Goal: Contribute content: Contribute content

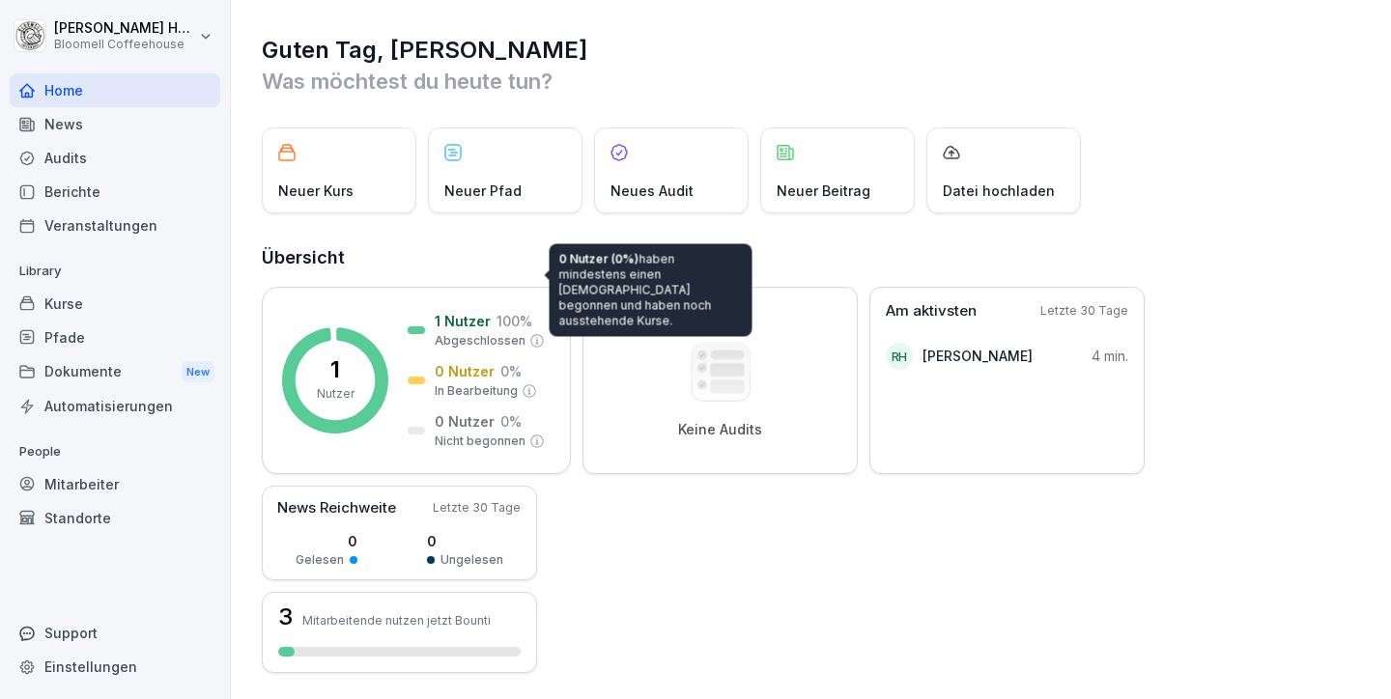
scroll to position [116, 0]
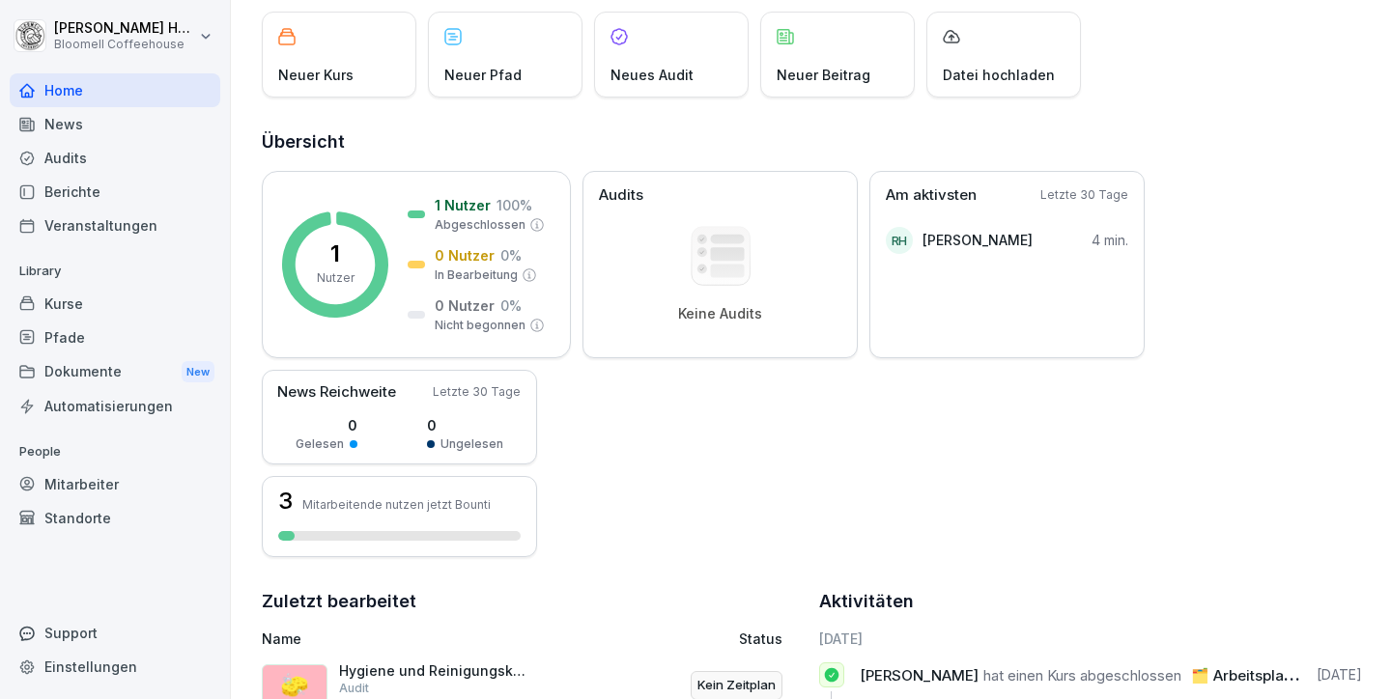
click at [73, 297] on div "Kurse" at bounding box center [115, 304] width 211 height 34
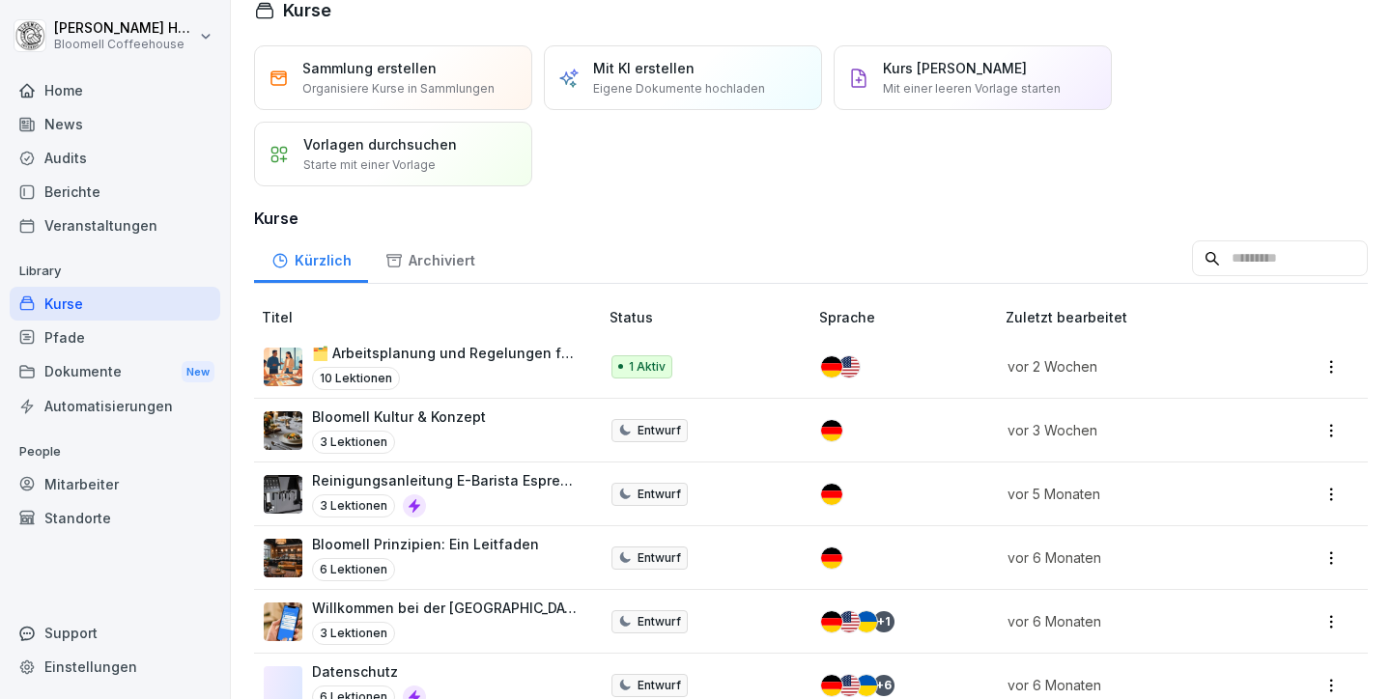
scroll to position [26, 0]
click at [434, 358] on p "🗂️ Arbeitsplanung und Regelungen für Mitarbeitende" at bounding box center [445, 353] width 267 height 20
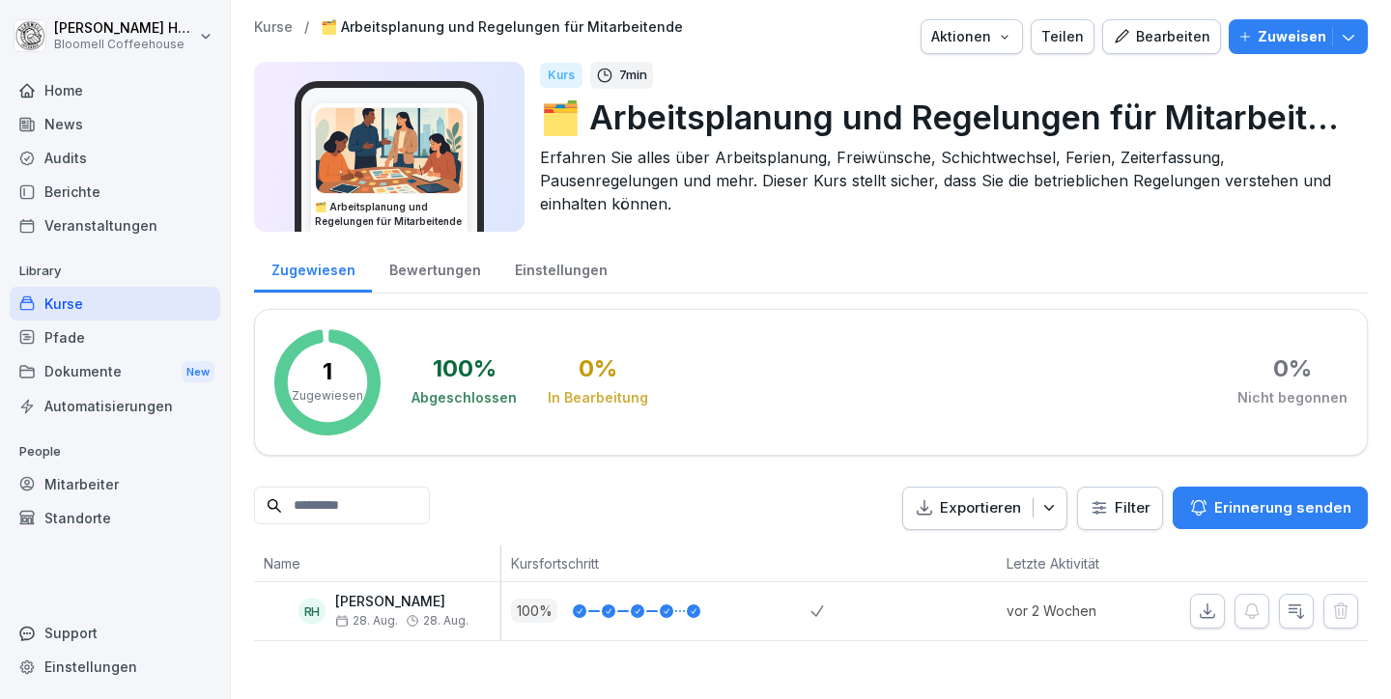
click at [1146, 29] on div "Bearbeiten" at bounding box center [1162, 36] width 98 height 21
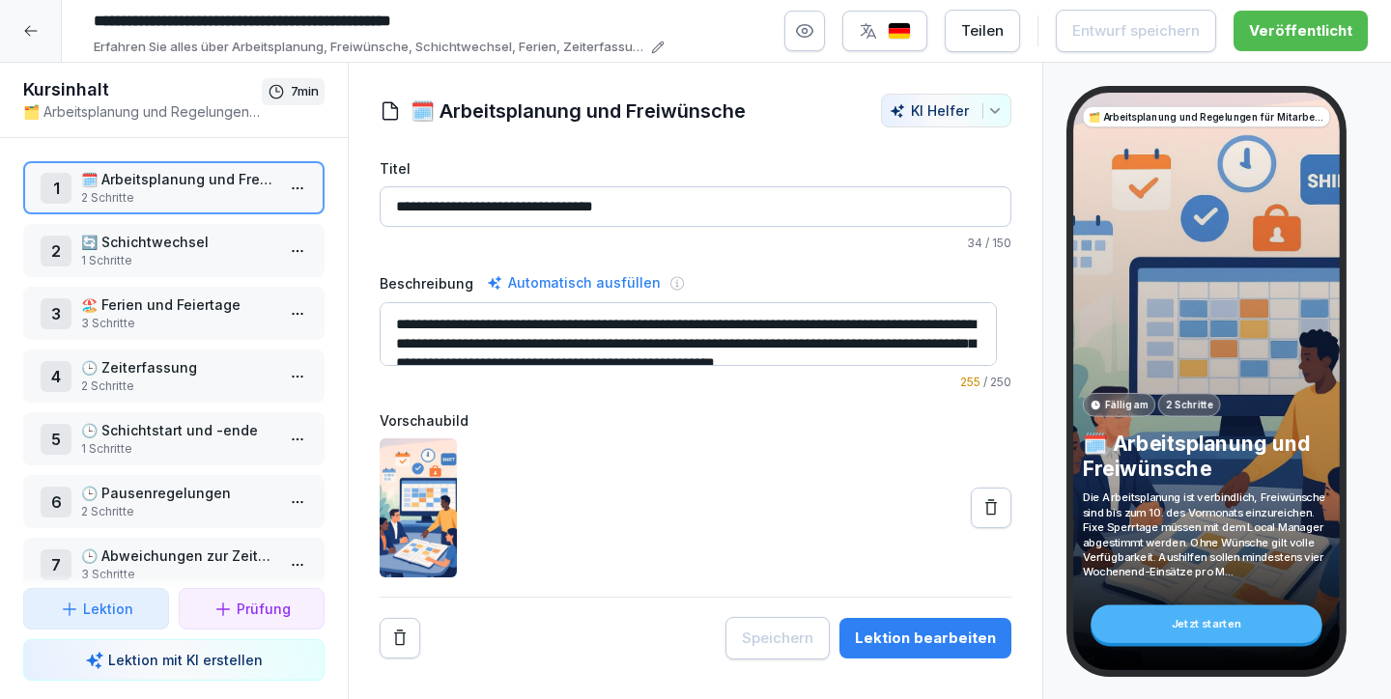
click at [186, 235] on p "🔄 Schichtwechsel" at bounding box center [177, 242] width 193 height 20
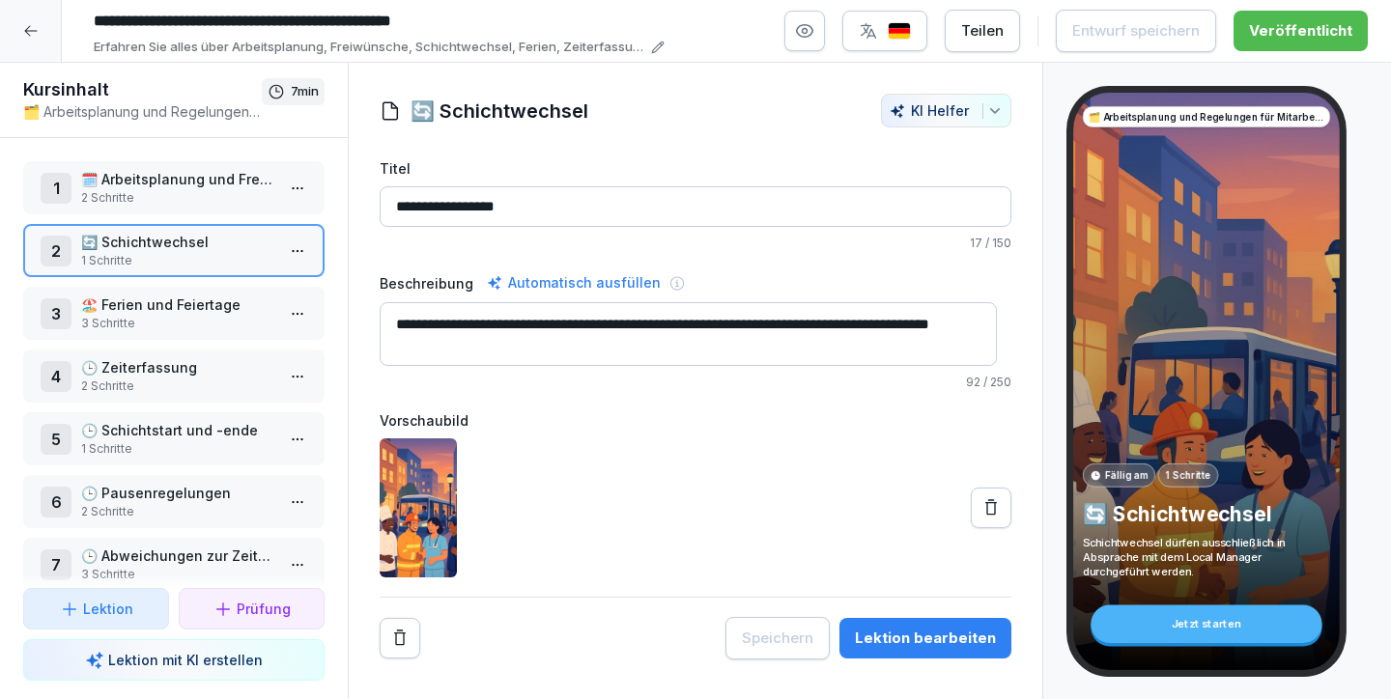
click at [126, 316] on p "3 Schritte" at bounding box center [177, 323] width 193 height 17
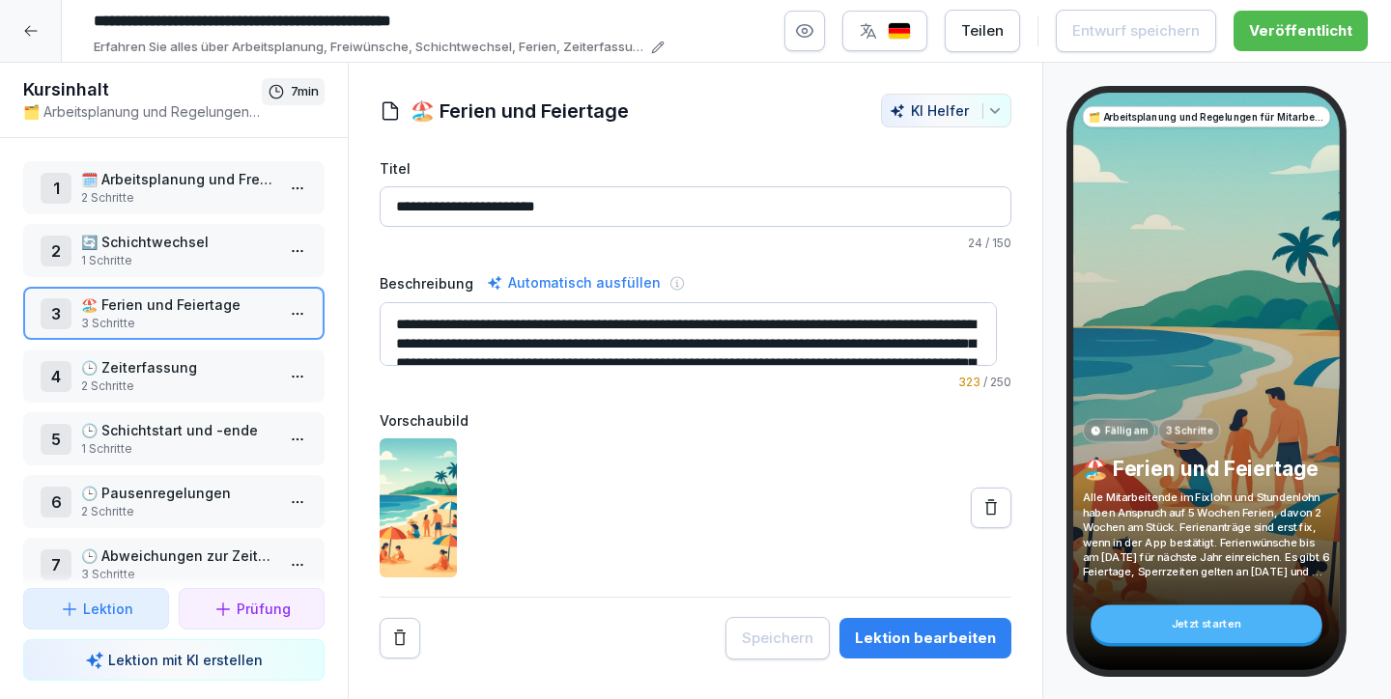
click at [134, 377] on p "🕒 Zeiterfassung" at bounding box center [177, 367] width 193 height 20
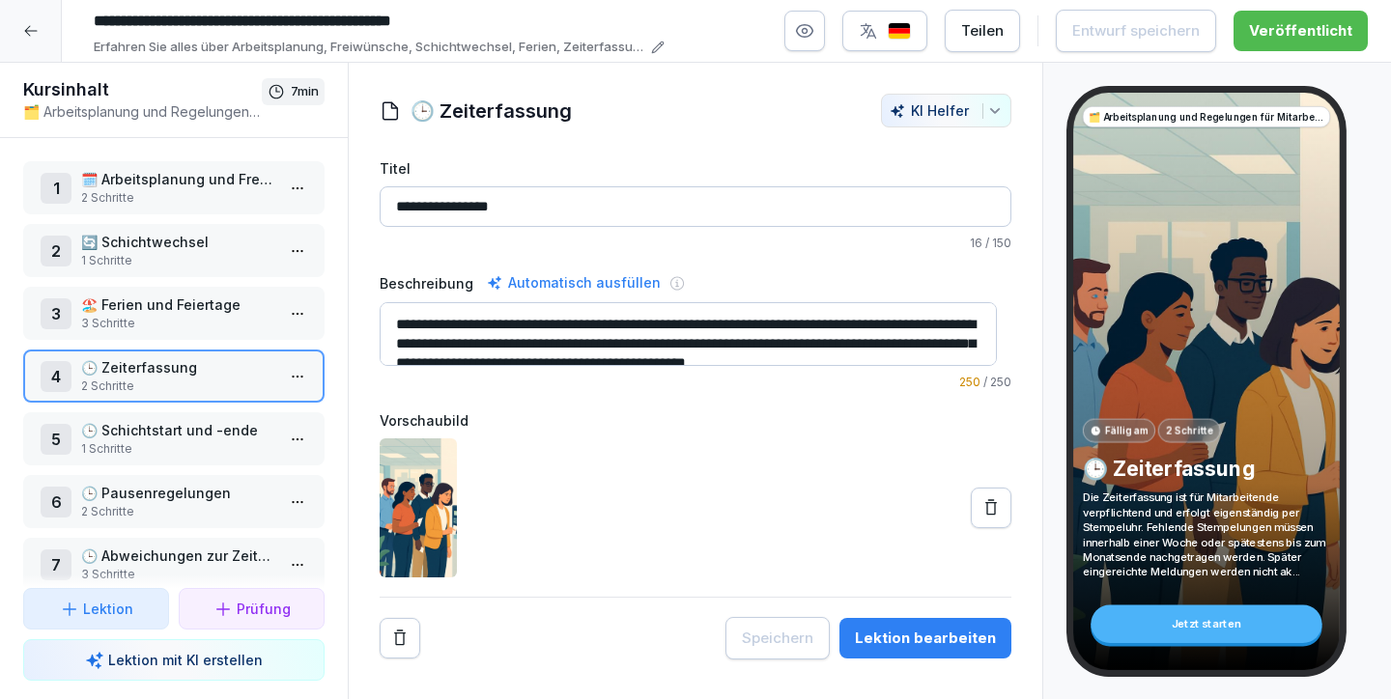
click at [142, 313] on p "🏖️ Ferien und Feiertage" at bounding box center [177, 305] width 193 height 20
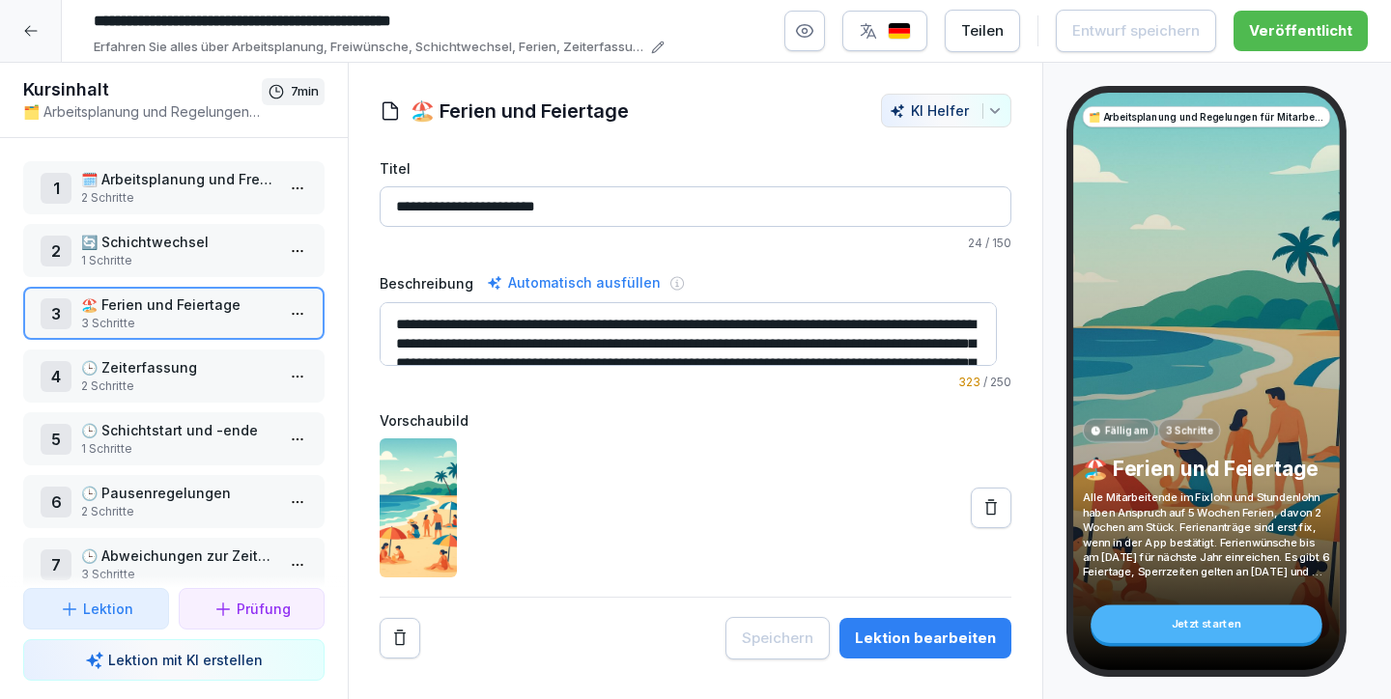
click at [153, 267] on p "1 Schritte" at bounding box center [177, 260] width 193 height 17
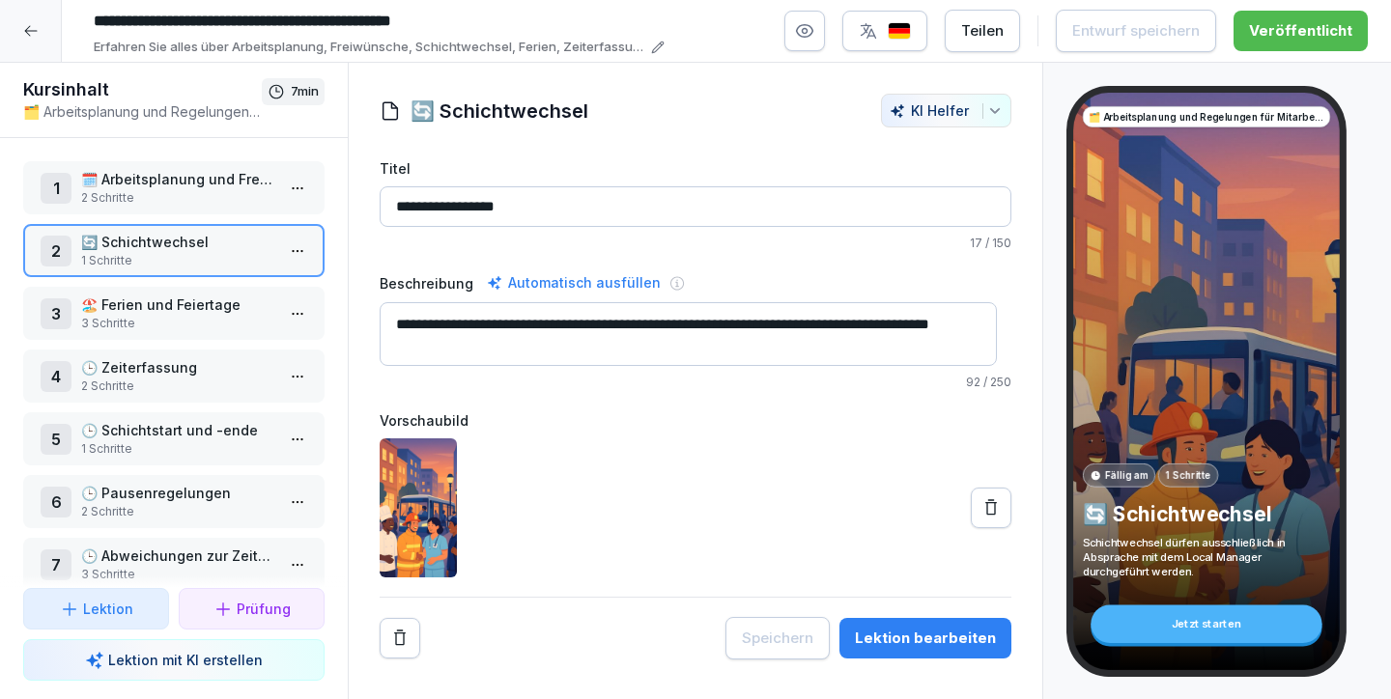
click at [153, 204] on p "2 Schritte" at bounding box center [177, 197] width 193 height 17
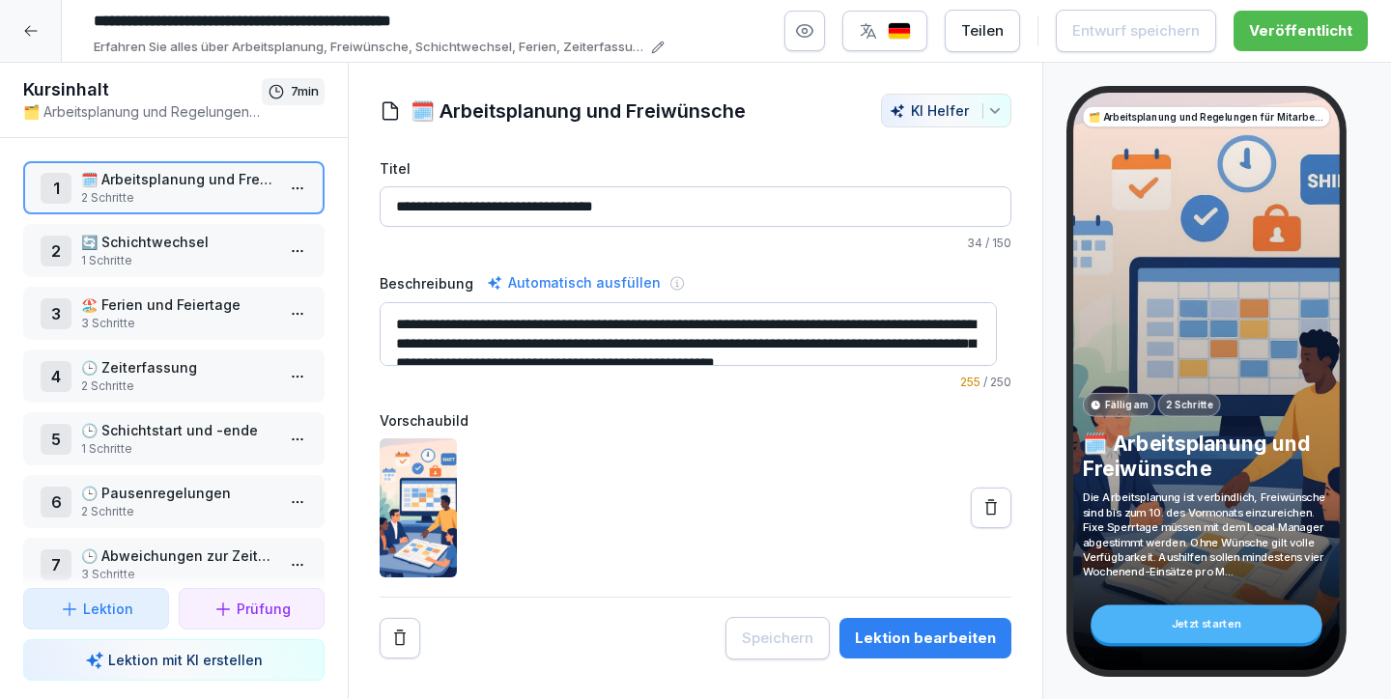
click at [204, 316] on p "3 Schritte" at bounding box center [177, 323] width 193 height 17
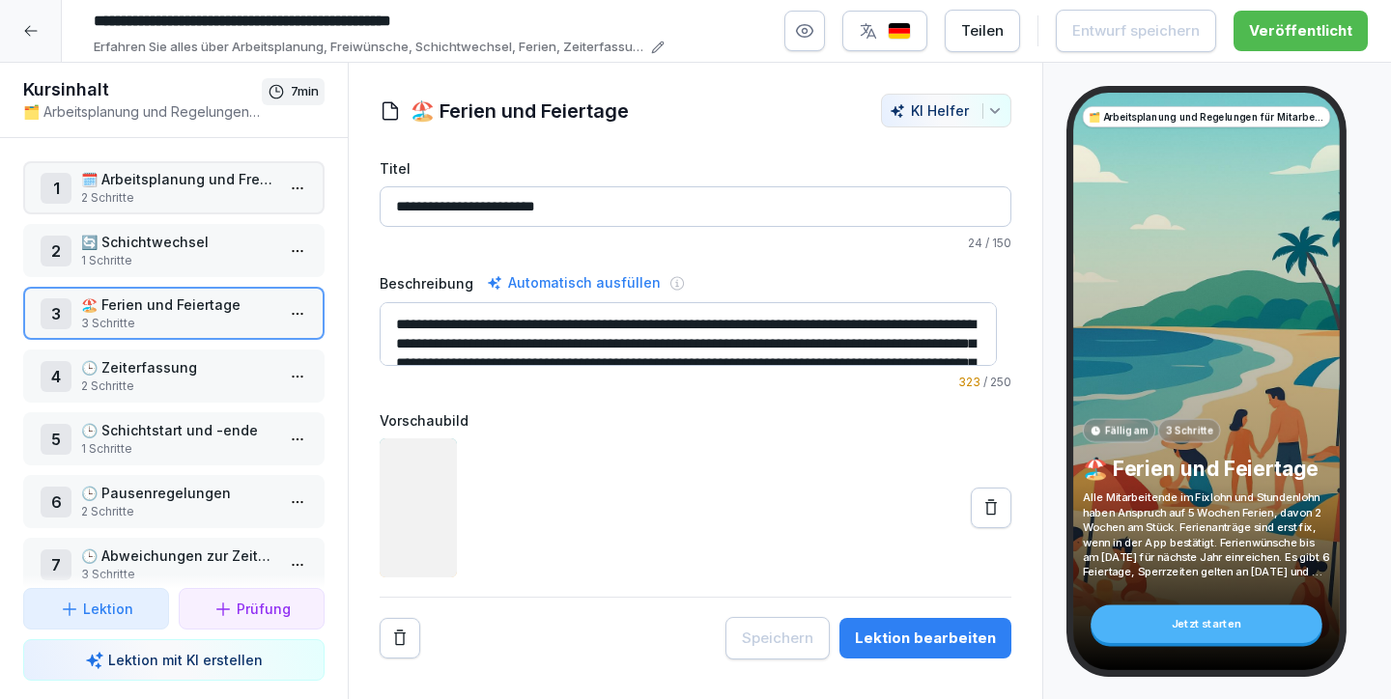
click at [176, 376] on p "🕒 Zeiterfassung" at bounding box center [177, 367] width 193 height 20
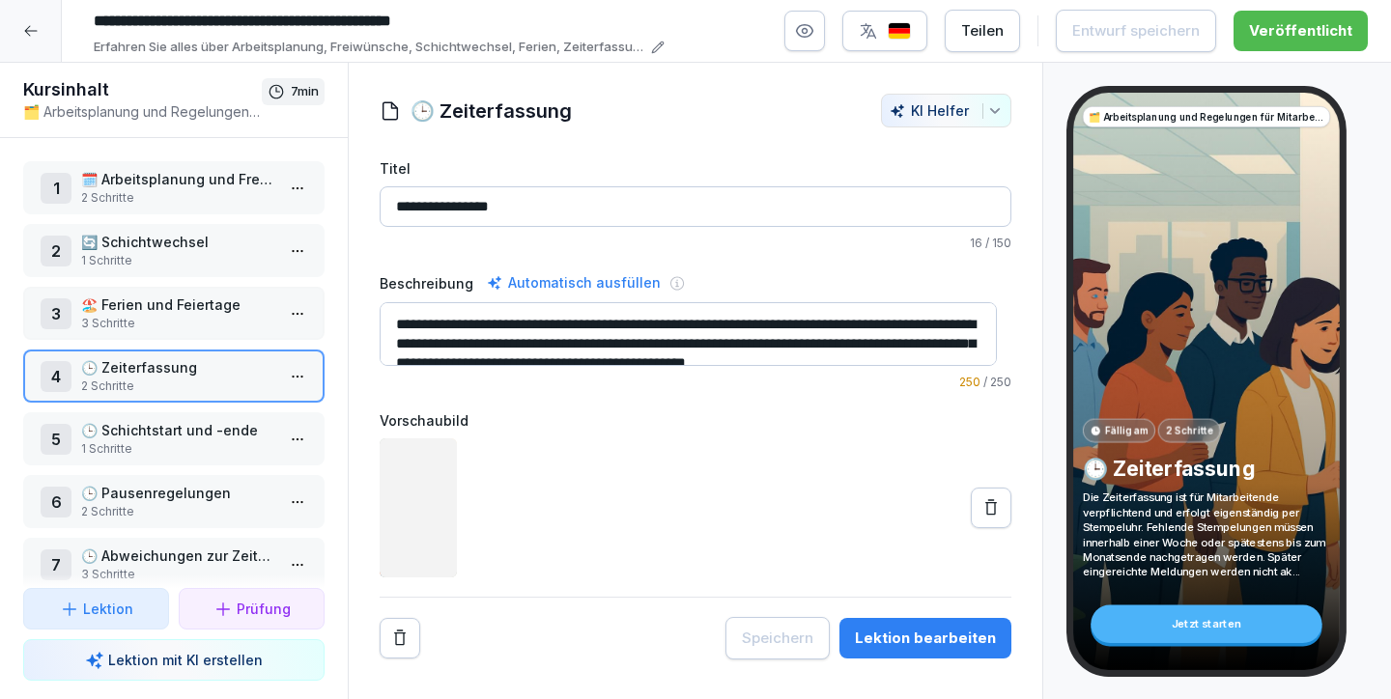
click at [170, 435] on p "🕒 Schichtstart und -ende" at bounding box center [177, 430] width 193 height 20
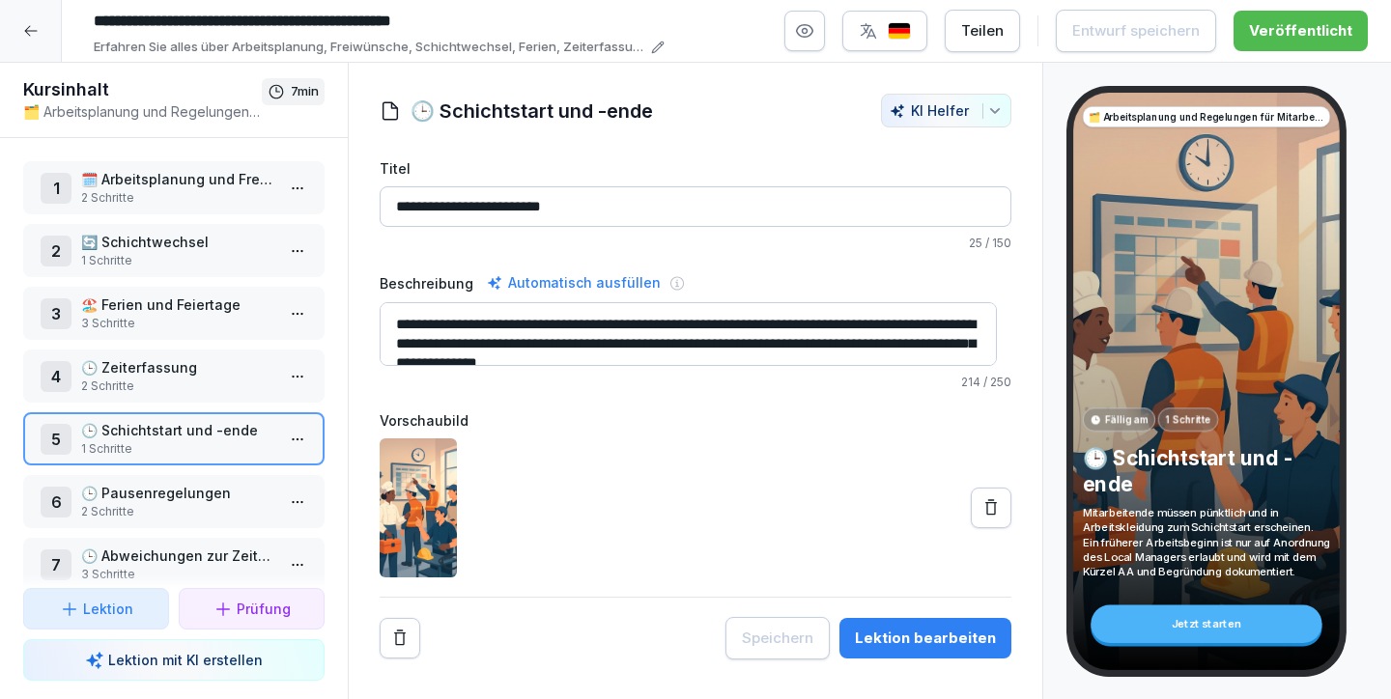
click at [167, 498] on p "🕒 Pausenregelungen" at bounding box center [177, 493] width 193 height 20
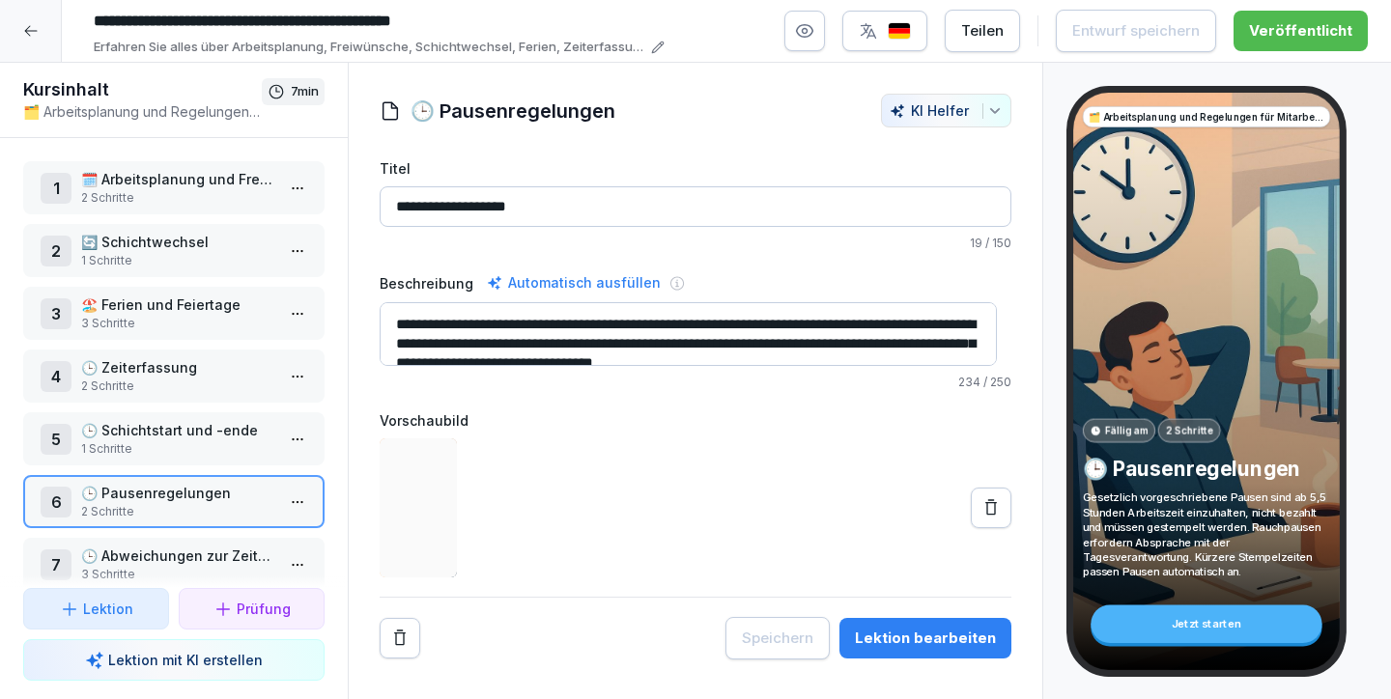
click at [175, 444] on p "1 Schritte" at bounding box center [177, 448] width 193 height 17
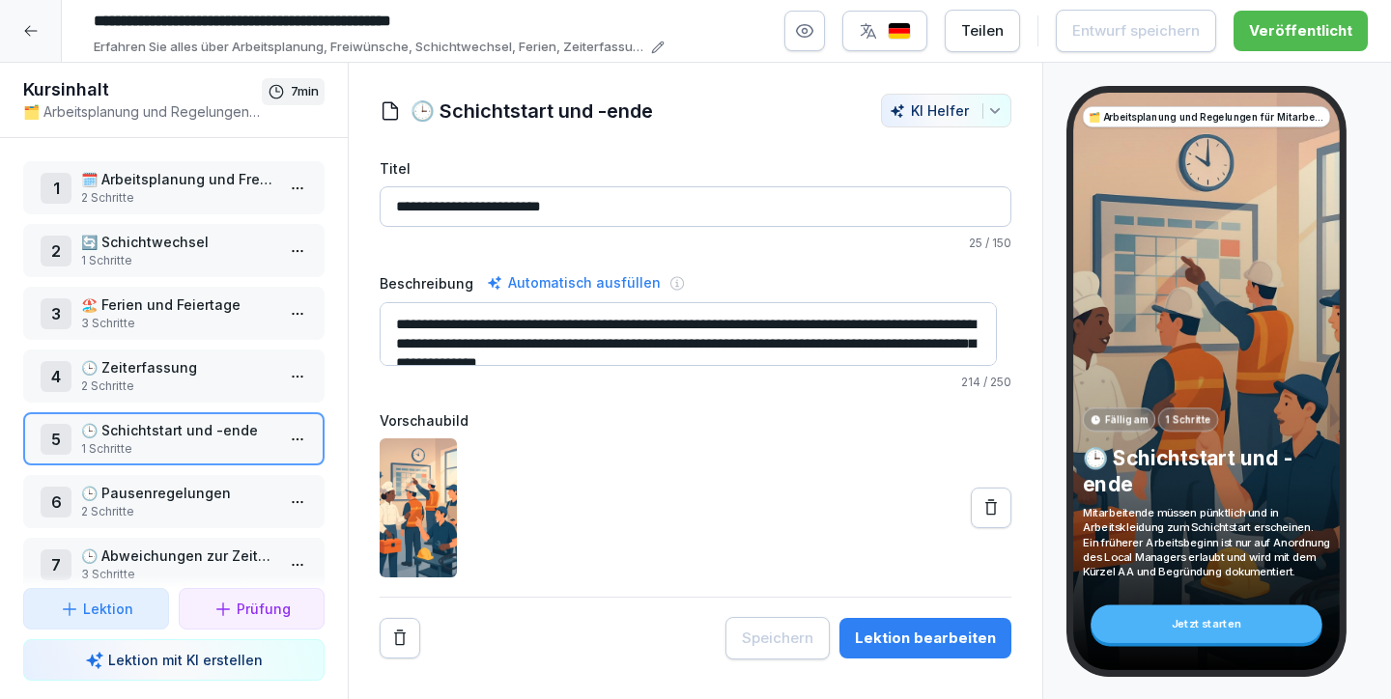
click at [412, 487] on img at bounding box center [418, 507] width 77 height 139
click at [693, 530] on div at bounding box center [696, 507] width 632 height 139
click at [121, 503] on p "2 Schritte" at bounding box center [177, 511] width 193 height 17
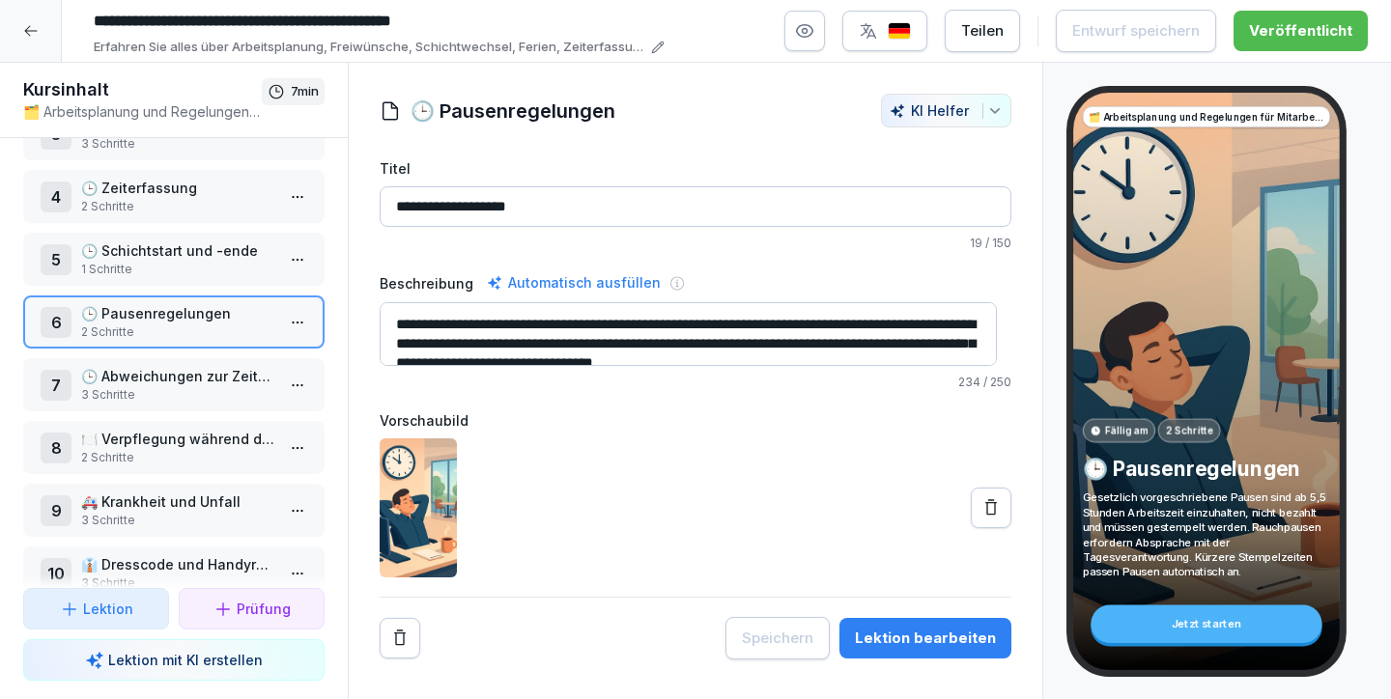
scroll to position [229, 0]
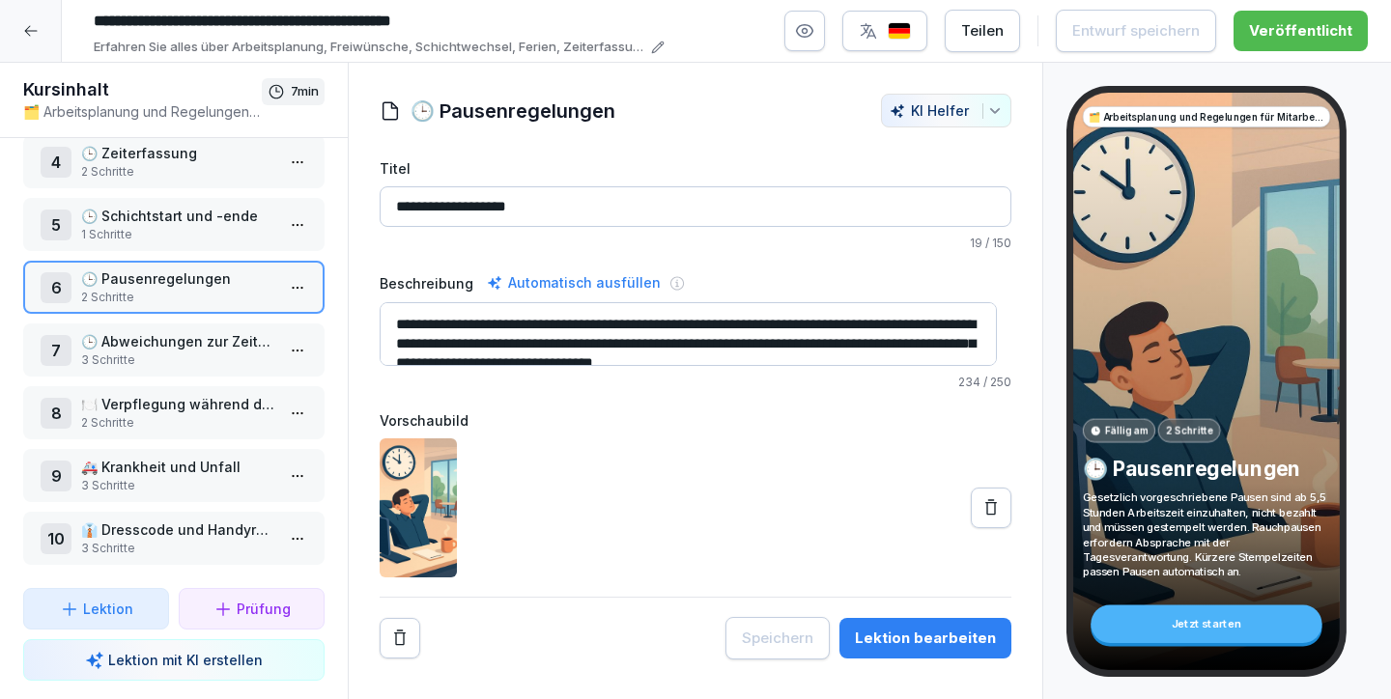
click at [226, 520] on p "👔 Dresscode und Handyregelung" at bounding box center [177, 530] width 193 height 20
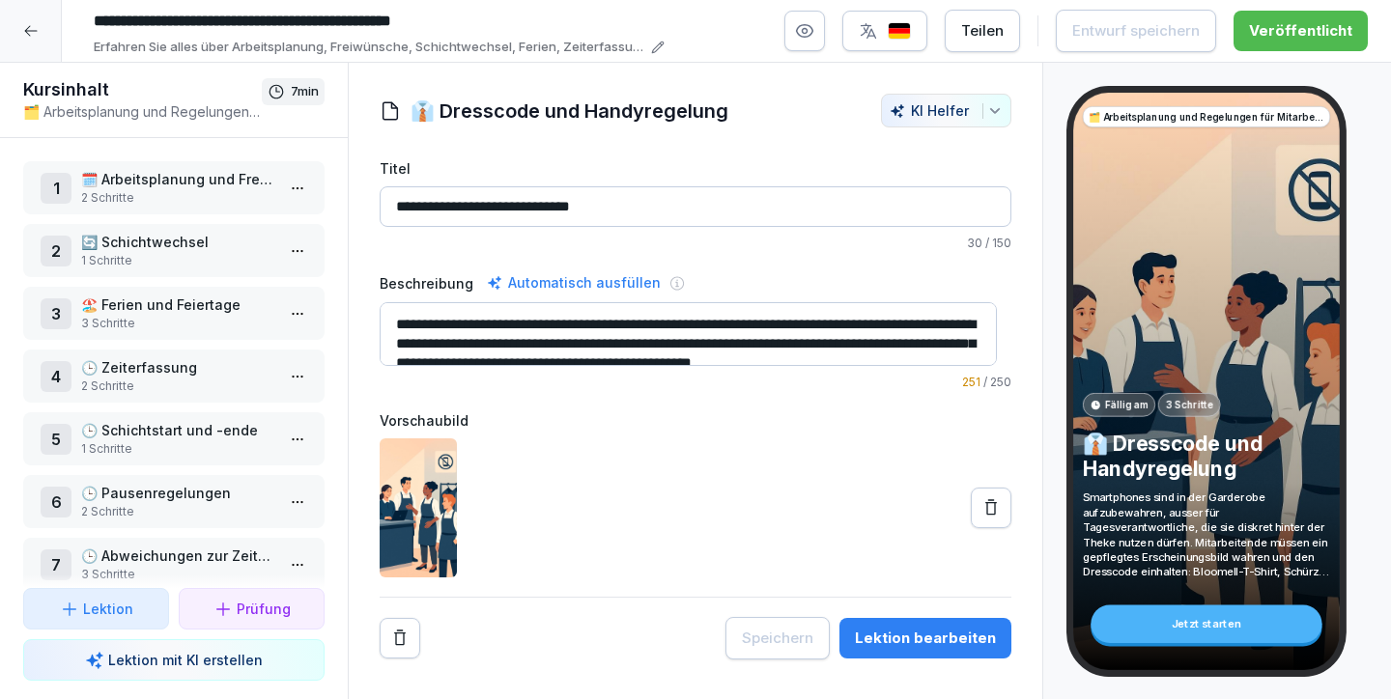
click at [31, 32] on icon at bounding box center [30, 30] width 15 height 15
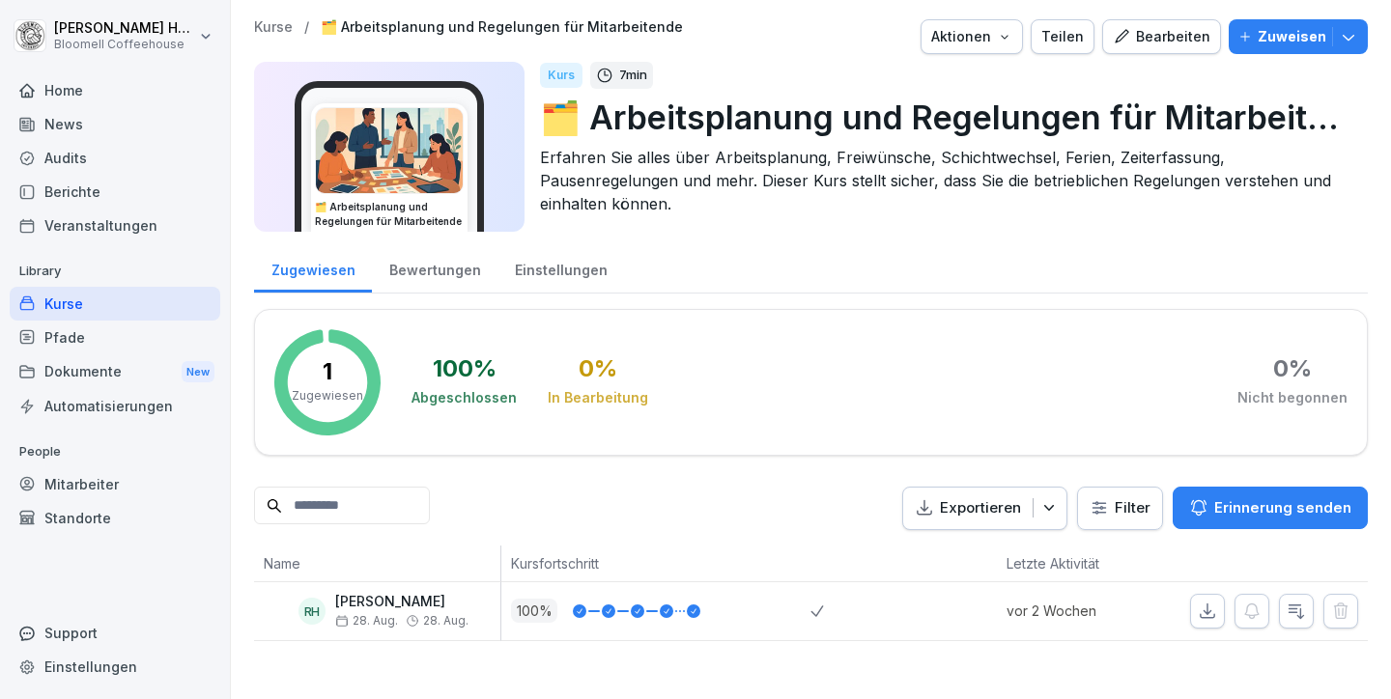
click at [61, 298] on div "Kurse" at bounding box center [115, 304] width 211 height 34
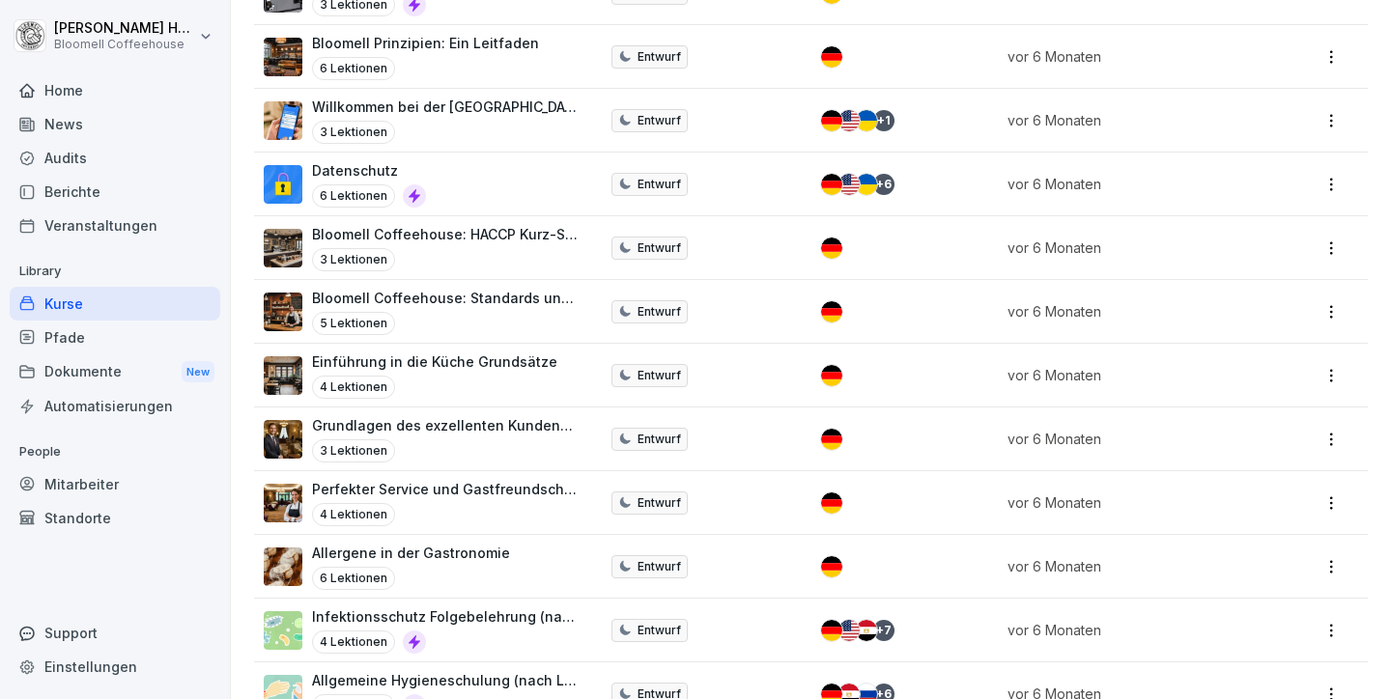
scroll to position [524, 0]
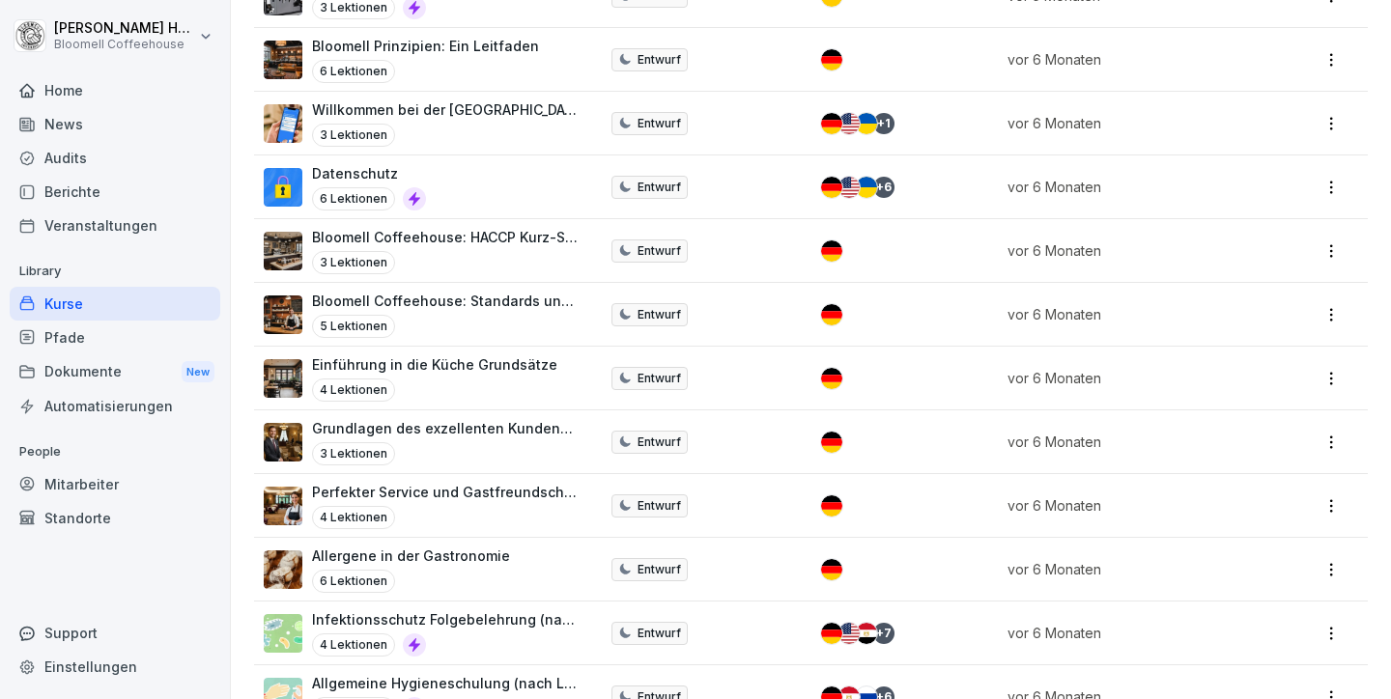
click at [1313, 301] on html "Michael Häfeli Bloomell Coffeehouse Home News Audits Berichte Veranstaltungen L…" at bounding box center [695, 349] width 1391 height 699
click at [70, 302] on html "Michael Häfeli Bloomell Coffeehouse Home News Audits Berichte Veranstaltungen L…" at bounding box center [695, 349] width 1391 height 699
click at [67, 301] on div "Kurse" at bounding box center [115, 304] width 211 height 34
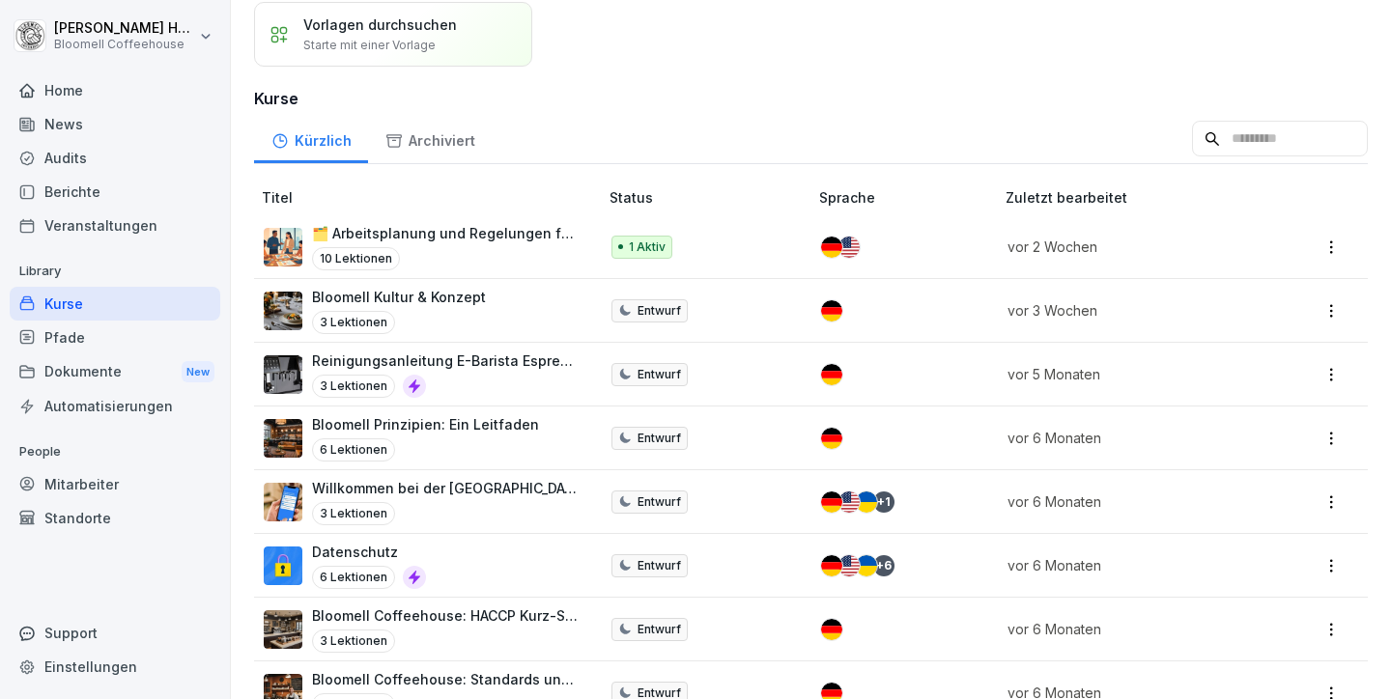
scroll to position [0, 0]
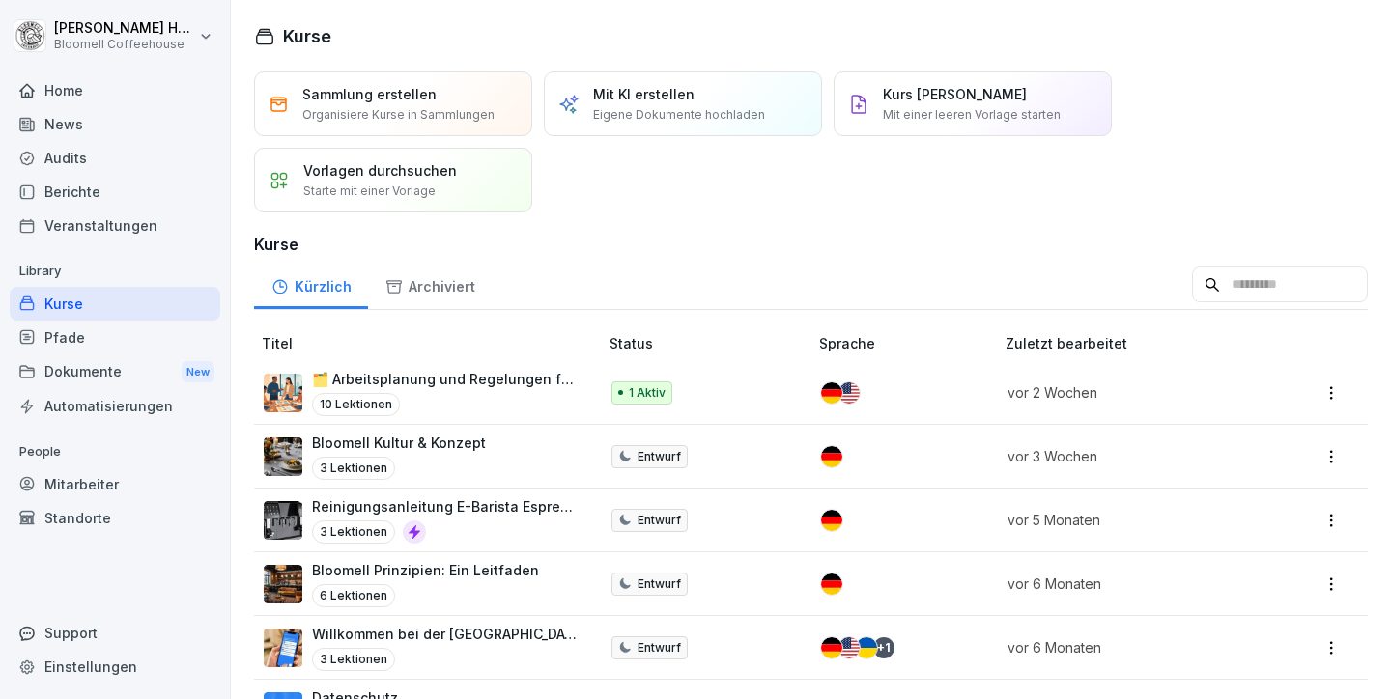
click at [721, 103] on div "Mit KI erstellen Eigene Dokumente hochladen" at bounding box center [679, 104] width 172 height 40
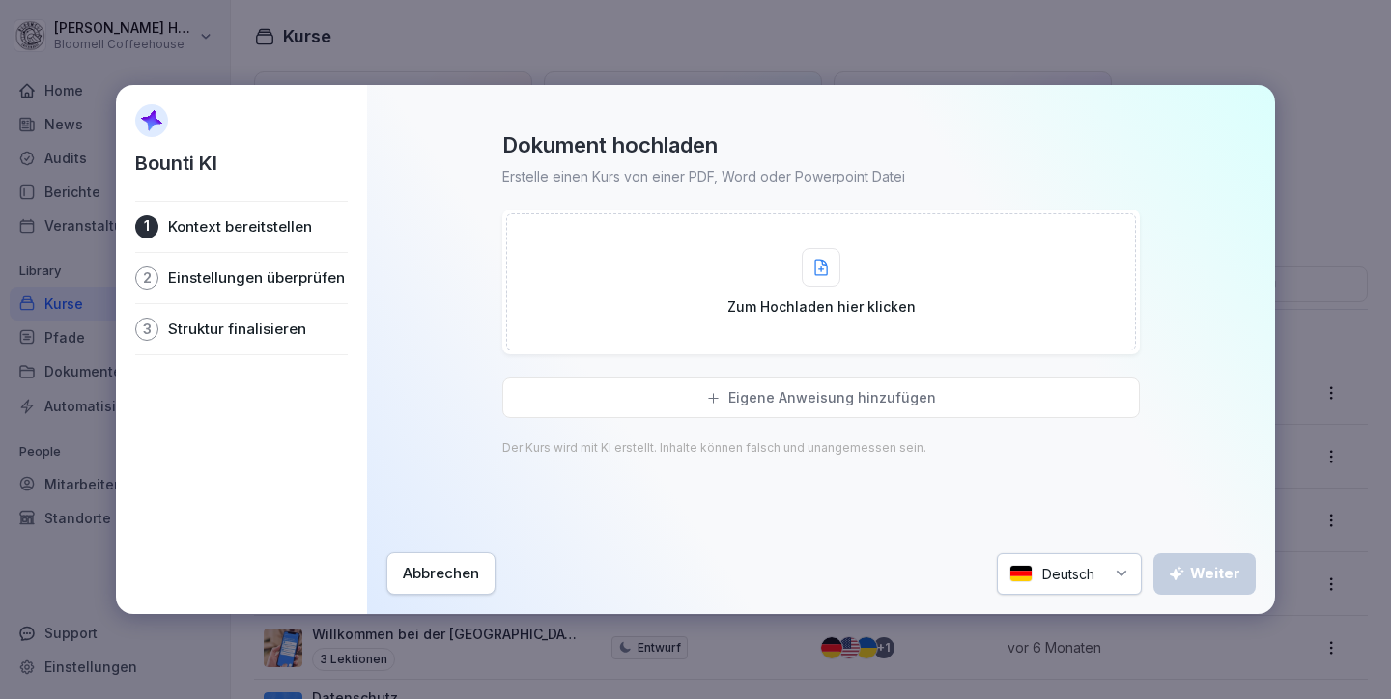
click at [794, 261] on div "Zum Hochladen hier klicken" at bounding box center [821, 282] width 188 height 69
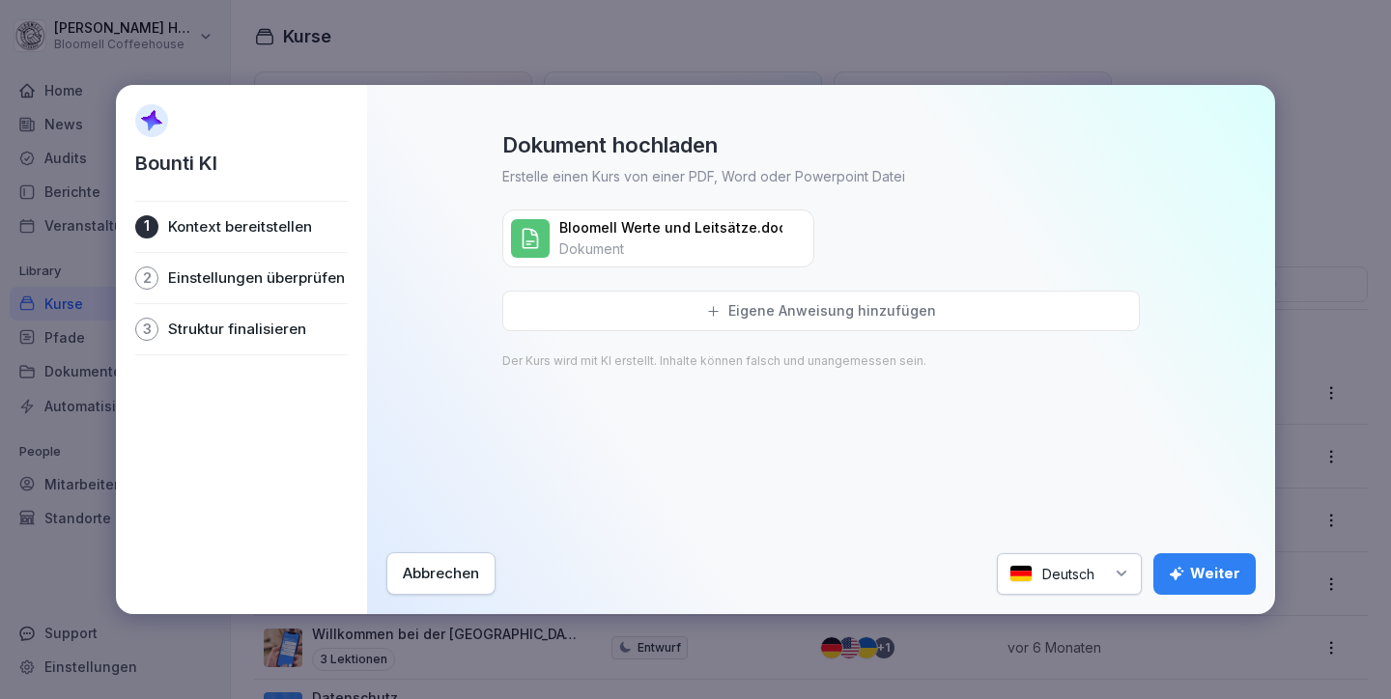
click at [799, 311] on p "Eigene Anweisung hinzufügen" at bounding box center [832, 310] width 208 height 17
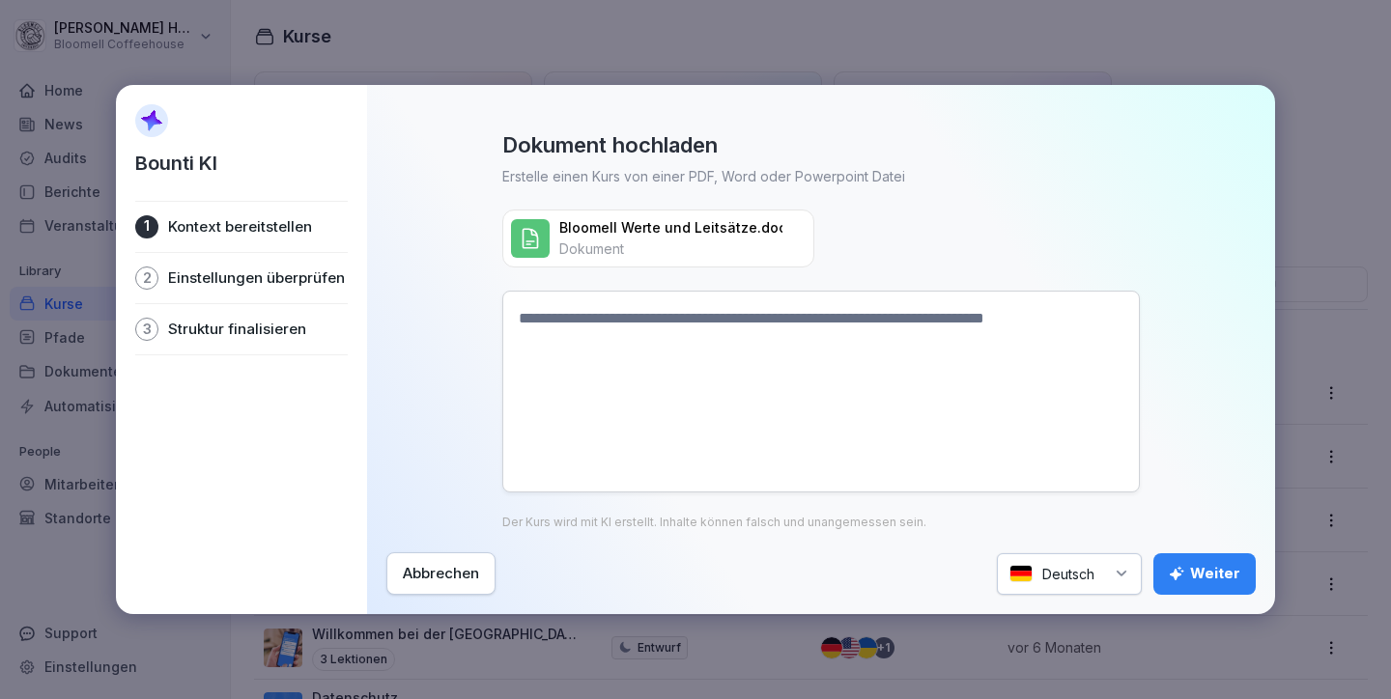
click at [608, 324] on textarea at bounding box center [820, 392] width 637 height 202
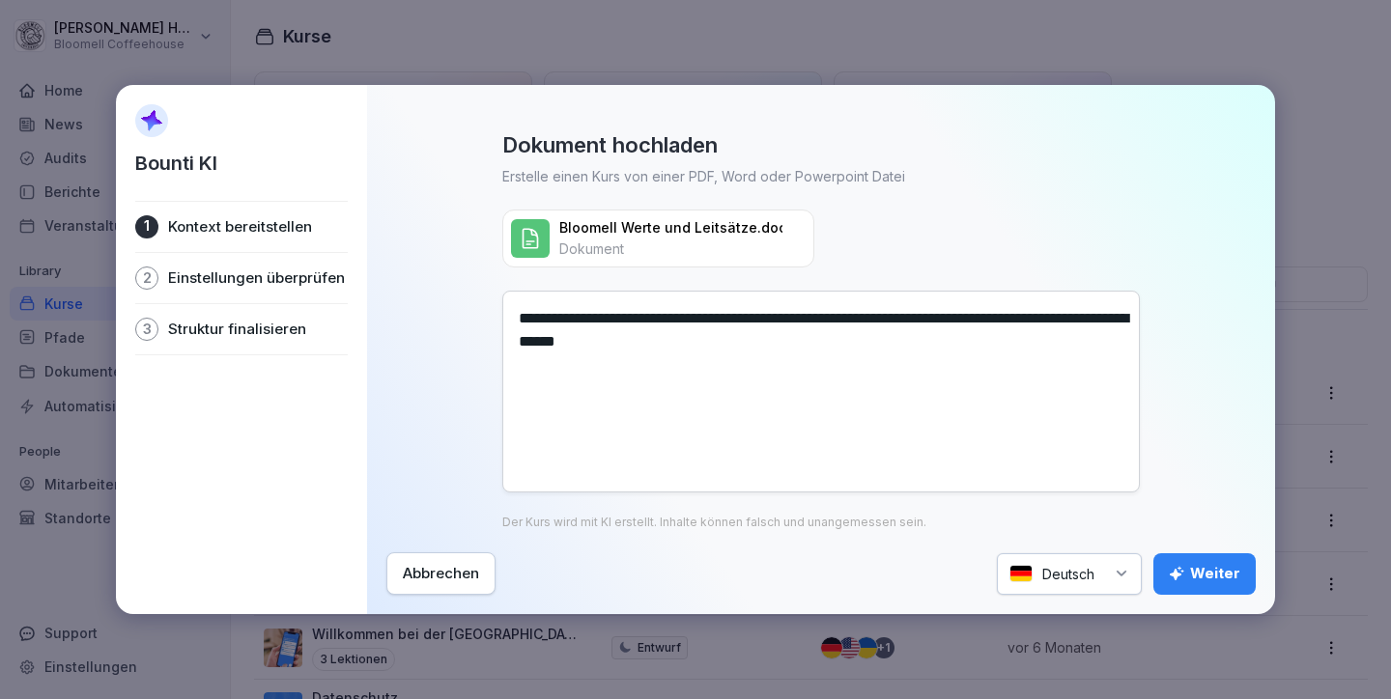
type textarea "**********"
click at [1220, 571] on div "Weiter" at bounding box center [1204, 573] width 71 height 21
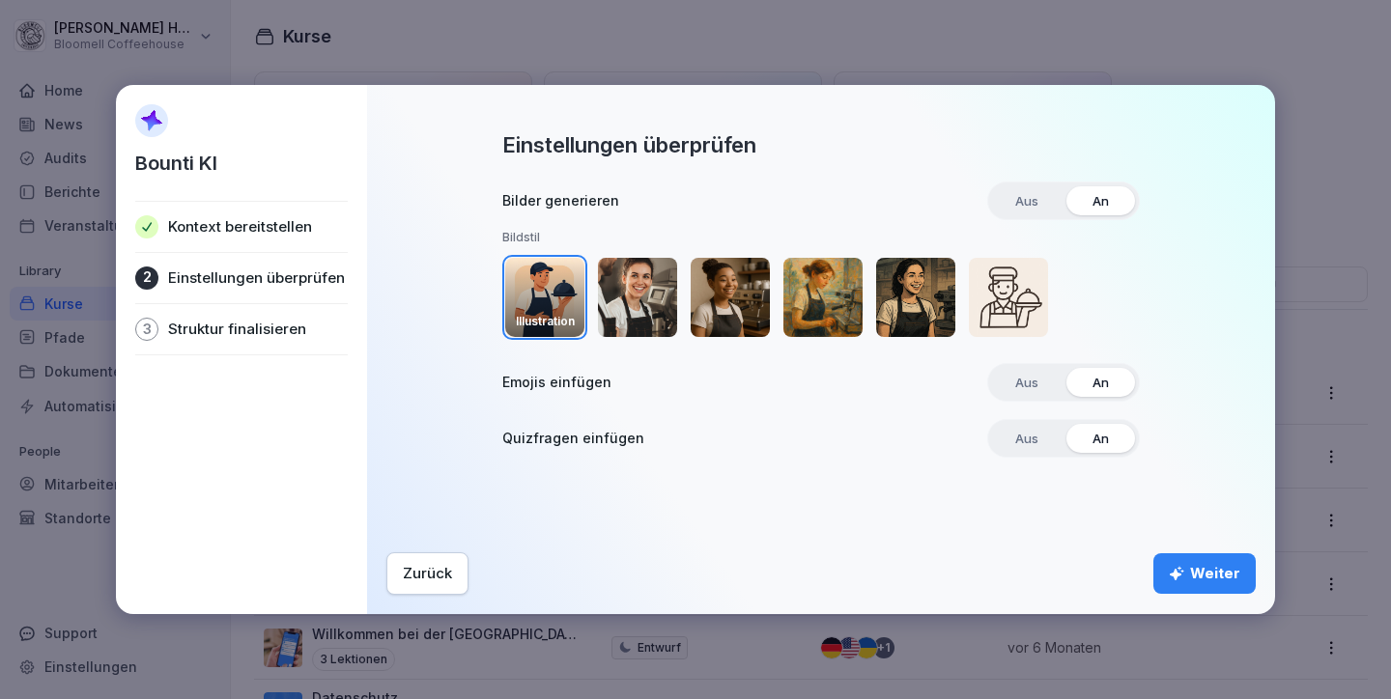
click at [1210, 567] on div "Weiter" at bounding box center [1204, 573] width 71 height 21
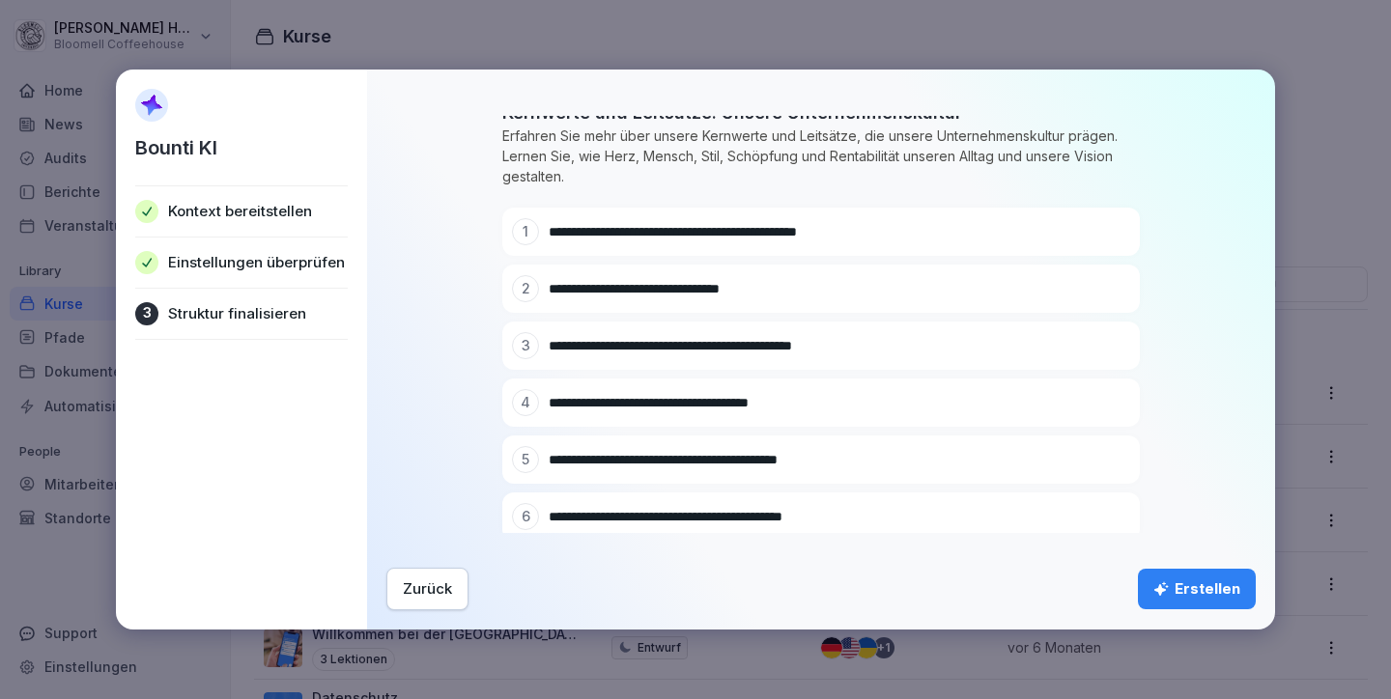
scroll to position [183, 0]
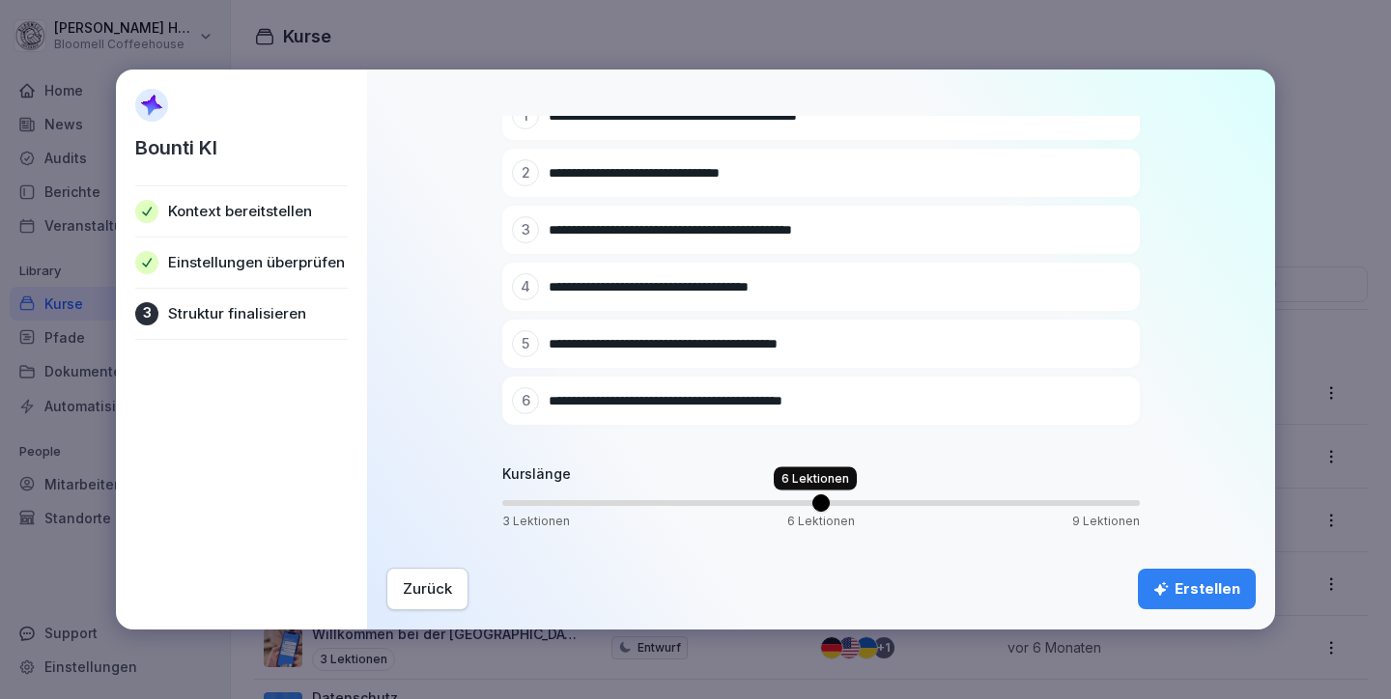
click at [812, 503] on span "Volume" at bounding box center [820, 502] width 17 height 17
click at [606, 504] on span "Volume" at bounding box center [614, 502] width 17 height 17
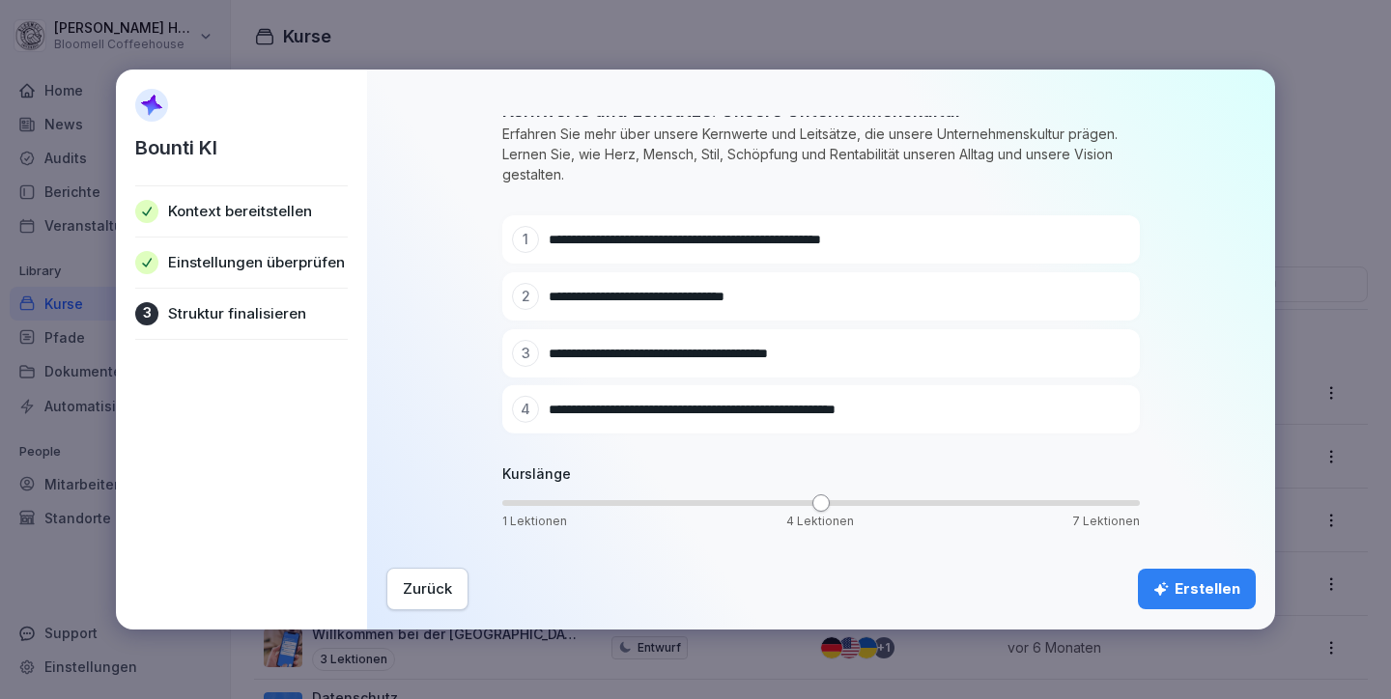
scroll to position [69, 0]
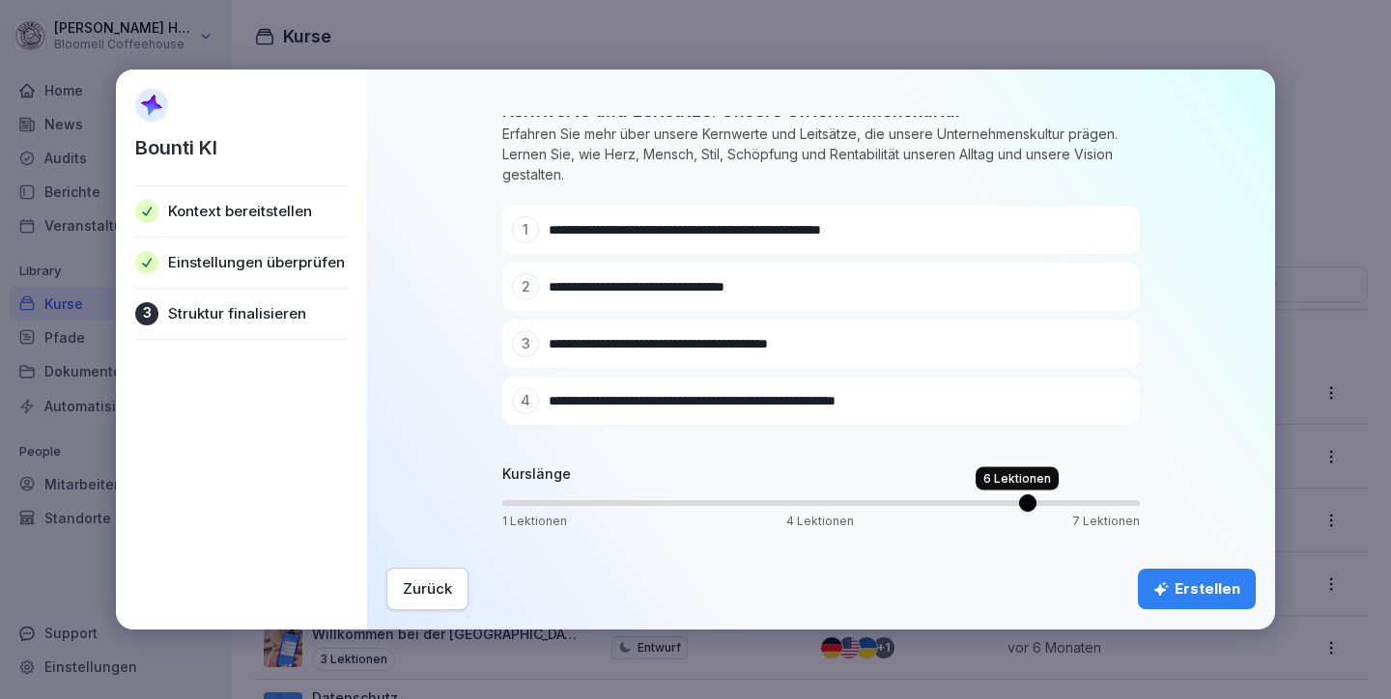
click at [1019, 505] on span "Volume" at bounding box center [1027, 502] width 17 height 17
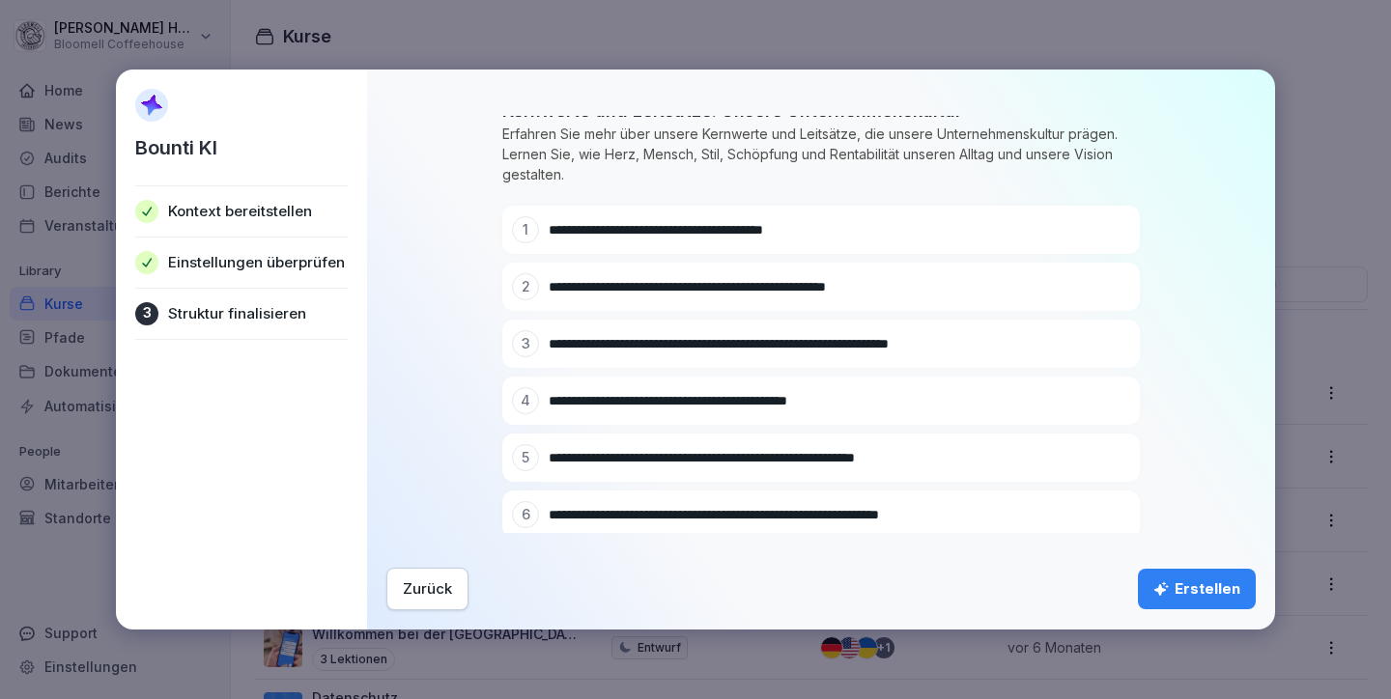
click at [1190, 585] on div "Erstellen" at bounding box center [1196, 588] width 87 height 21
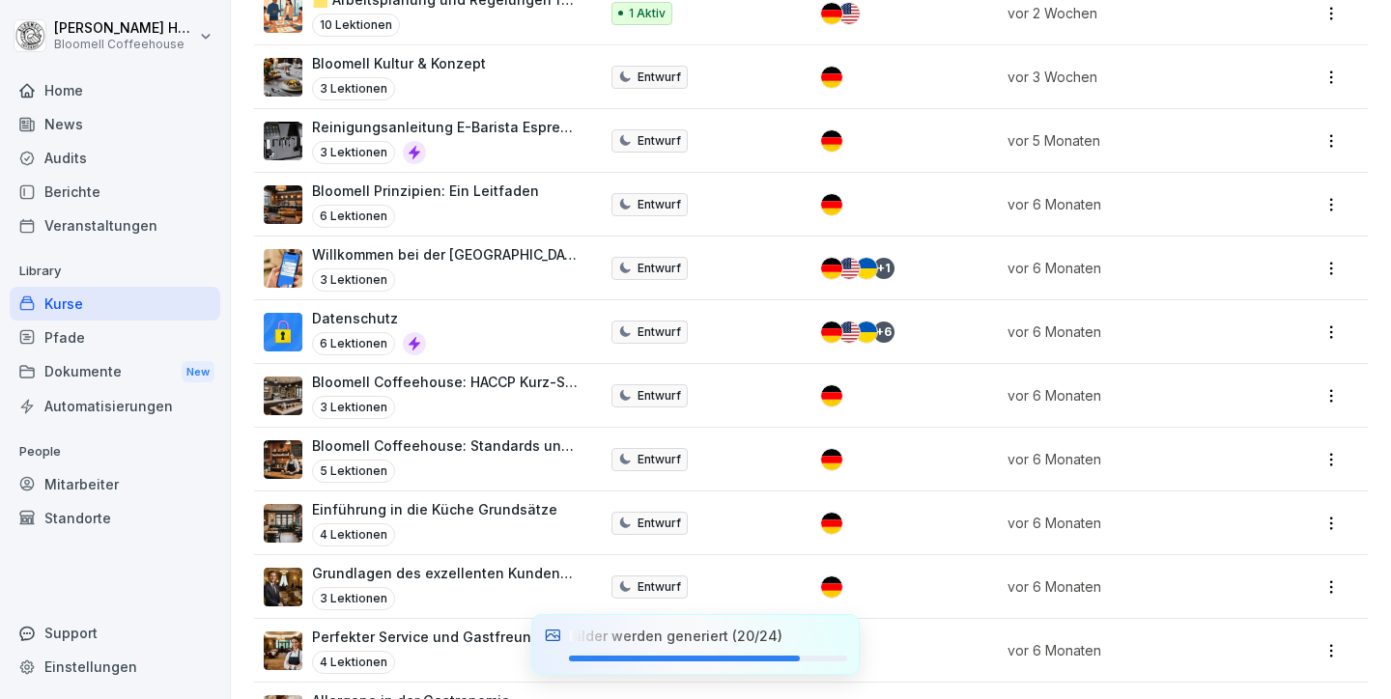
scroll to position [138, 0]
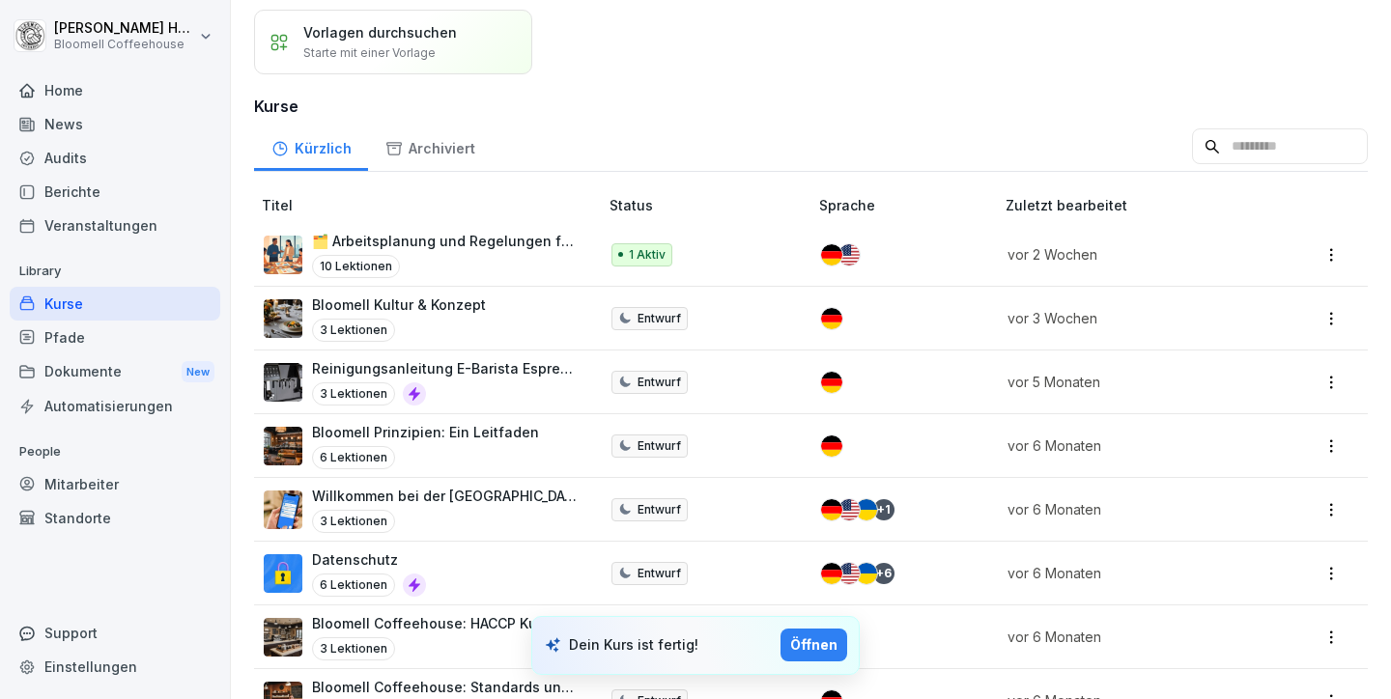
click at [821, 647] on div "Öffnen" at bounding box center [813, 644] width 47 height 21
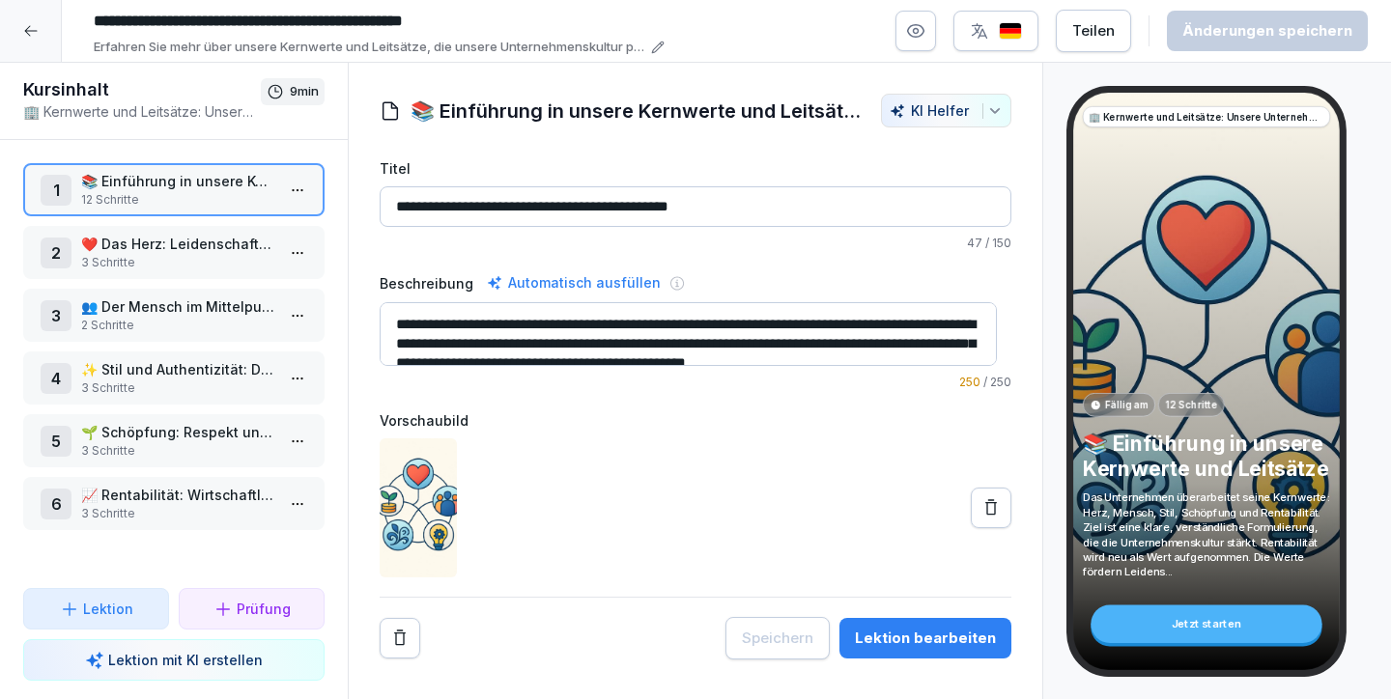
click at [942, 642] on div "Lektion bearbeiten" at bounding box center [925, 638] width 141 height 21
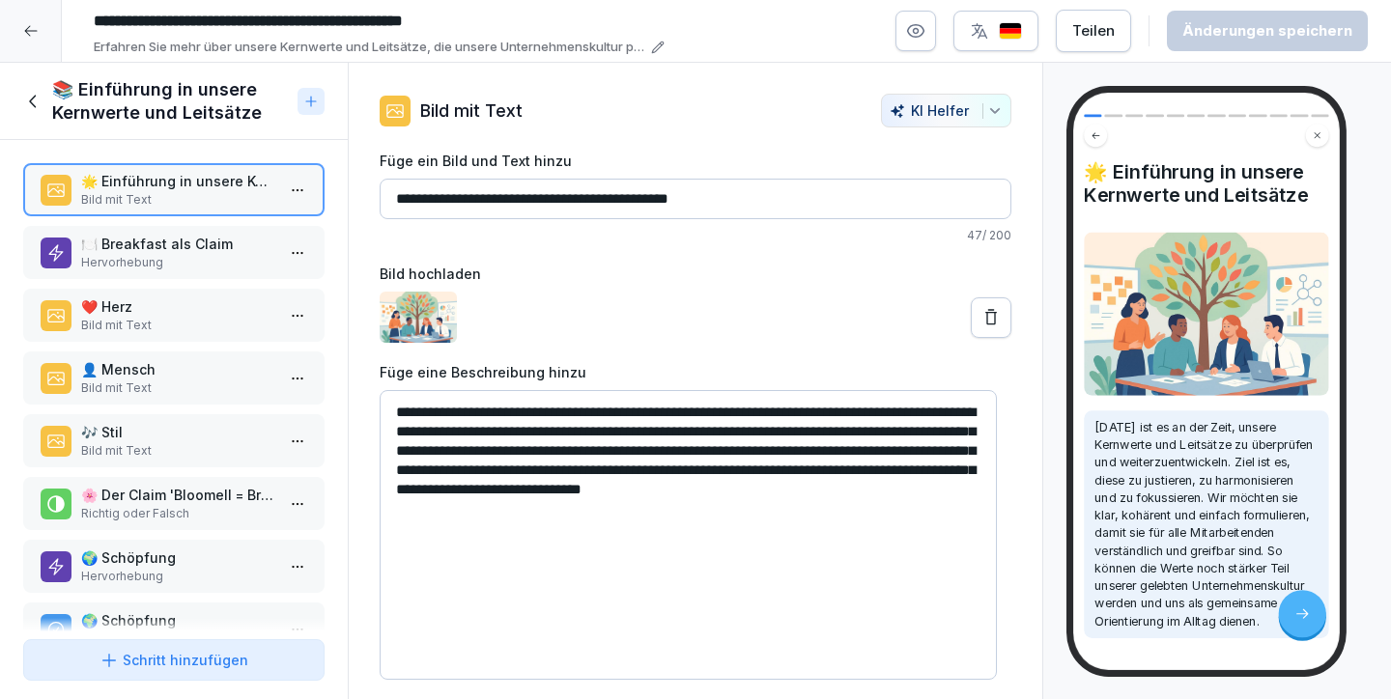
click at [162, 250] on p "🍽️ Breakfast als Claim" at bounding box center [177, 244] width 193 height 20
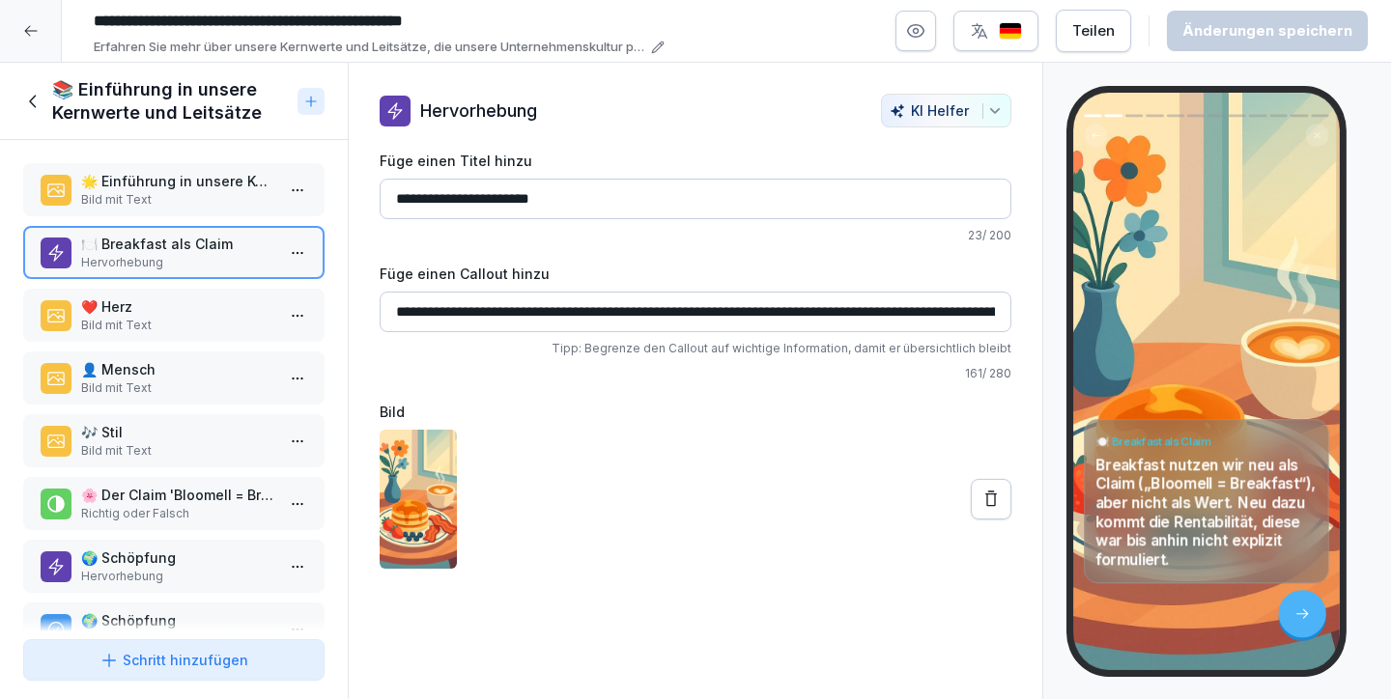
click at [164, 308] on p "❤️ Herz" at bounding box center [177, 306] width 193 height 20
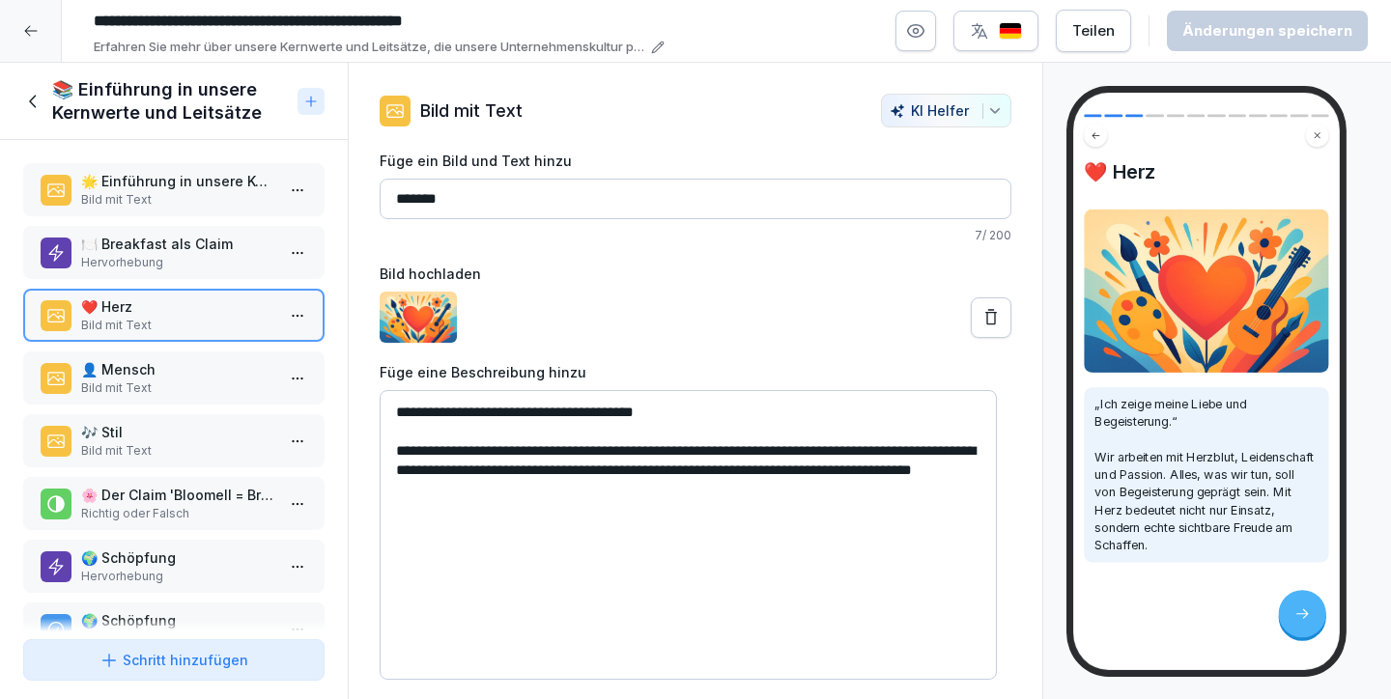
click at [169, 355] on div "👤 Mensch Bild mit Text" at bounding box center [173, 378] width 301 height 53
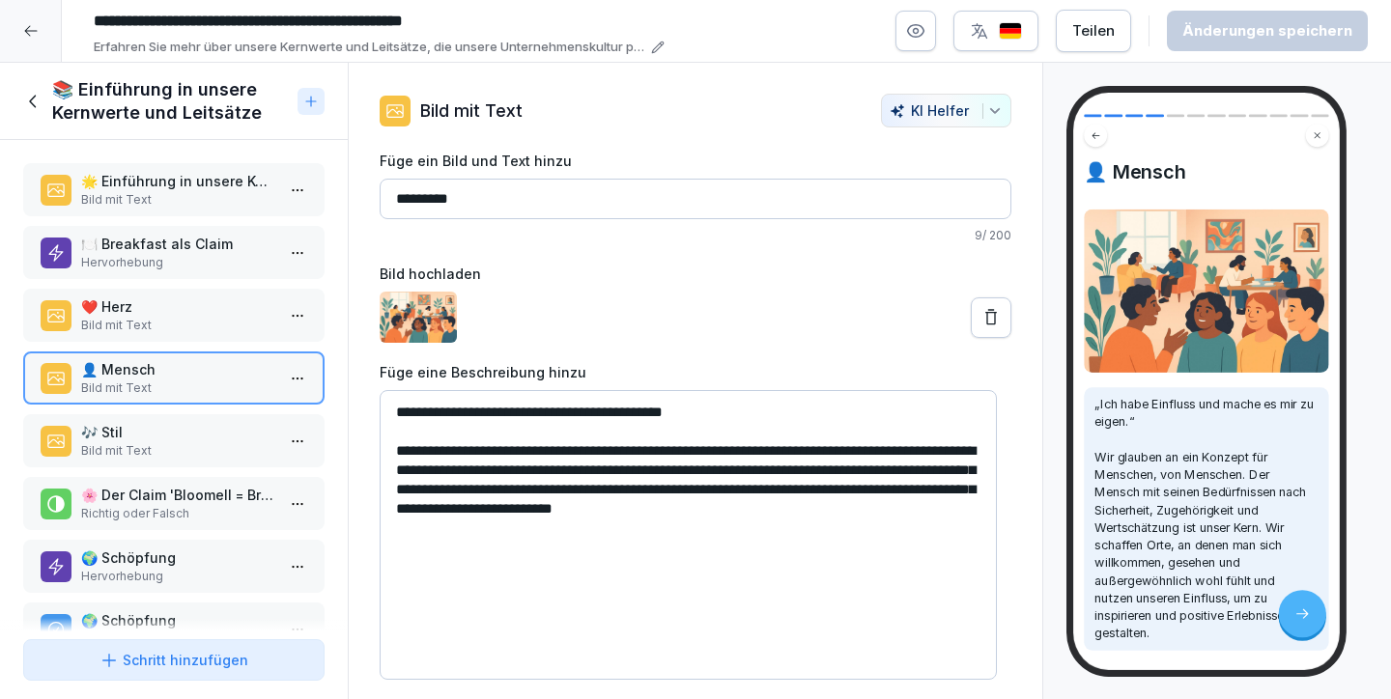
click at [170, 399] on div "👤 Mensch Bild mit Text" at bounding box center [173, 378] width 301 height 53
click at [176, 433] on p "🎶 Stil" at bounding box center [177, 432] width 193 height 20
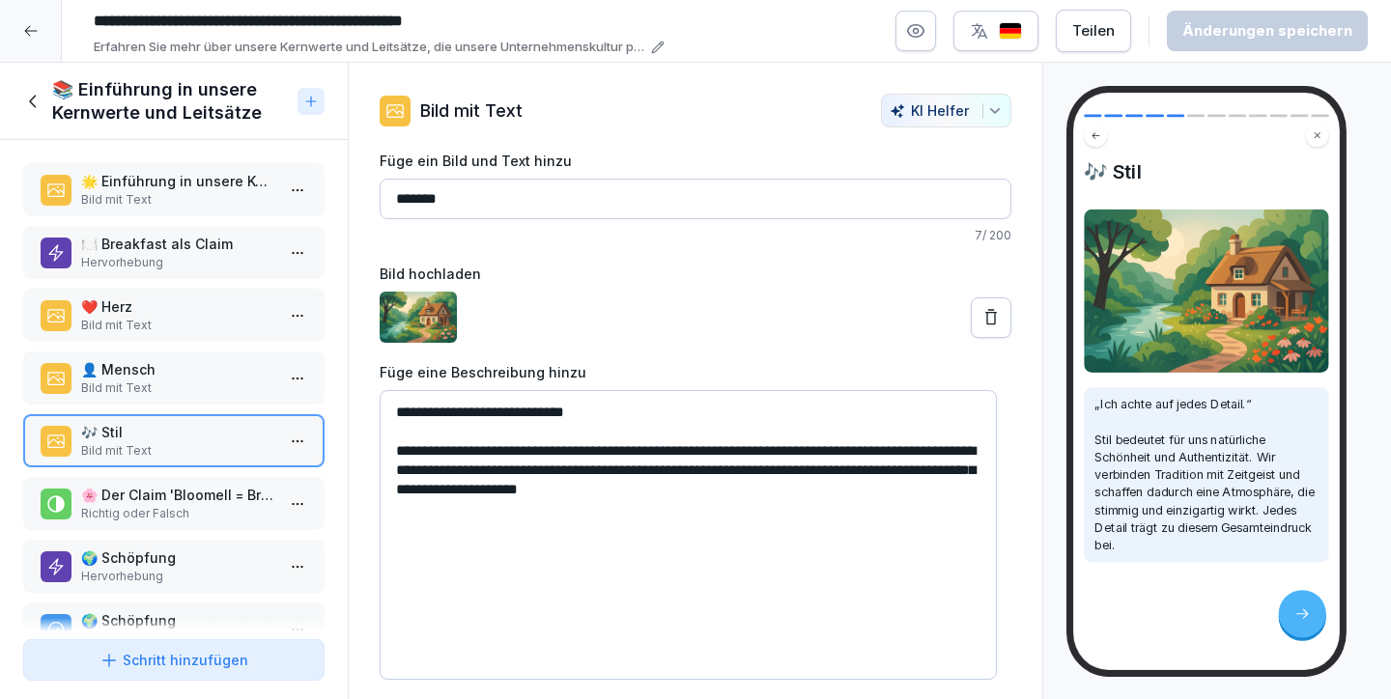
click at [181, 469] on div "🌟 Einführung in unsere Kernwerte und Leitsätze Bild mit Text 🍽️ Breakfast als C…" at bounding box center [174, 386] width 348 height 492
click at [182, 491] on p "🌸 Der Claim 'Bloomell = Breakfast' wird als Kernwert verwendet." at bounding box center [177, 495] width 193 height 20
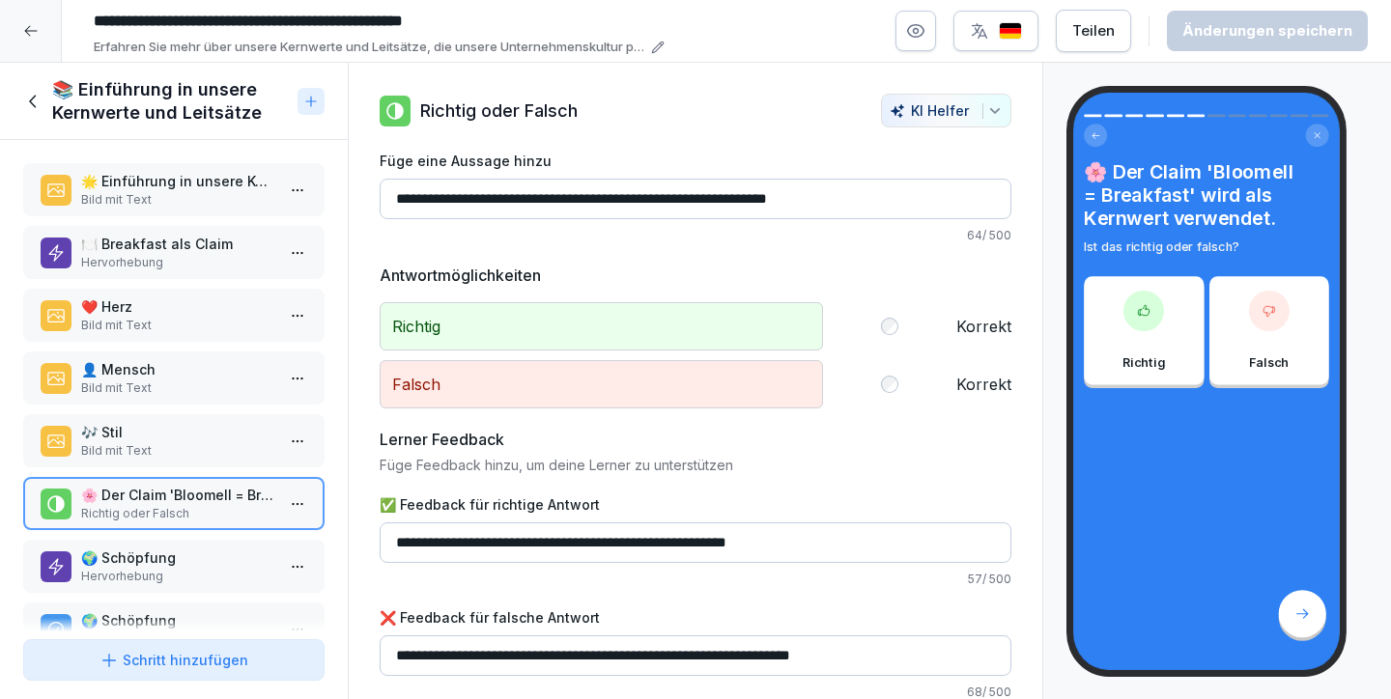
click at [201, 532] on div "🌟 Einführung in unsere Kernwerte und Leitsätze Bild mit Text 🍽️ Breakfast als C…" at bounding box center [174, 386] width 348 height 492
click at [157, 194] on p "Bild mit Text" at bounding box center [177, 199] width 193 height 17
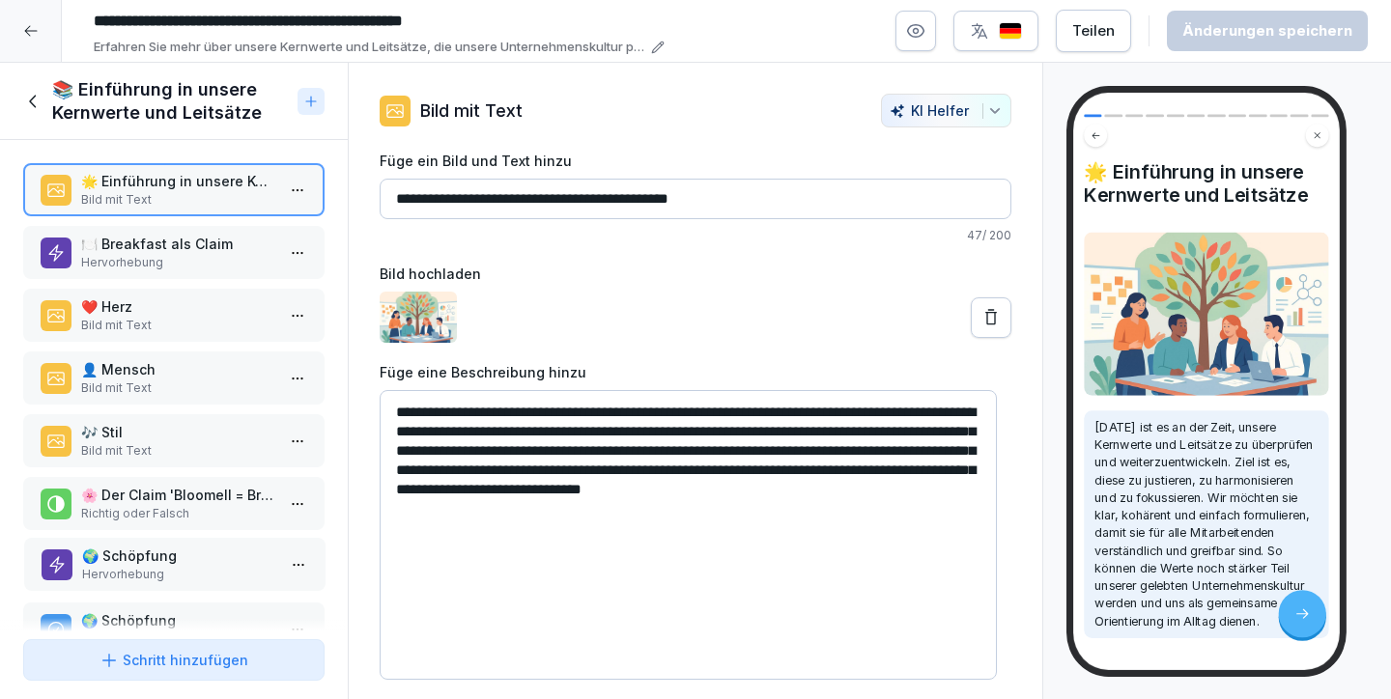
click at [200, 571] on p "Hervorhebung" at bounding box center [178, 574] width 193 height 17
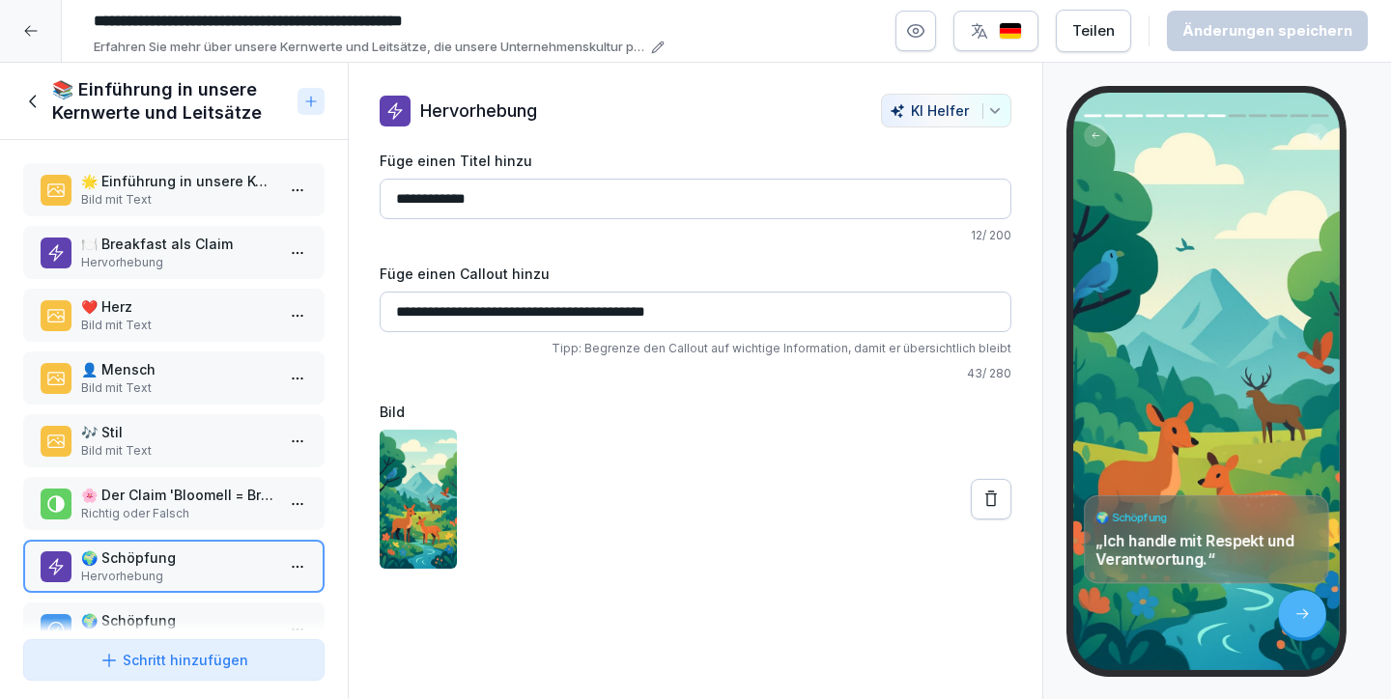
click at [37, 104] on icon at bounding box center [33, 101] width 21 height 21
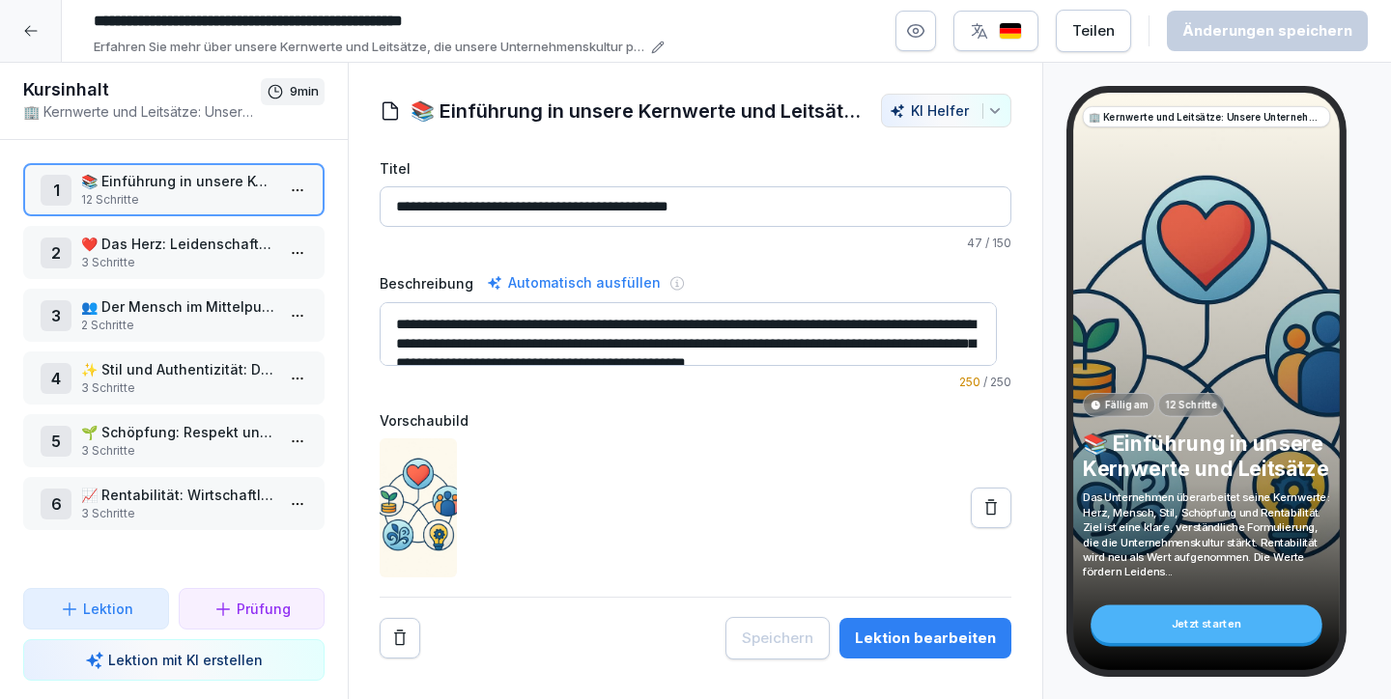
click at [159, 242] on p "❤️ Das Herz: Leidenschaft und Begeisterung in unserer Arbeit" at bounding box center [177, 244] width 193 height 20
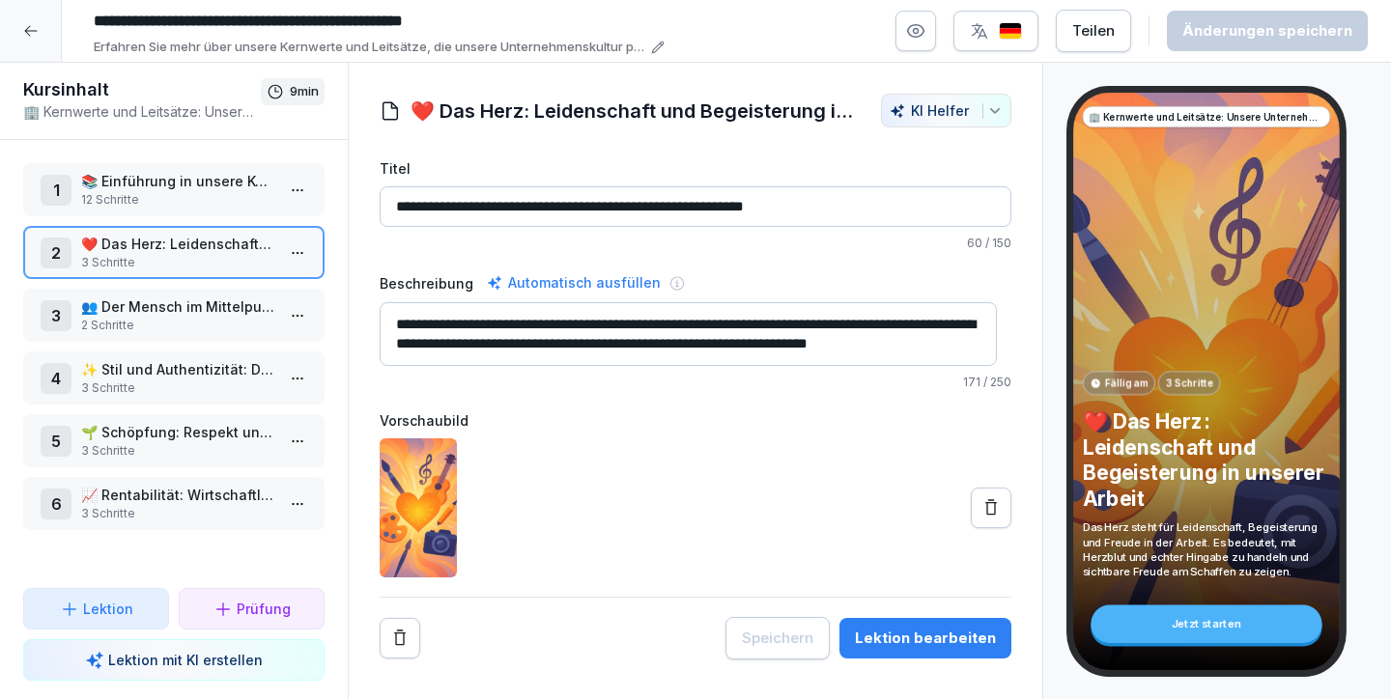
click at [894, 632] on div "Lektion bearbeiten" at bounding box center [925, 638] width 141 height 21
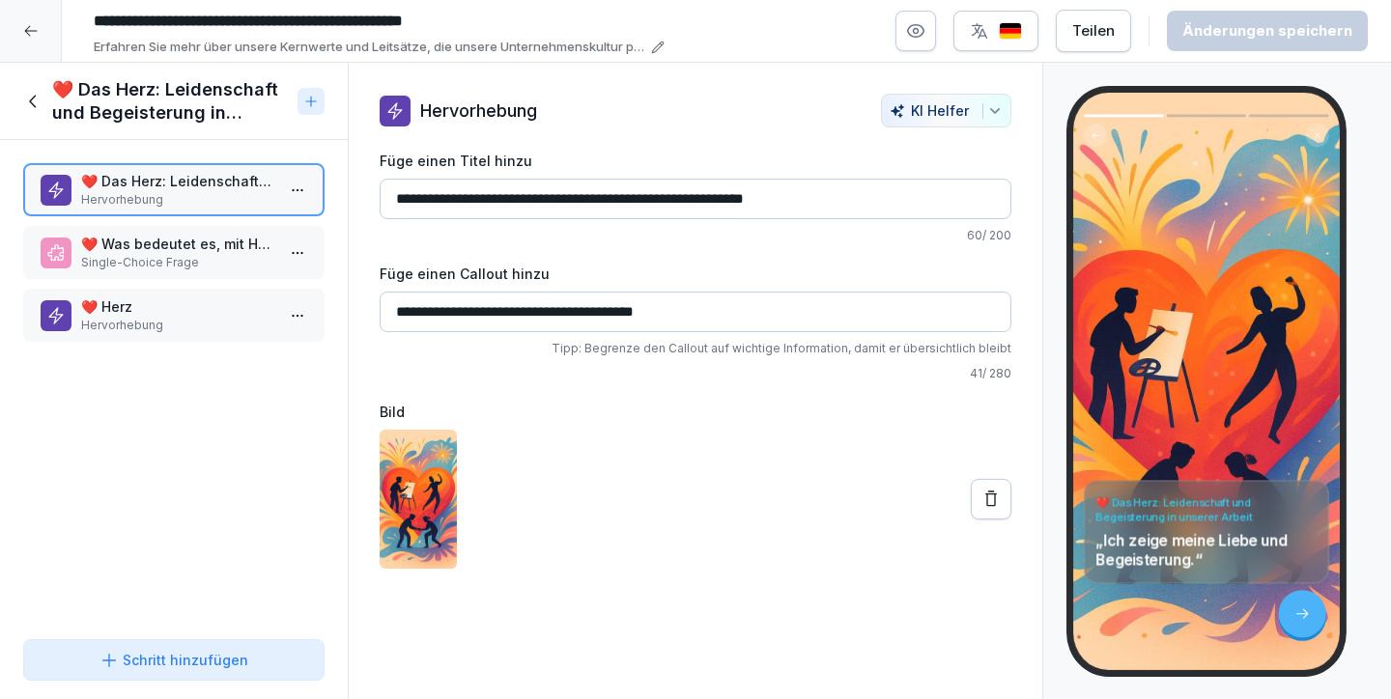
click at [202, 229] on div "❤️ Was bedeutet es, mit Herz zu arbeiten? Single-Choice Frage" at bounding box center [173, 252] width 301 height 53
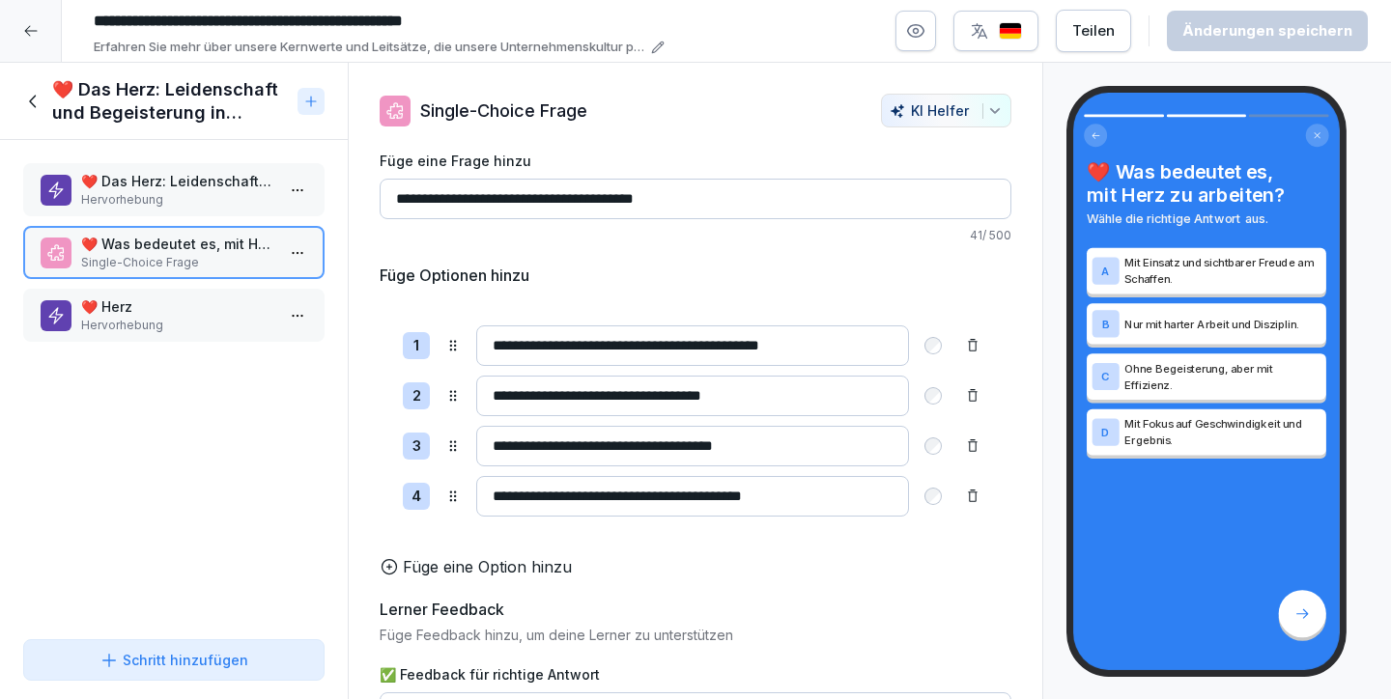
click at [201, 308] on p "❤️ Herz" at bounding box center [177, 306] width 193 height 20
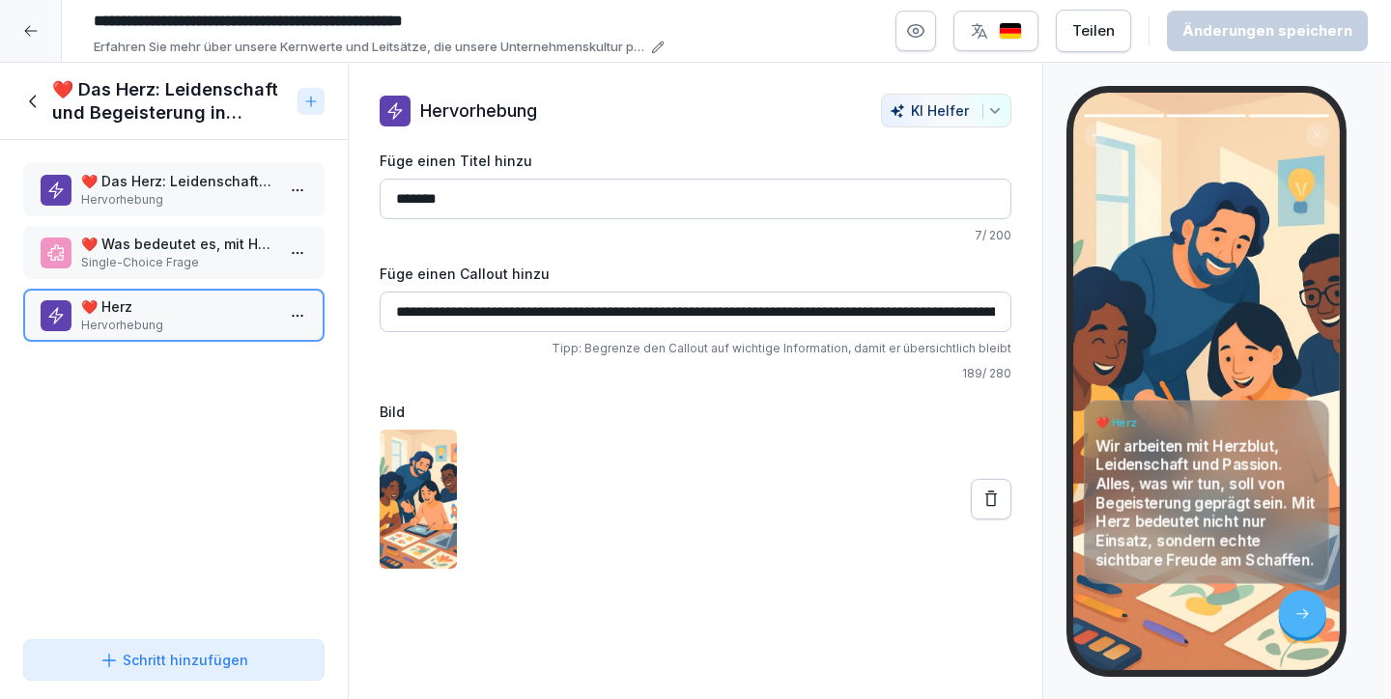
click at [115, 234] on p "❤️ Was bedeutet es, mit Herz zu arbeiten?" at bounding box center [177, 244] width 193 height 20
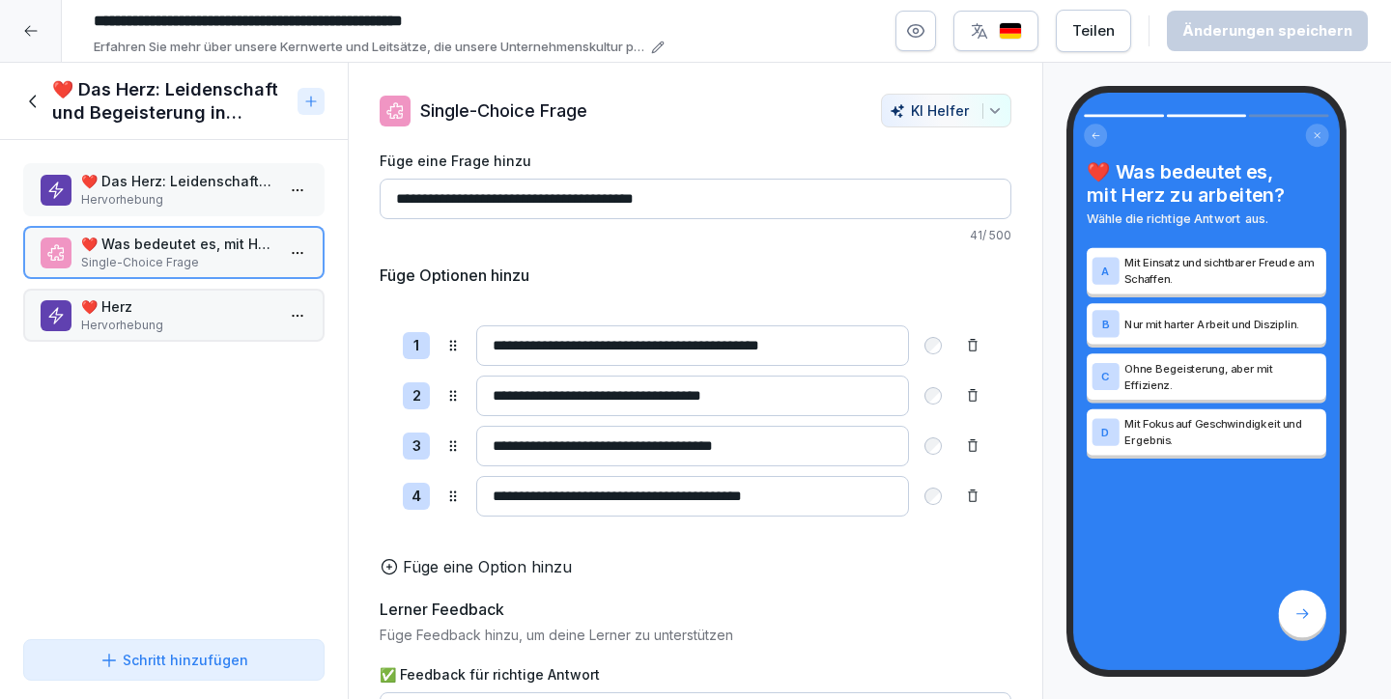
click at [104, 163] on div "❤️ Das Herz: Leidenschaft und Begeisterung in unserer Arbeit Hervorhebung" at bounding box center [173, 189] width 301 height 53
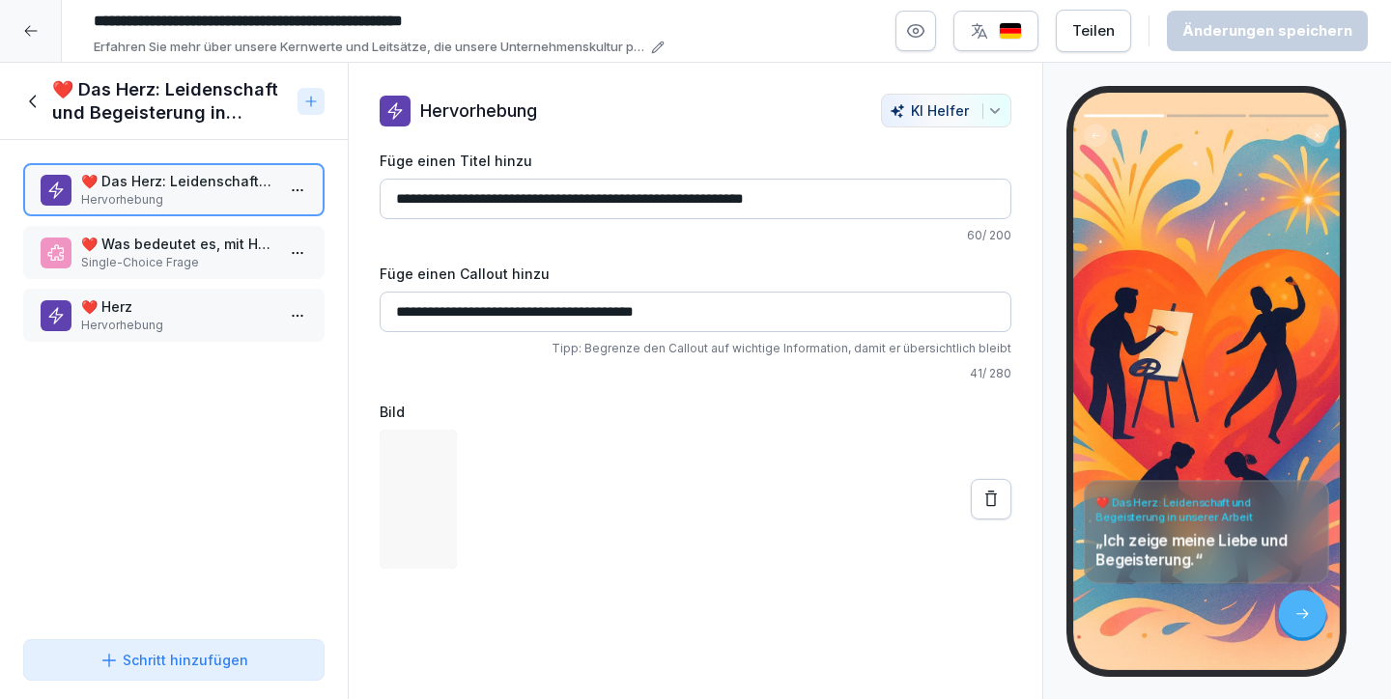
click at [38, 101] on icon at bounding box center [33, 101] width 21 height 21
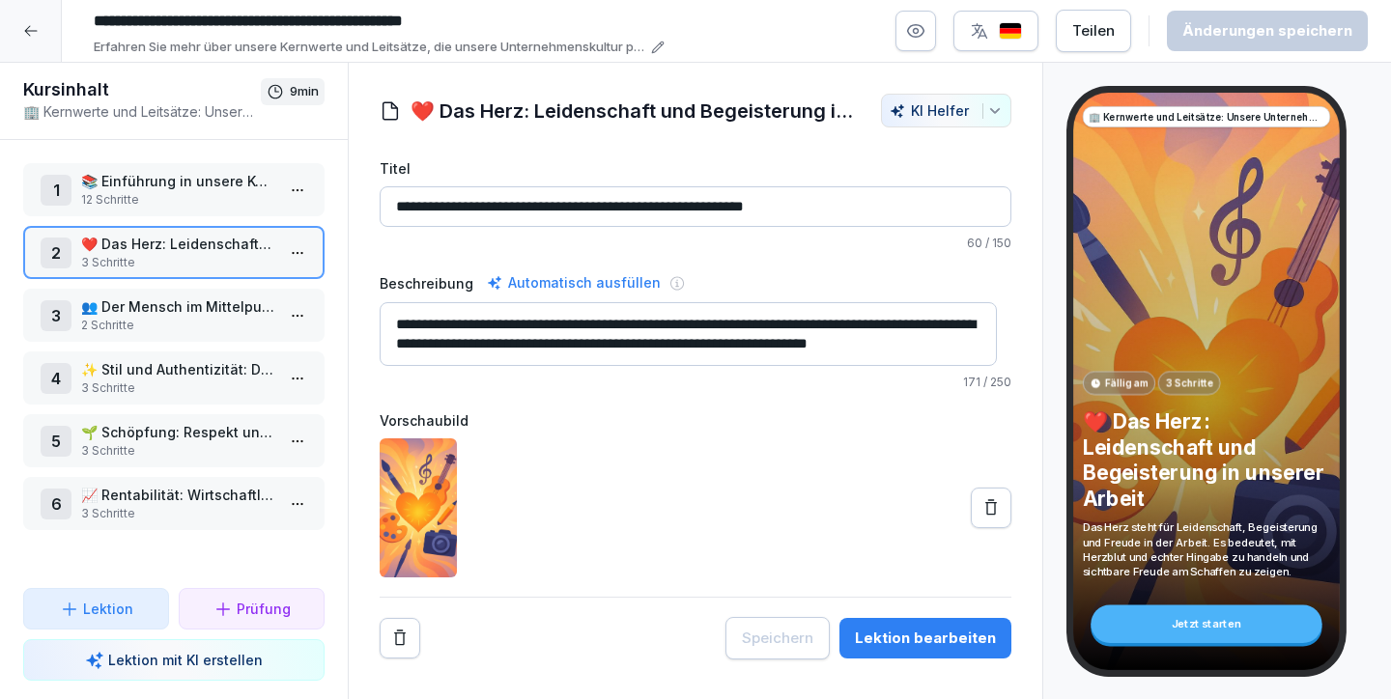
click at [172, 313] on p "👥 Der Mensch im Mittelpunkt: Sicherheit, Zugehörigkeit und Wertschätzung" at bounding box center [177, 306] width 193 height 20
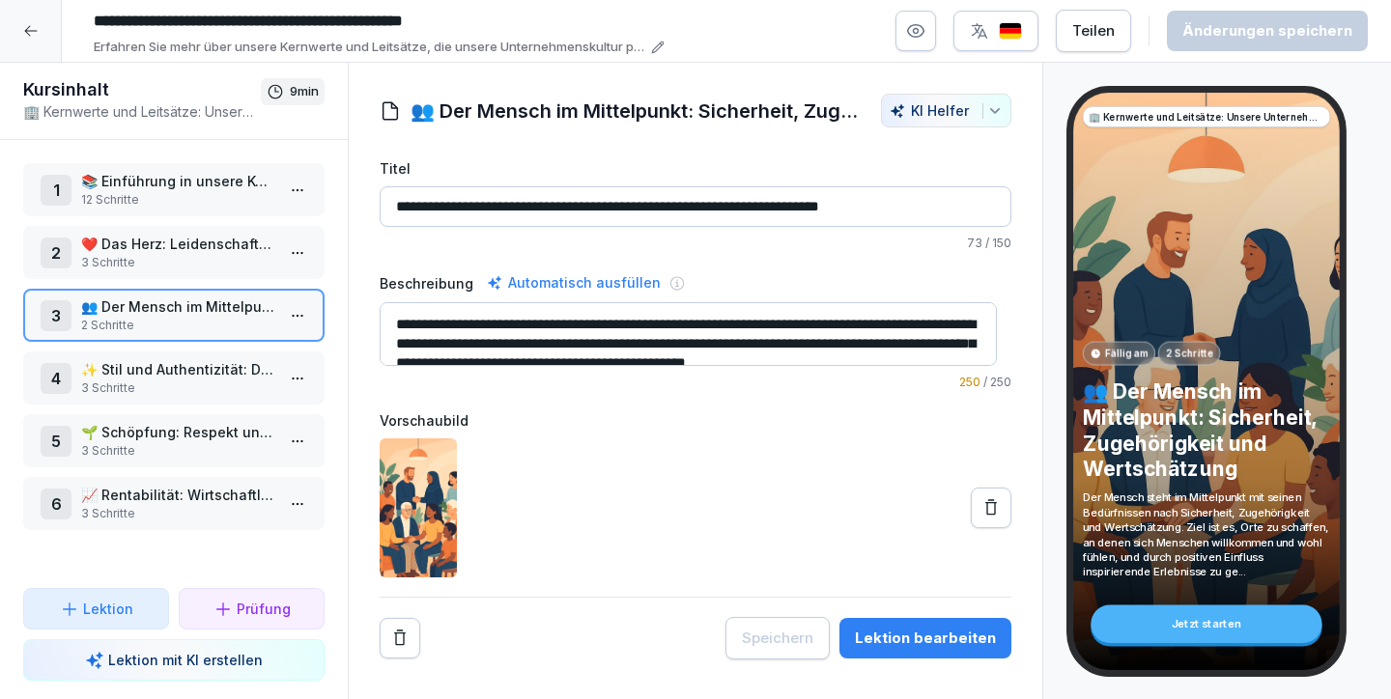
click at [904, 638] on div "Lektion bearbeiten" at bounding box center [925, 638] width 141 height 21
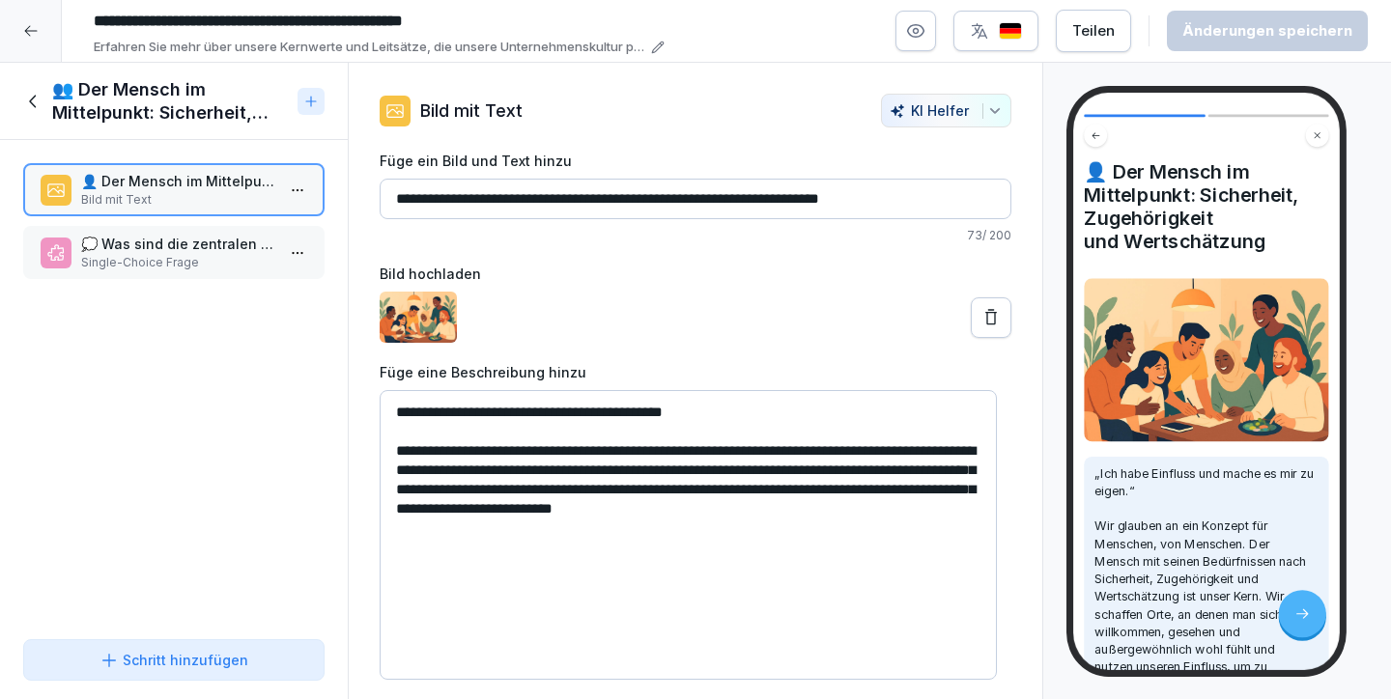
click at [228, 655] on div "Schritt hinzufügen" at bounding box center [173, 660] width 149 height 20
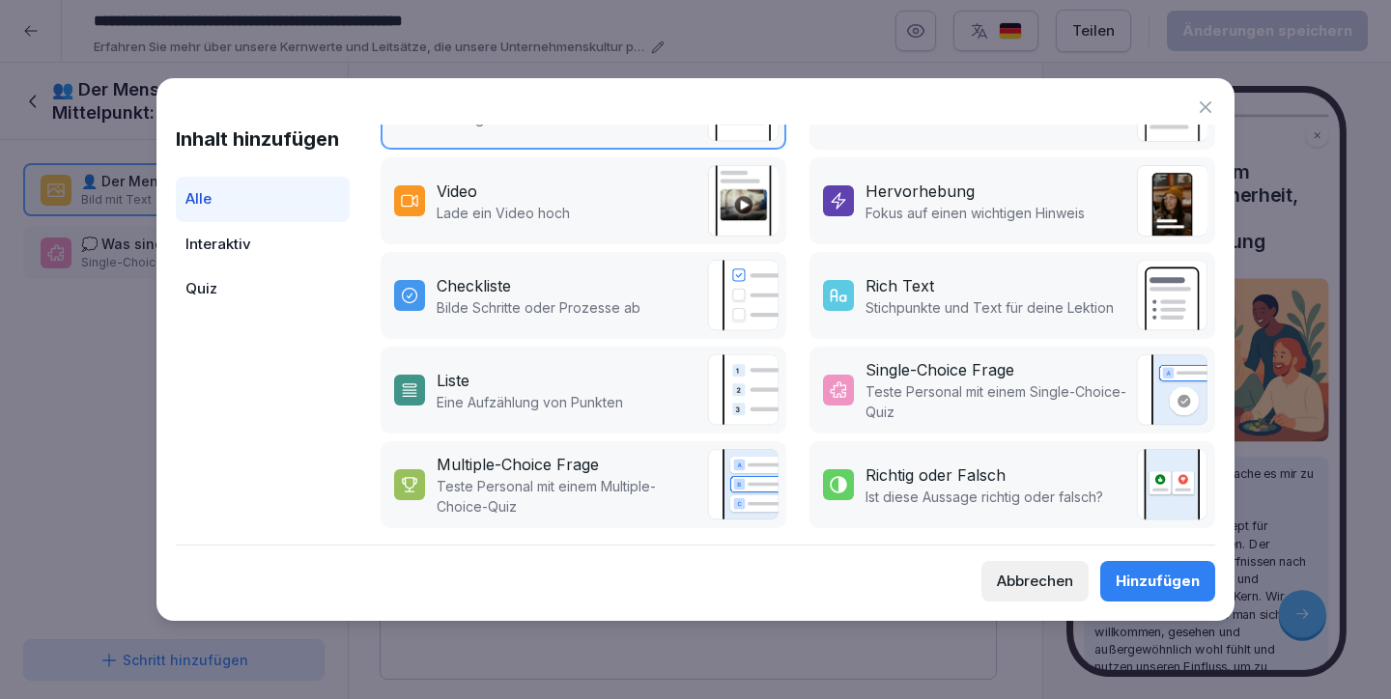
scroll to position [356, 0]
click at [1030, 583] on div "Abbrechen" at bounding box center [1035, 581] width 76 height 21
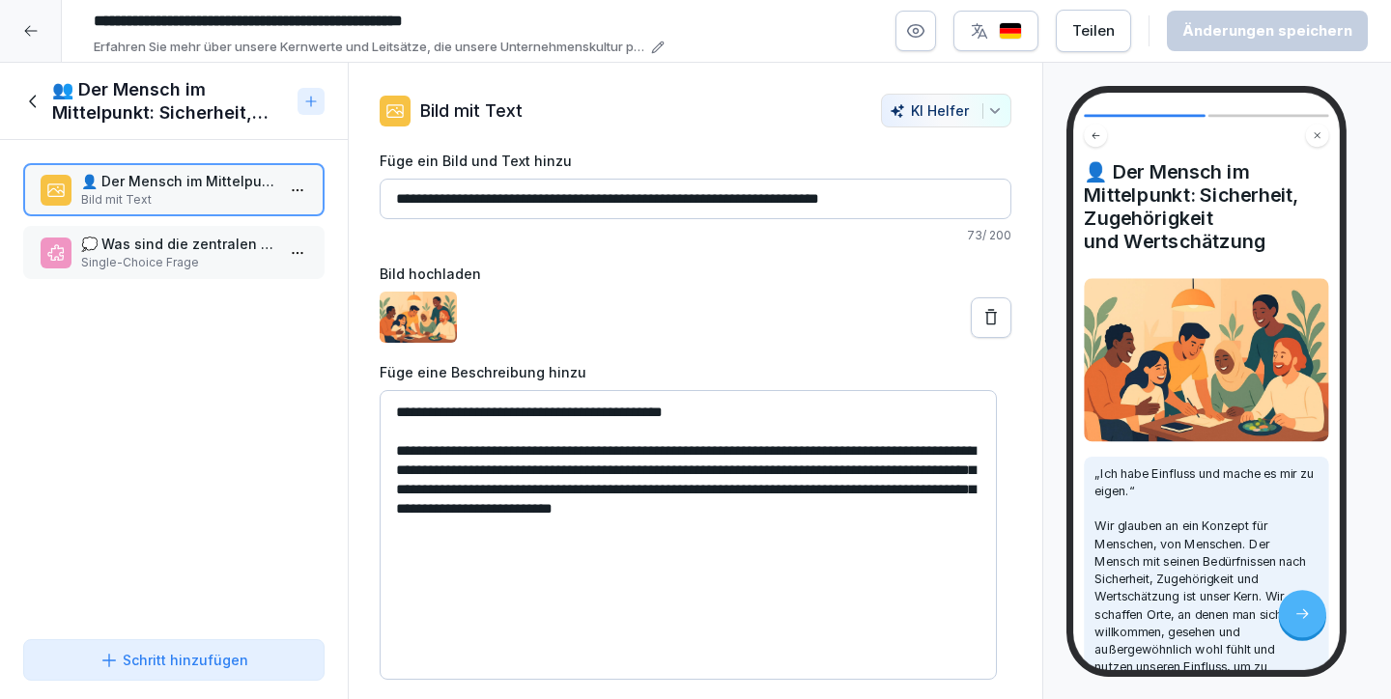
click at [32, 101] on icon at bounding box center [33, 101] width 21 height 21
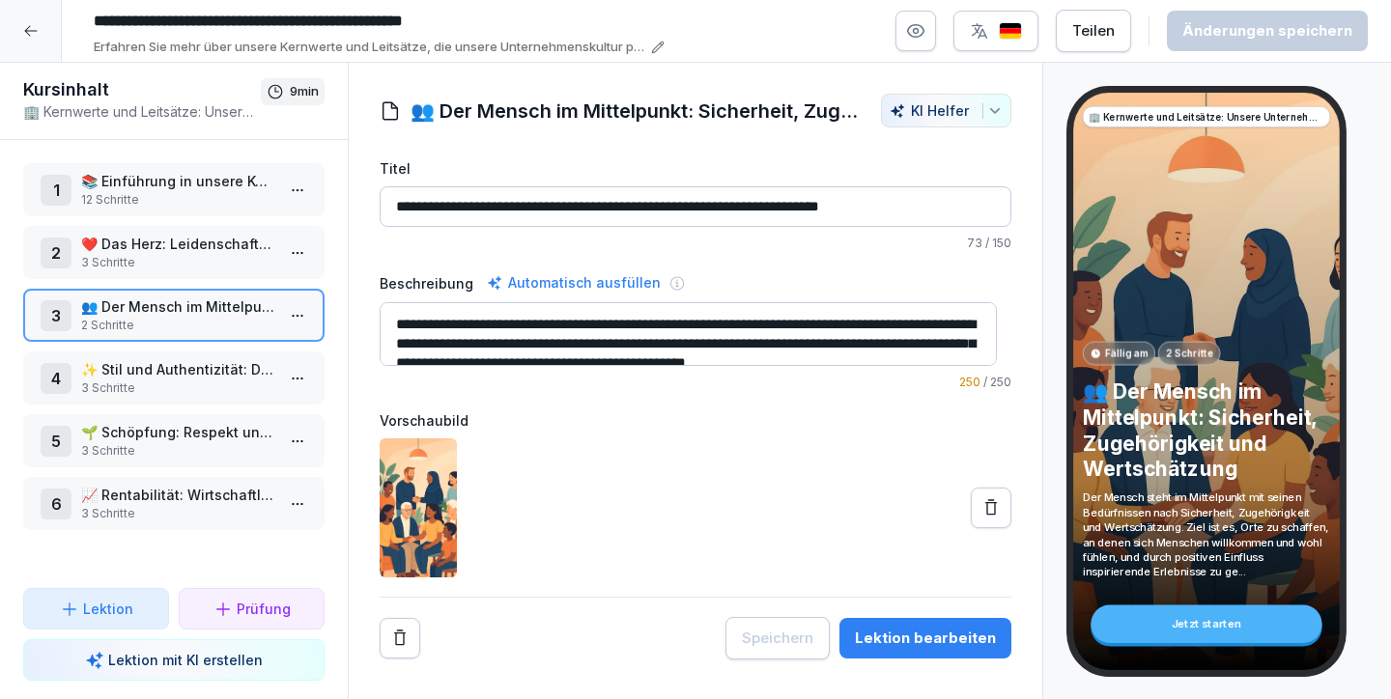
click at [32, 40] on div at bounding box center [31, 31] width 62 height 62
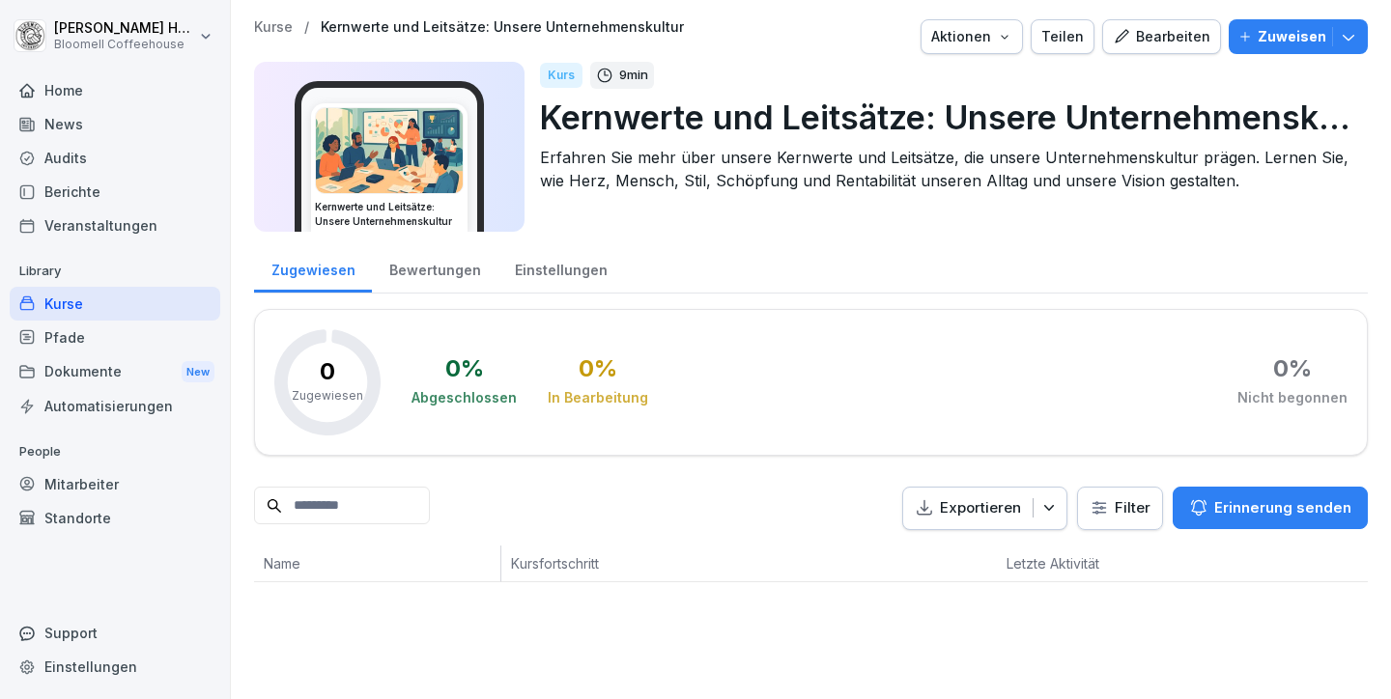
click at [87, 299] on div "Kurse" at bounding box center [115, 304] width 211 height 34
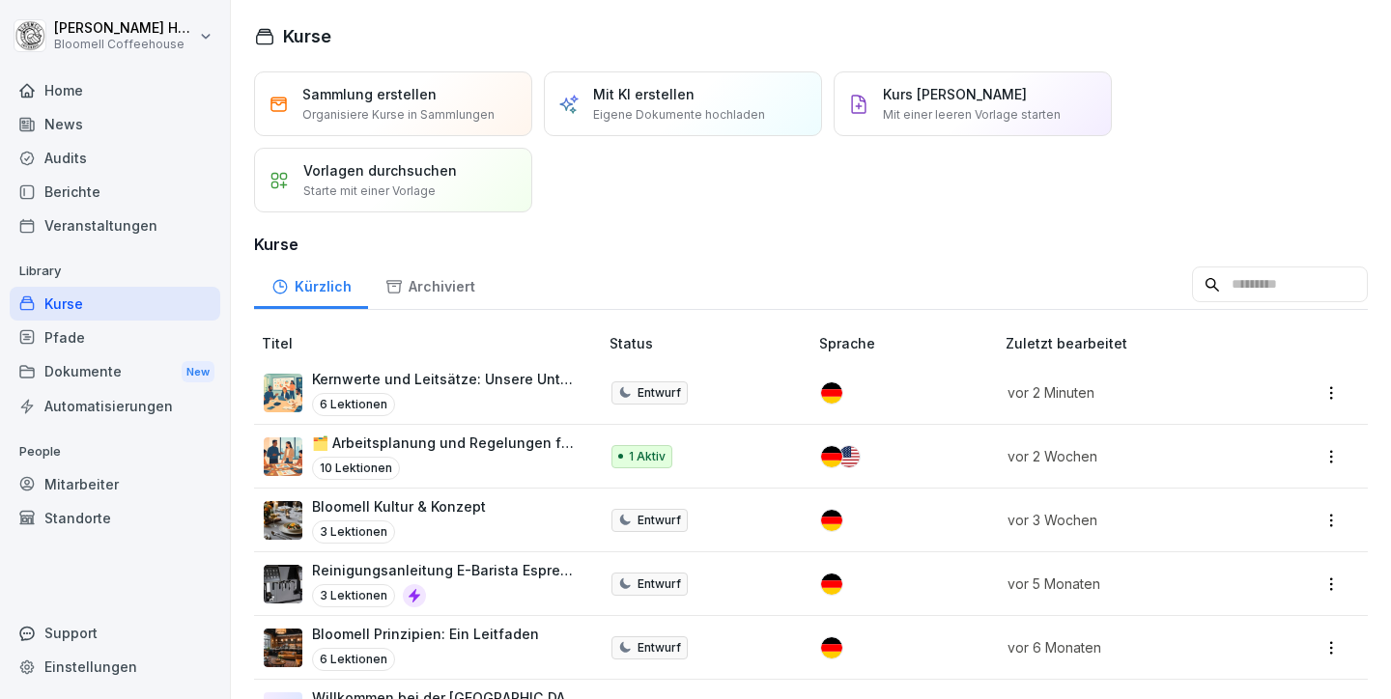
click at [1316, 392] on html "Michael Häfeli Bloomell Coffeehouse Home News Audits Berichte Veranstaltungen L…" at bounding box center [695, 349] width 1391 height 699
click at [1214, 576] on div "Löschen" at bounding box center [1222, 582] width 207 height 36
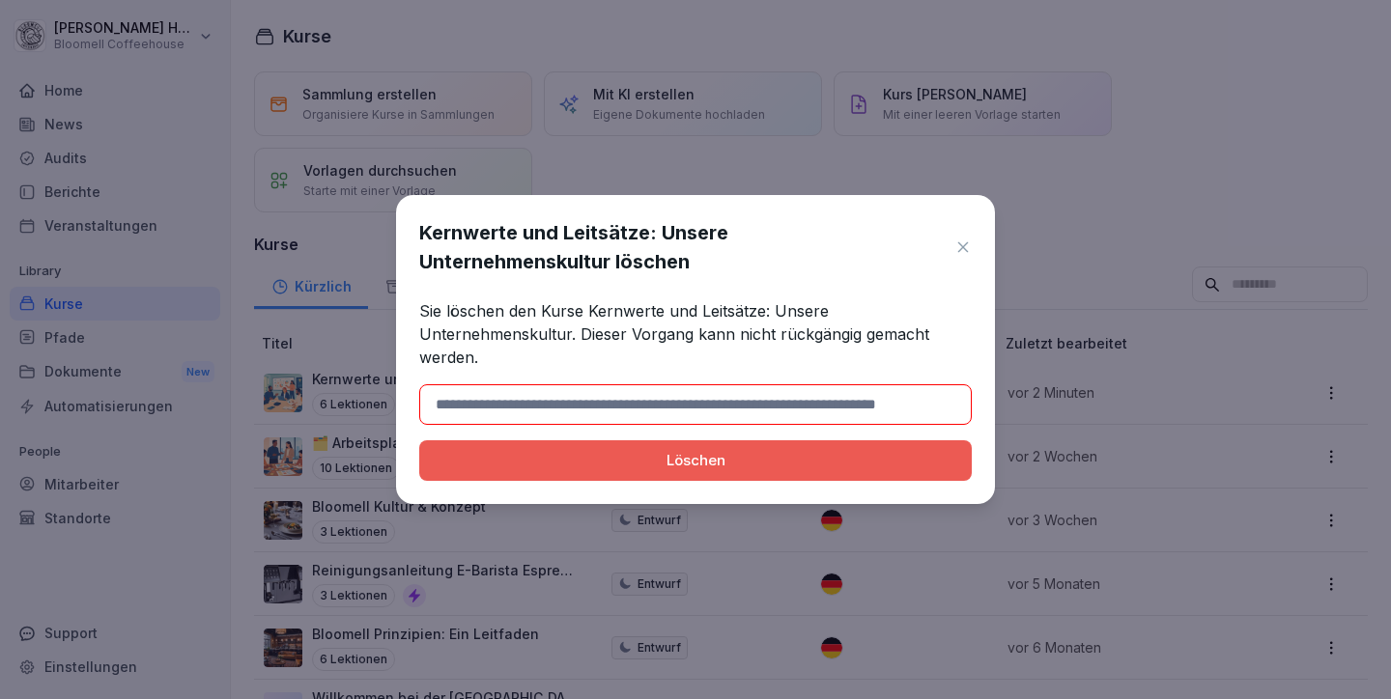
click at [810, 462] on div "Löschen" at bounding box center [695, 460] width 521 height 21
click at [782, 409] on input at bounding box center [695, 404] width 552 height 41
click at [582, 405] on input at bounding box center [695, 404] width 552 height 41
drag, startPoint x: 554, startPoint y: 405, endPoint x: 693, endPoint y: 407, distance: 139.1
click at [694, 408] on input at bounding box center [695, 404] width 552 height 41
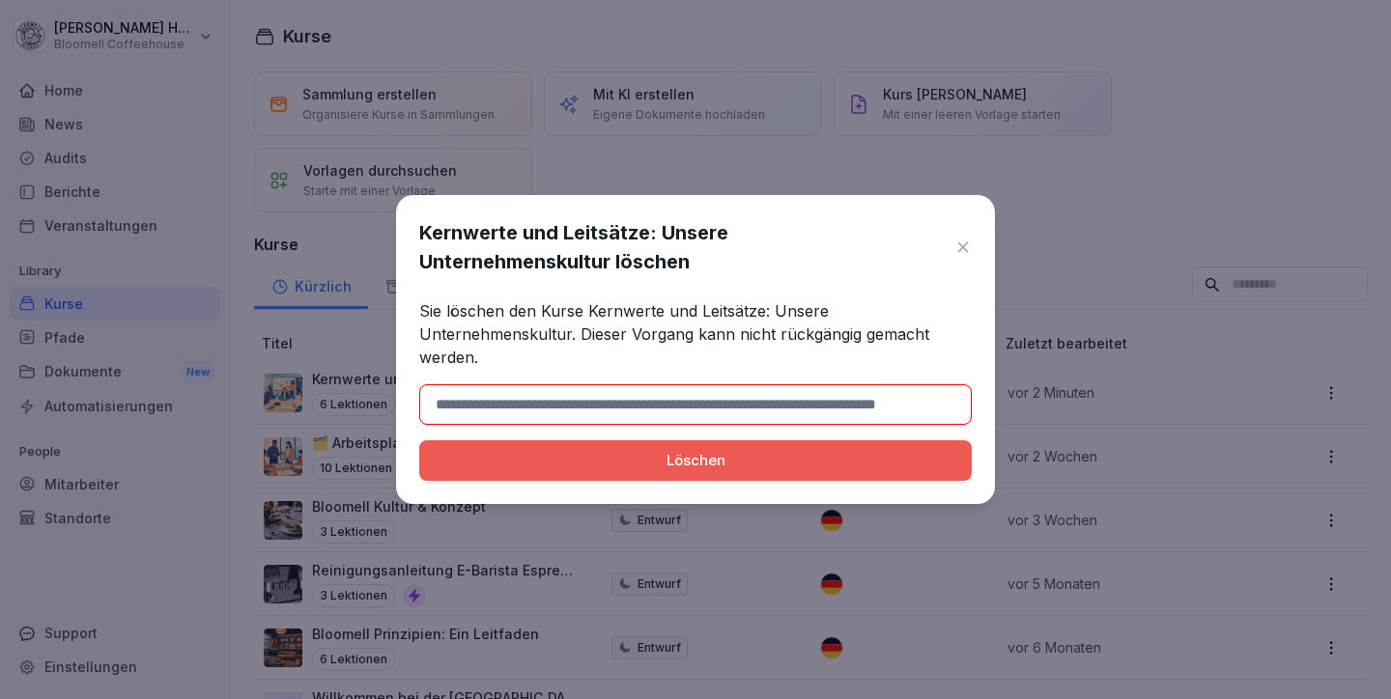
click at [819, 324] on p "Sie löschen den Kurse Kernwerte und Leitsätze: Unsere Unternehmenskultur. Diese…" at bounding box center [695, 334] width 552 height 70
drag, startPoint x: 423, startPoint y: 229, endPoint x: 645, endPoint y: 229, distance: 222.1
click at [645, 229] on h1 "Kernwerte und Leitsätze: Unsere Unternehmenskultur löschen" at bounding box center [681, 247] width 525 height 58
copy h1 "Kernwerte und Leitsätze"
click at [490, 398] on input at bounding box center [695, 404] width 552 height 41
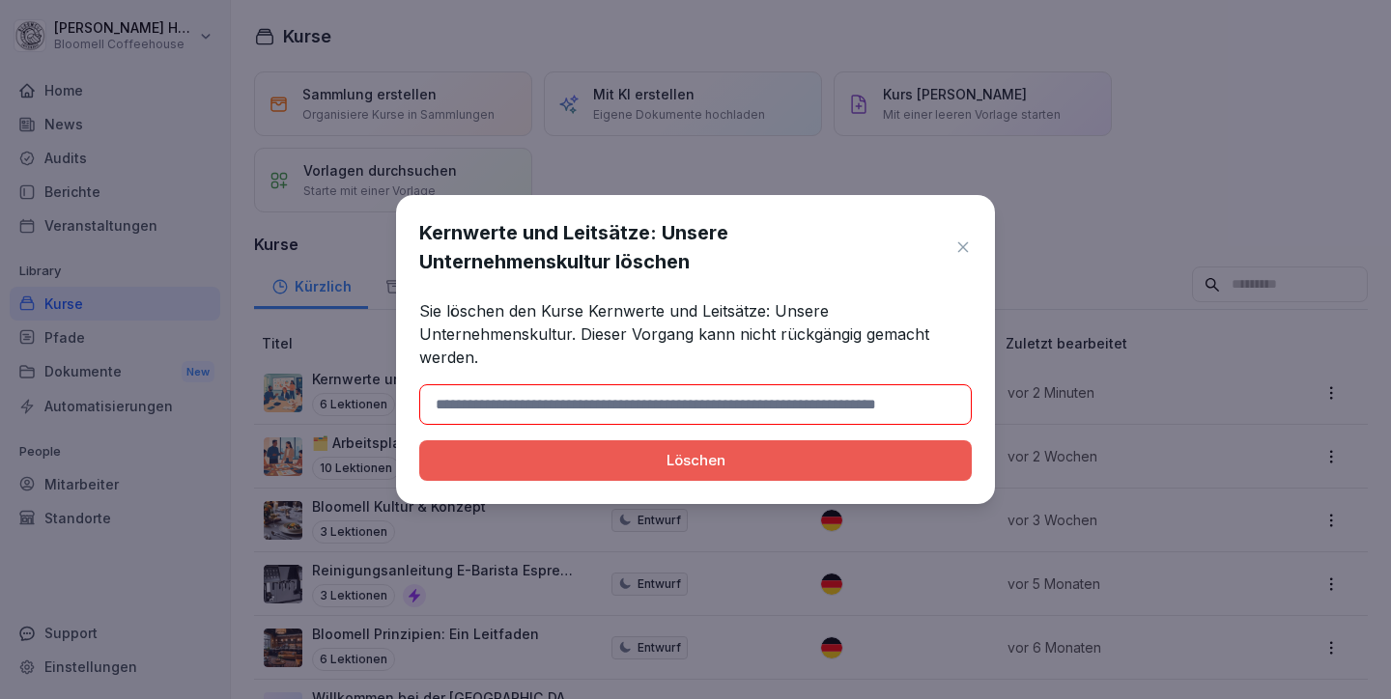
paste input "**********"
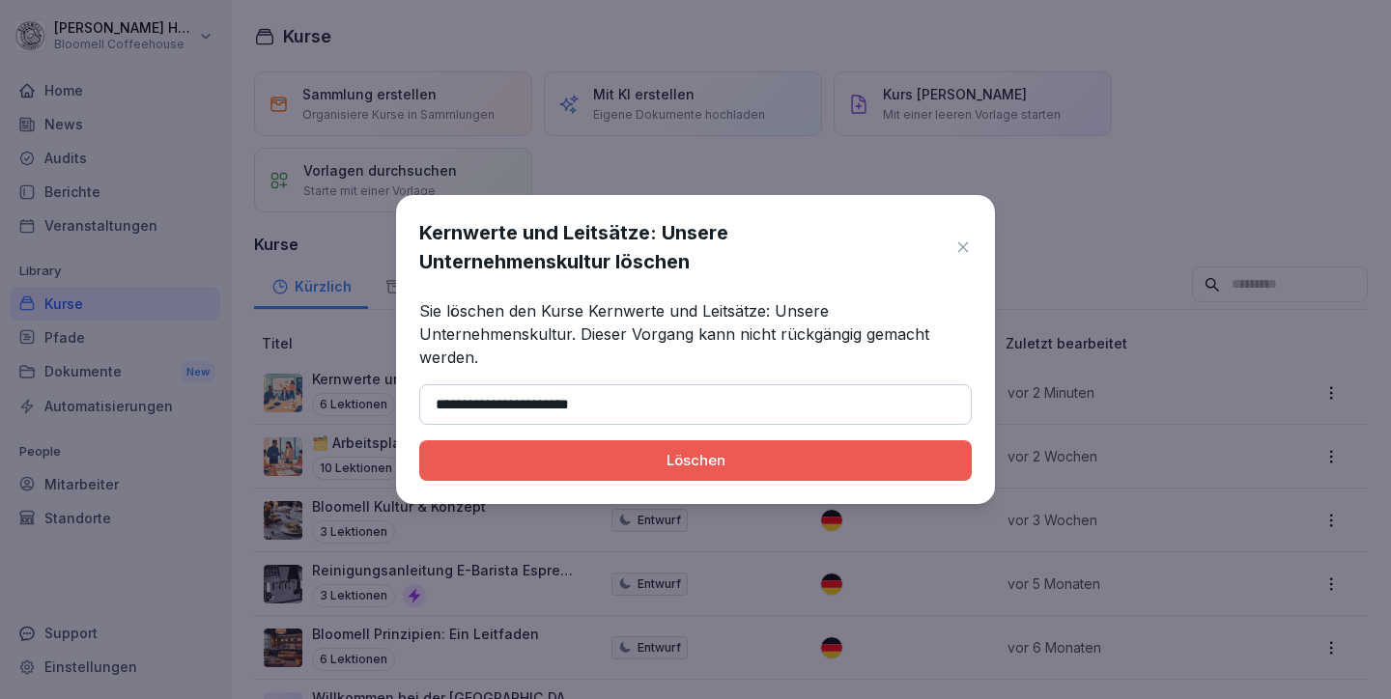
click at [702, 456] on div "Löschen" at bounding box center [695, 460] width 521 height 21
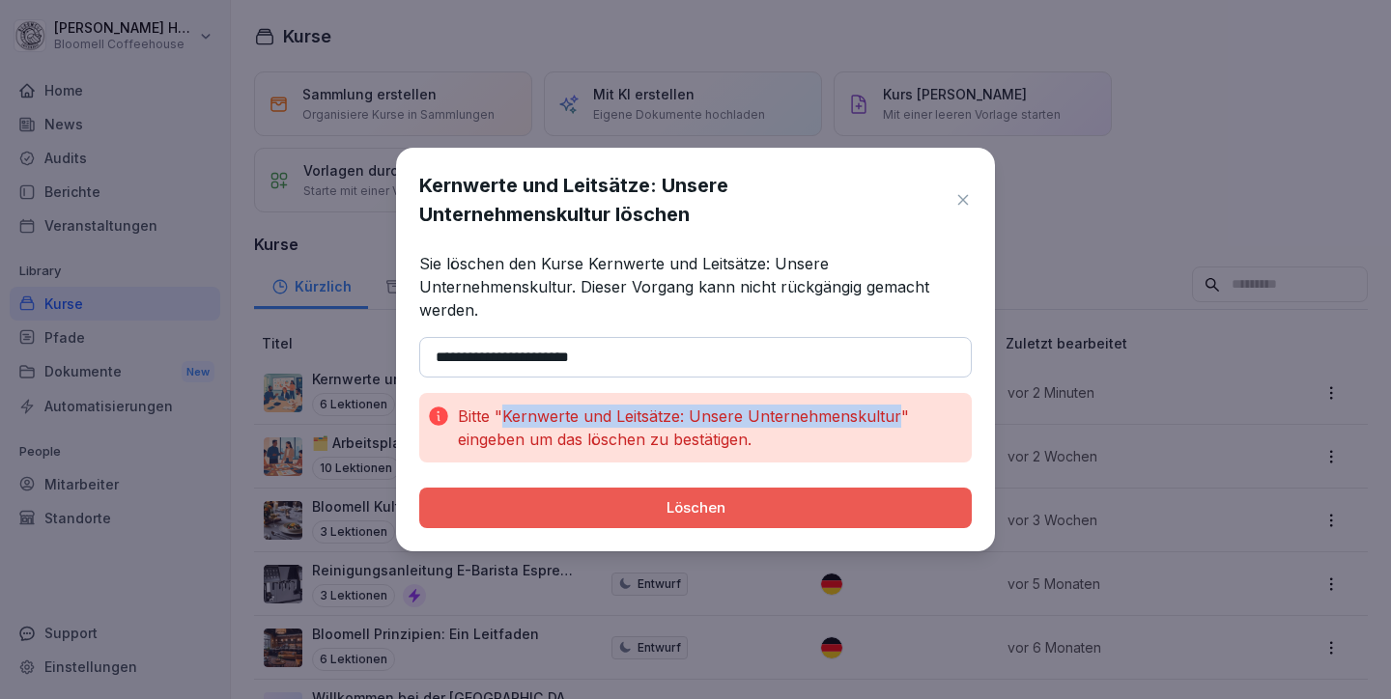
drag, startPoint x: 505, startPoint y: 415, endPoint x: 891, endPoint y: 416, distance: 386.3
click at [891, 416] on p "Bitte "Kernwerte und Leitsätze: Unsere Unternehmenskultur" eingeben um das lösc…" at bounding box center [711, 428] width 506 height 46
copy p "Kernwerte und Leitsätze: Unsere Unternehmenskultur"
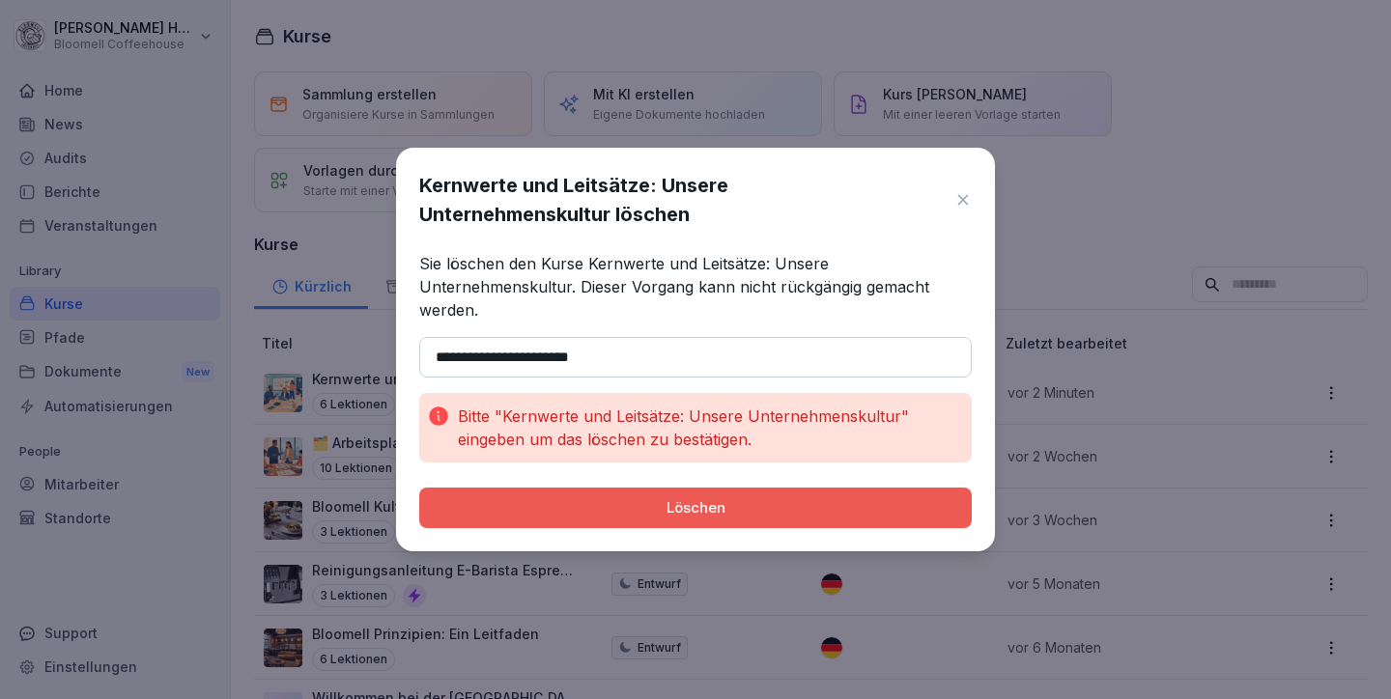
click at [592, 357] on input "**********" at bounding box center [695, 357] width 552 height 41
drag, startPoint x: 625, startPoint y: 361, endPoint x: 380, endPoint y: 349, distance: 245.6
click at [380, 349] on body "Michael Häfeli Bloomell Coffeehouse Home News Audits Berichte Veranstaltungen L…" at bounding box center [695, 349] width 1391 height 699
paste input "**********"
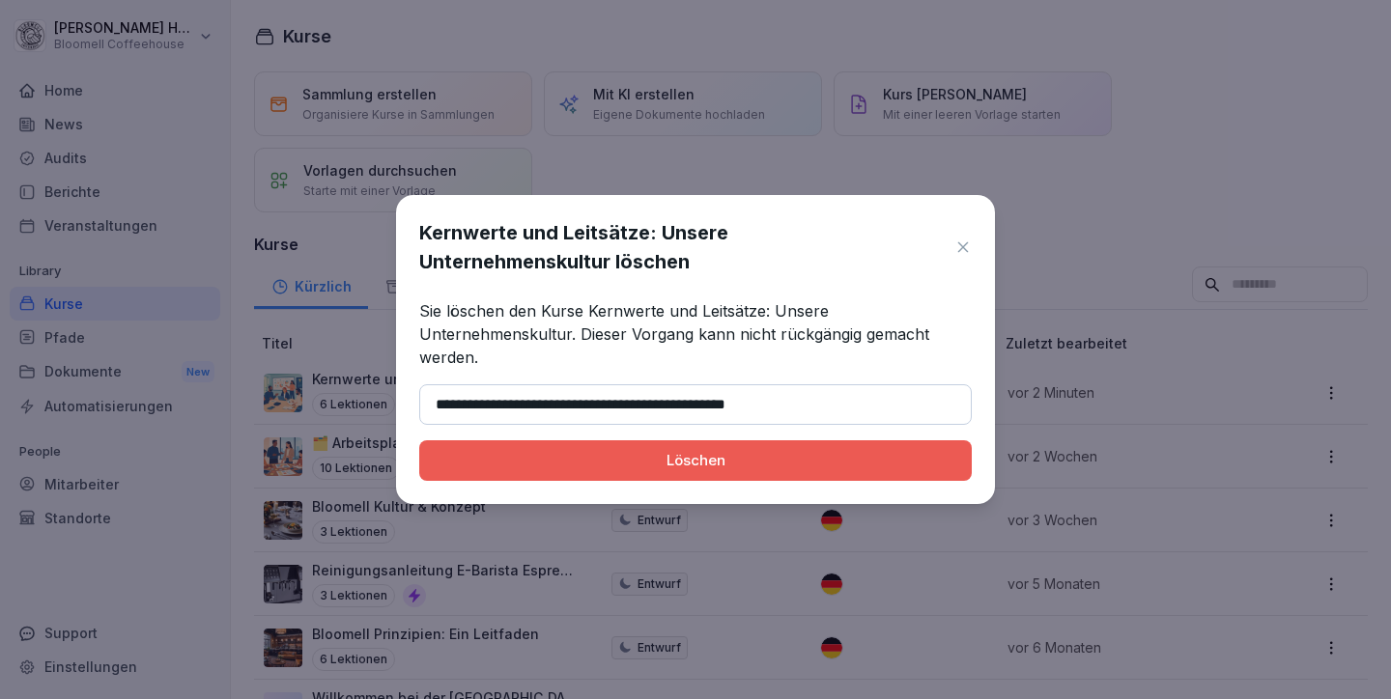
type input "**********"
click at [709, 461] on div "Löschen" at bounding box center [695, 460] width 521 height 21
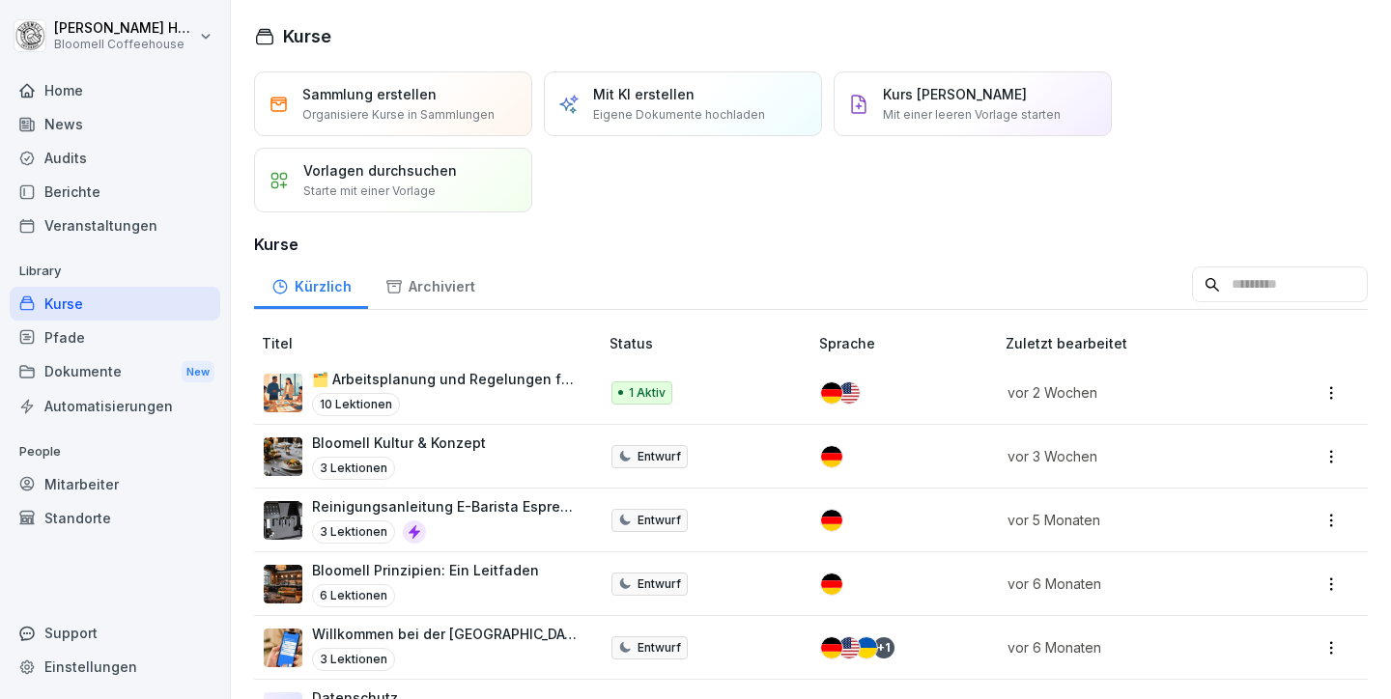
scroll to position [4, 0]
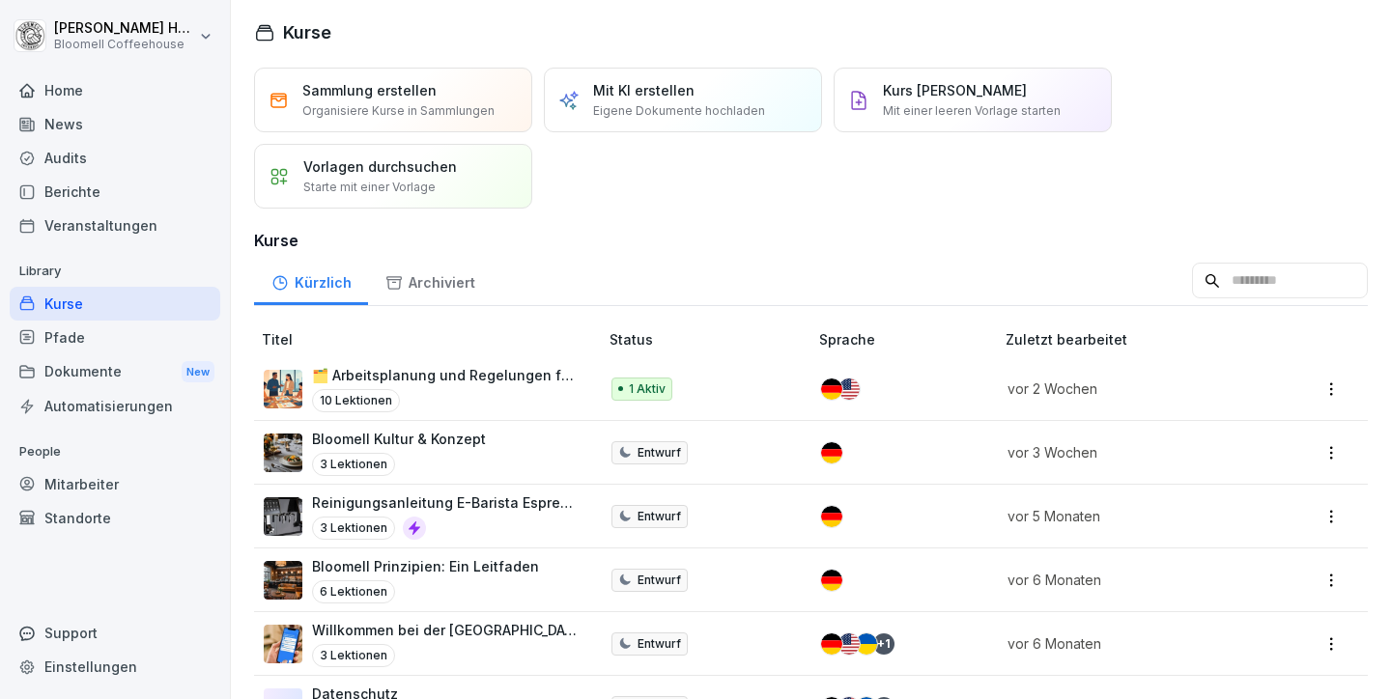
click at [475, 447] on p "Bloomell Kultur & Konzept" at bounding box center [399, 439] width 174 height 20
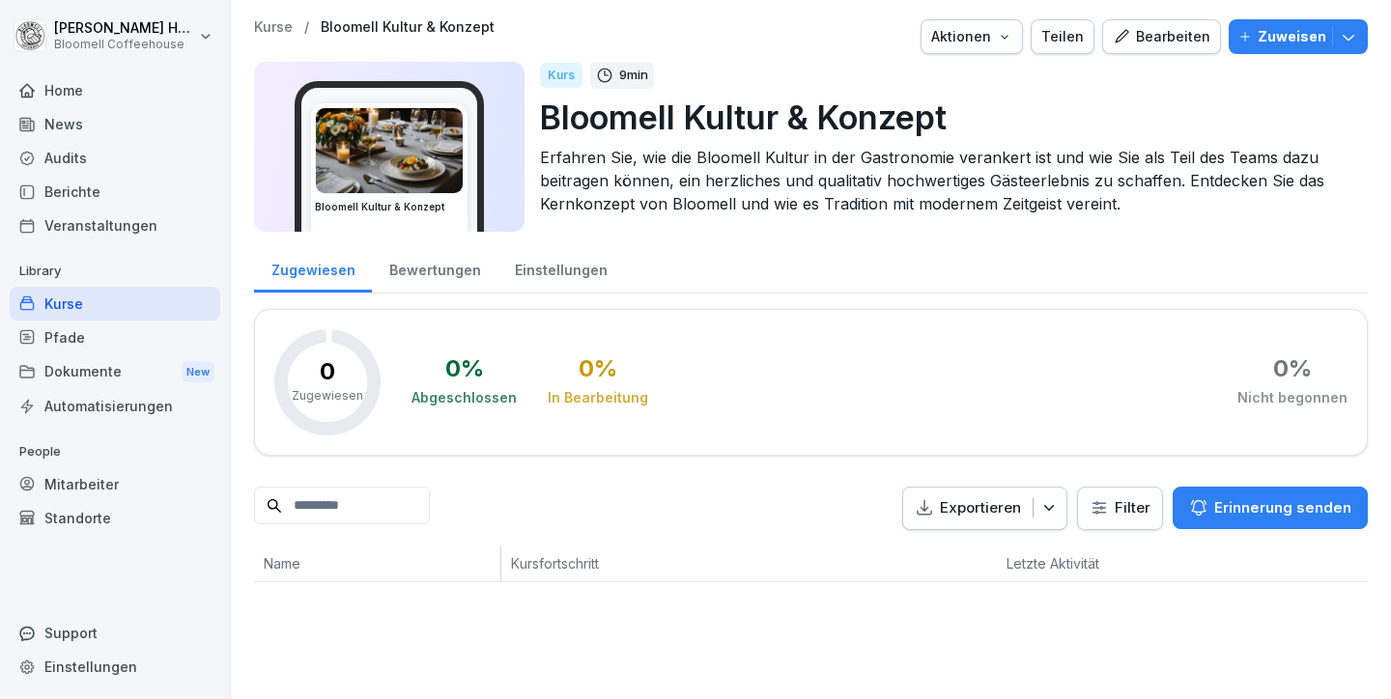
click at [1137, 36] on div "Bearbeiten" at bounding box center [1162, 36] width 98 height 21
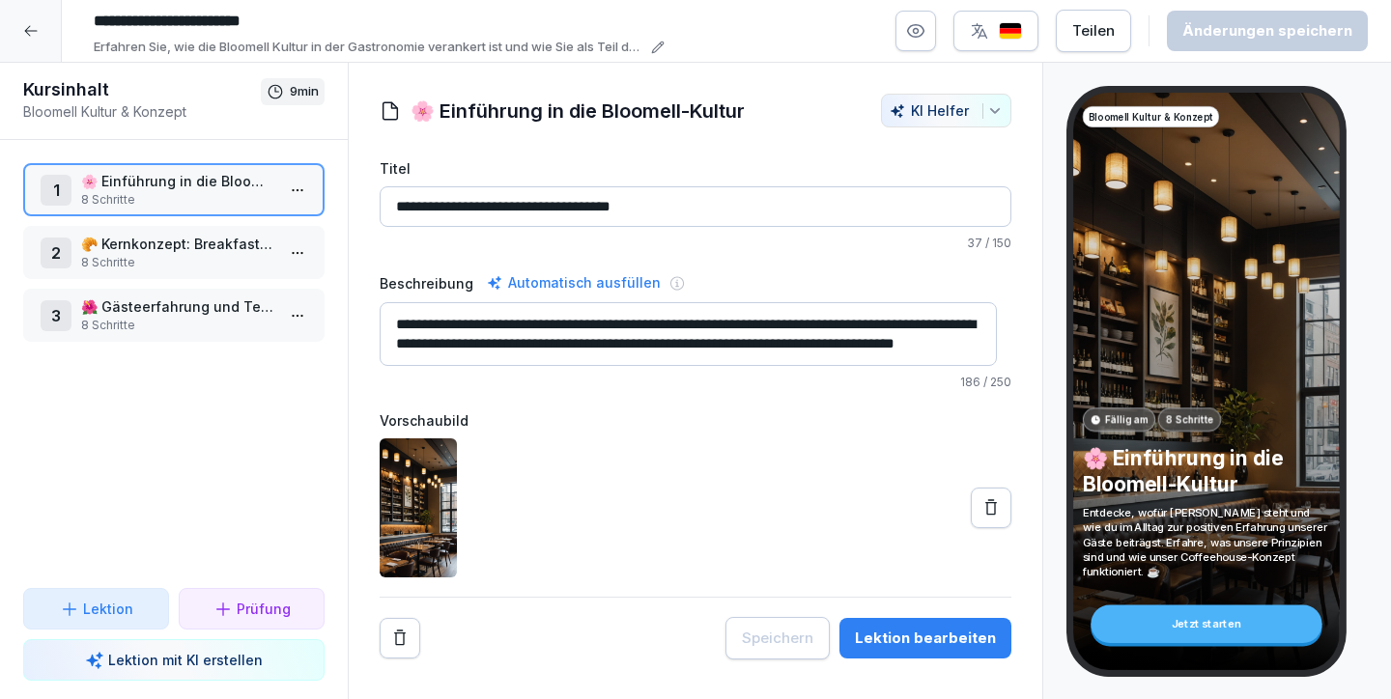
click at [183, 250] on p "🥐 Kernkonzept: Breakfasterlebnis und Nachhaltigkeit" at bounding box center [177, 244] width 193 height 20
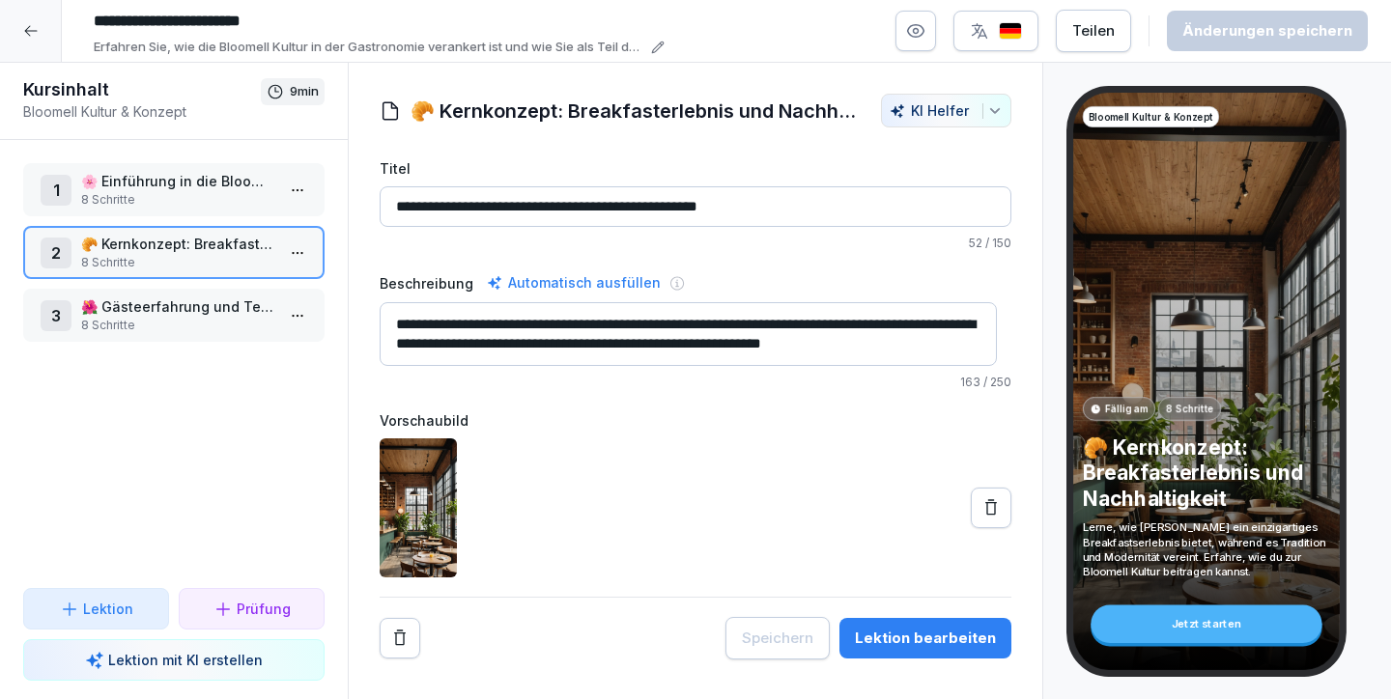
click at [181, 318] on p "8 Schritte" at bounding box center [177, 325] width 193 height 17
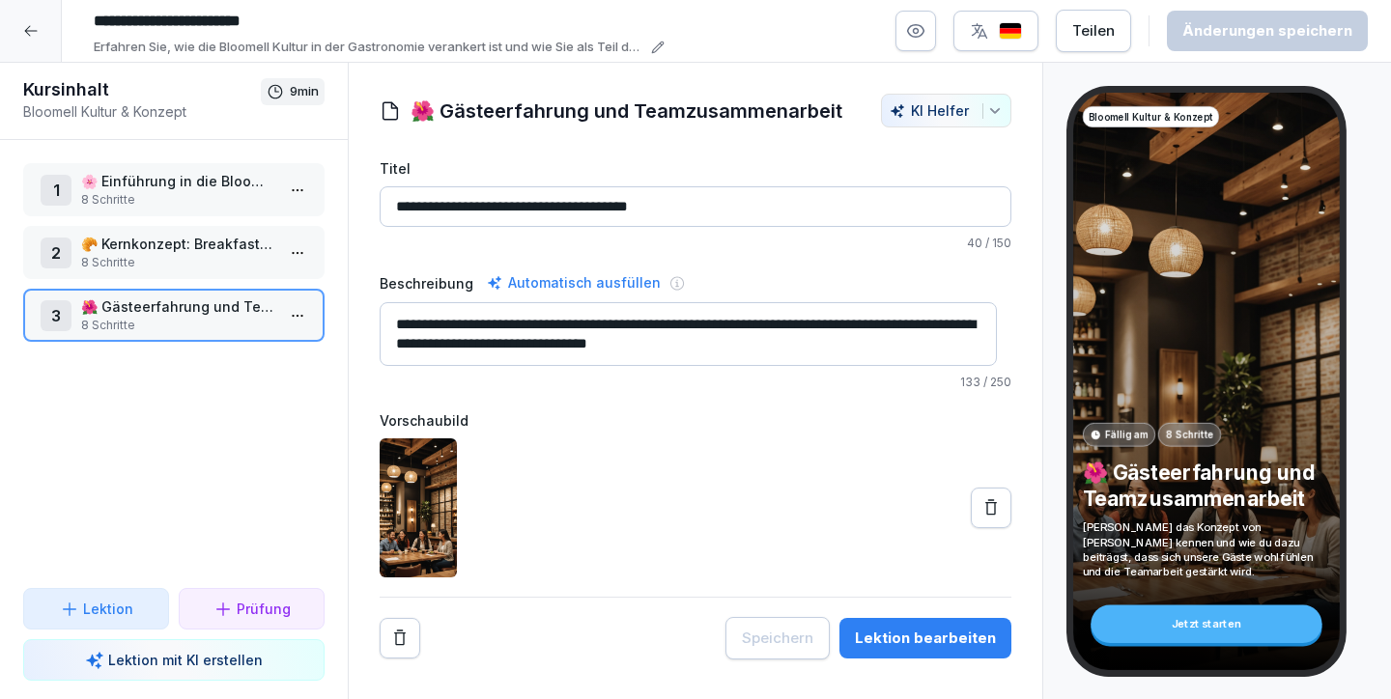
click at [214, 257] on p "8 Schritte" at bounding box center [177, 262] width 193 height 17
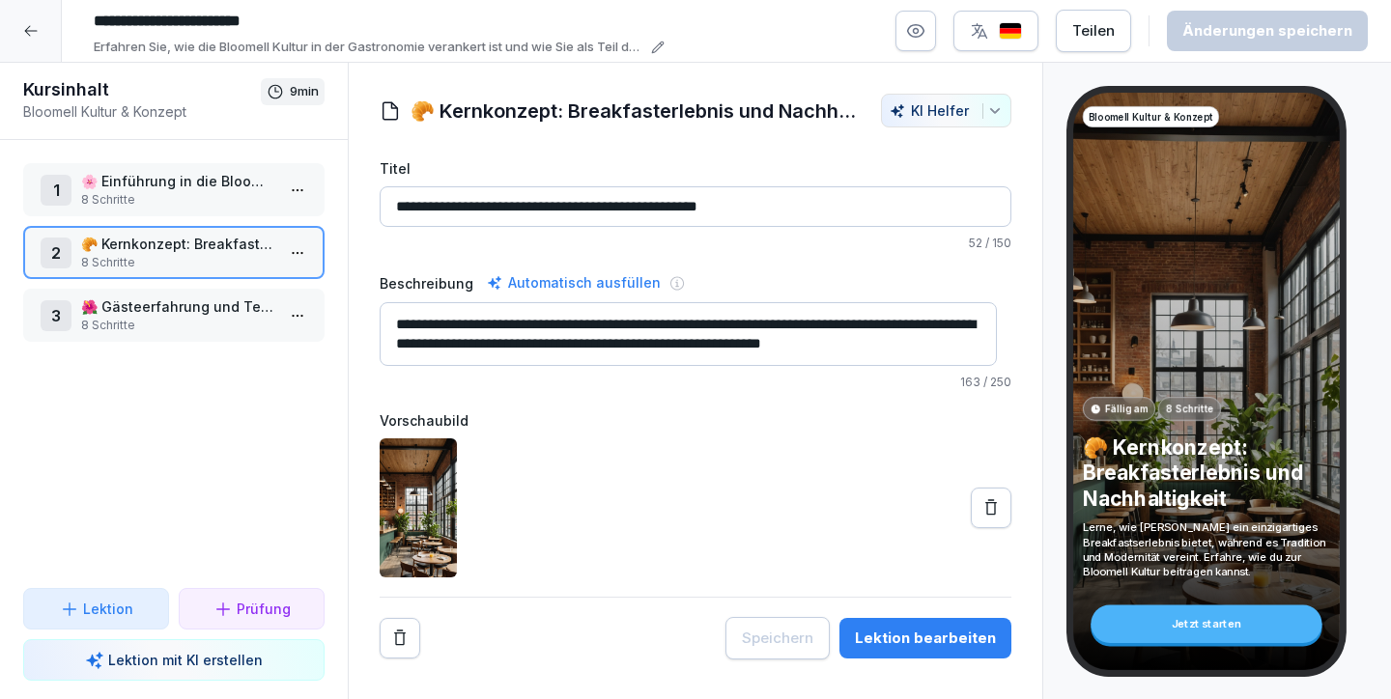
click at [160, 193] on p "8 Schritte" at bounding box center [177, 199] width 193 height 17
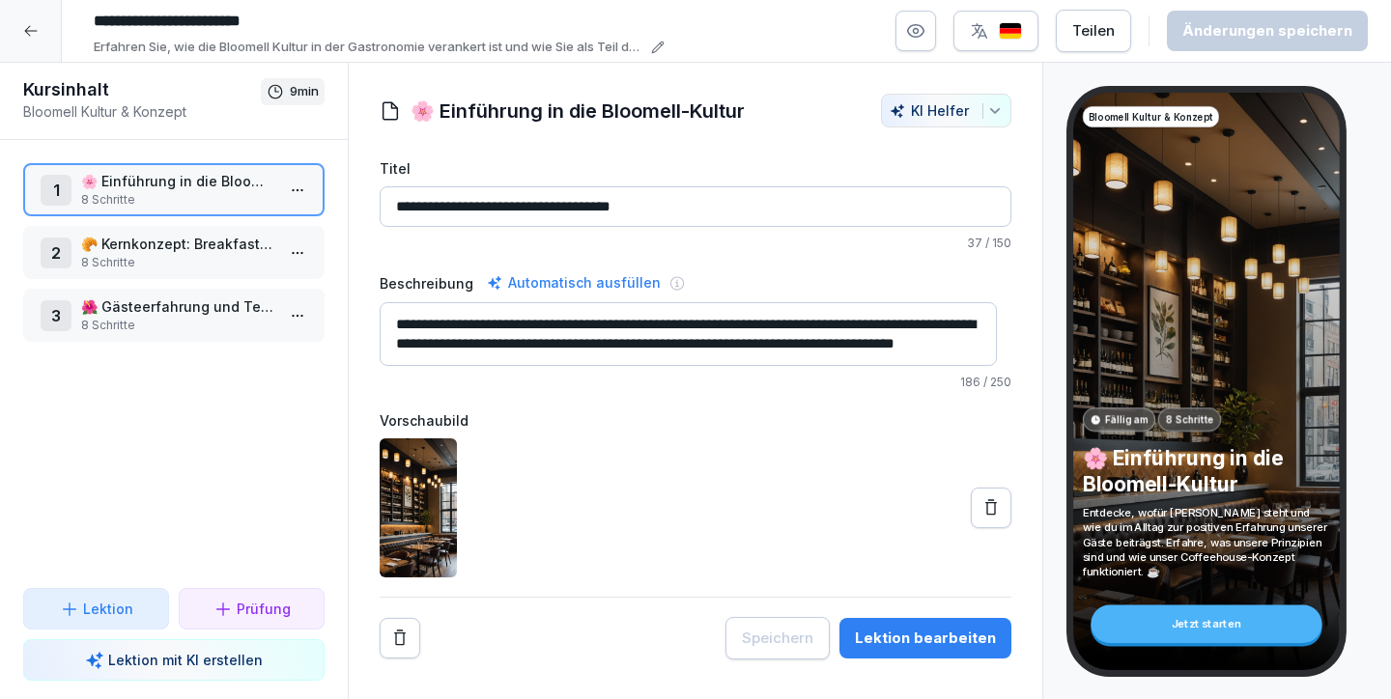
click at [19, 17] on div at bounding box center [31, 31] width 62 height 62
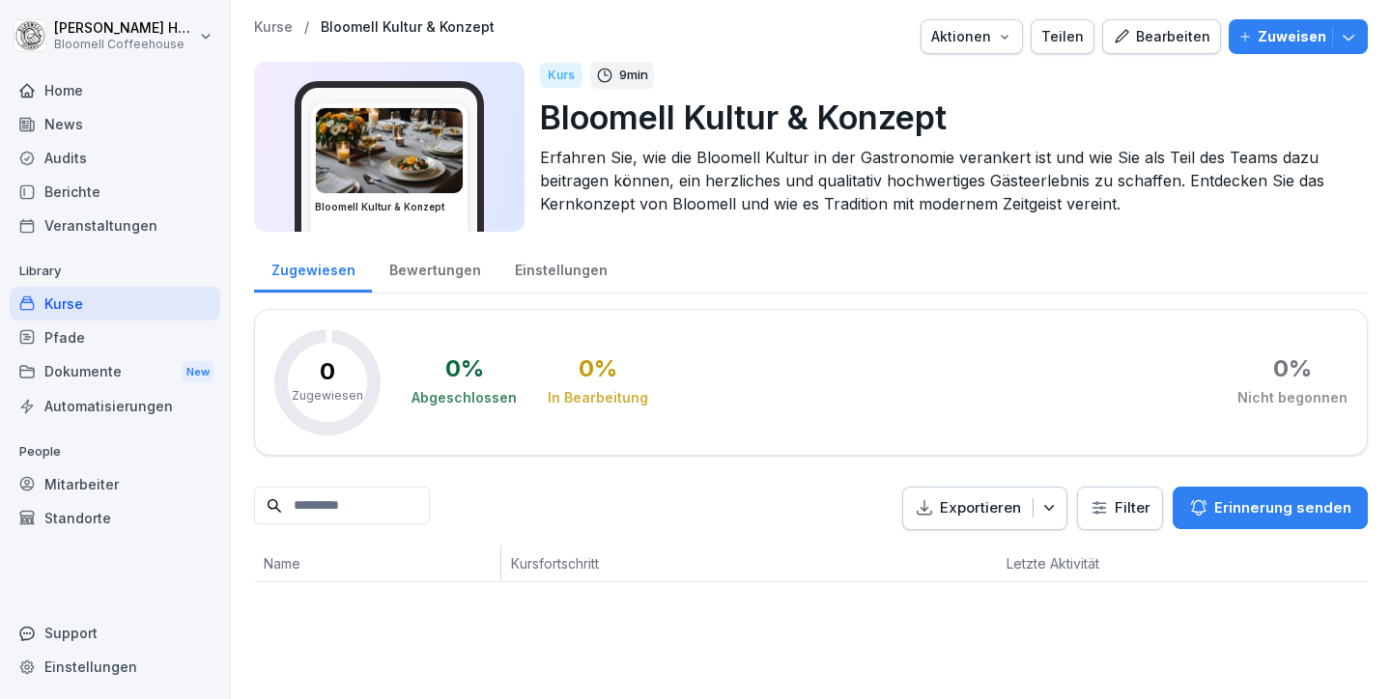
click at [72, 298] on div "Kurse" at bounding box center [115, 304] width 211 height 34
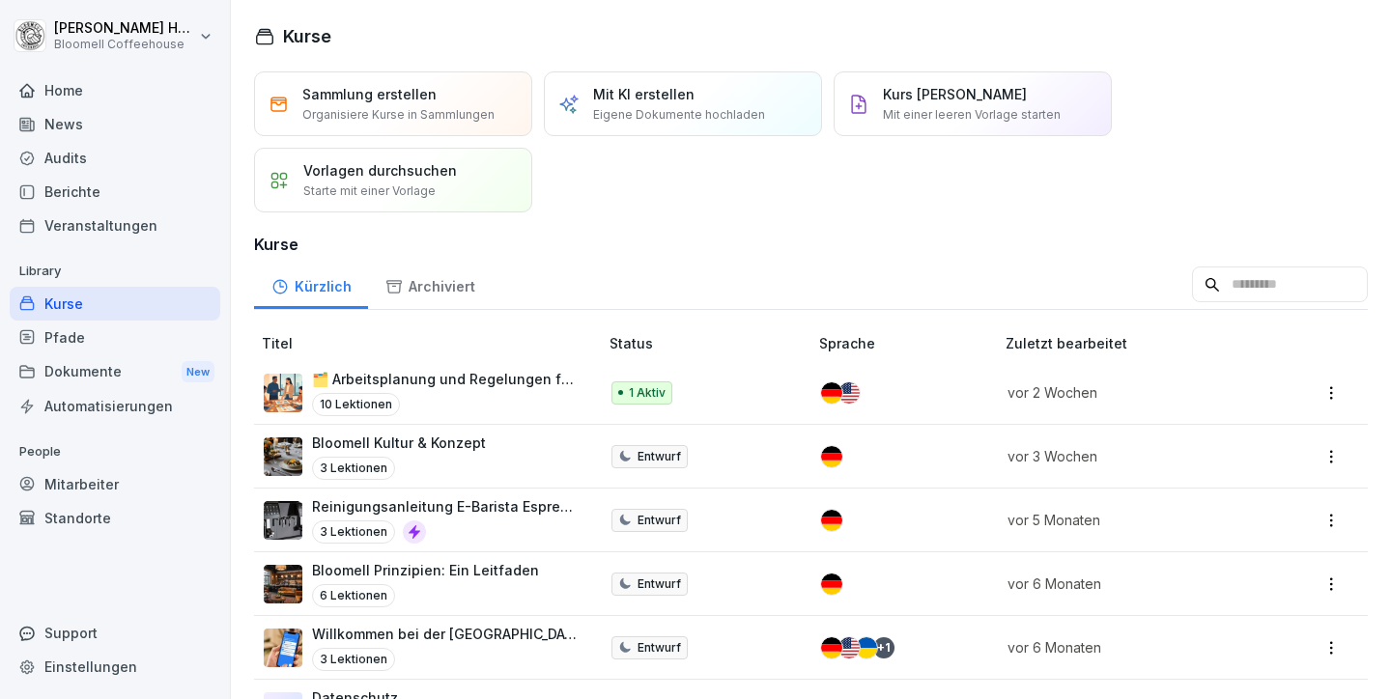
click at [1316, 454] on html "Michael Häfeli Bloomell Coffeehouse Home News Audits Berichte Veranstaltungen L…" at bounding box center [695, 349] width 1391 height 699
click at [1191, 641] on div "Löschen" at bounding box center [1181, 644] width 54 height 20
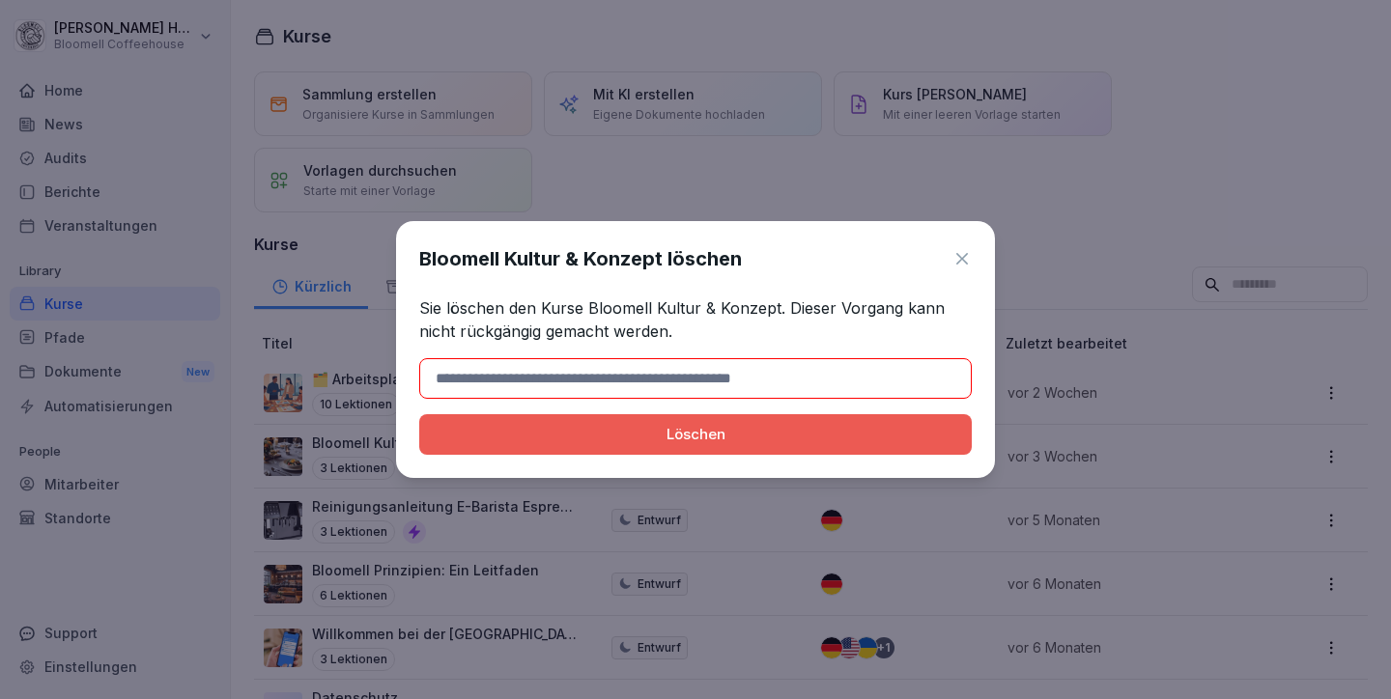
drag, startPoint x: 555, startPoint y: 378, endPoint x: 716, endPoint y: 379, distance: 160.3
click at [716, 379] on input at bounding box center [695, 378] width 552 height 41
click at [720, 379] on input at bounding box center [695, 378] width 552 height 41
drag, startPoint x: 728, startPoint y: 378, endPoint x: 652, endPoint y: 381, distance: 76.4
click at [652, 381] on input at bounding box center [695, 378] width 552 height 41
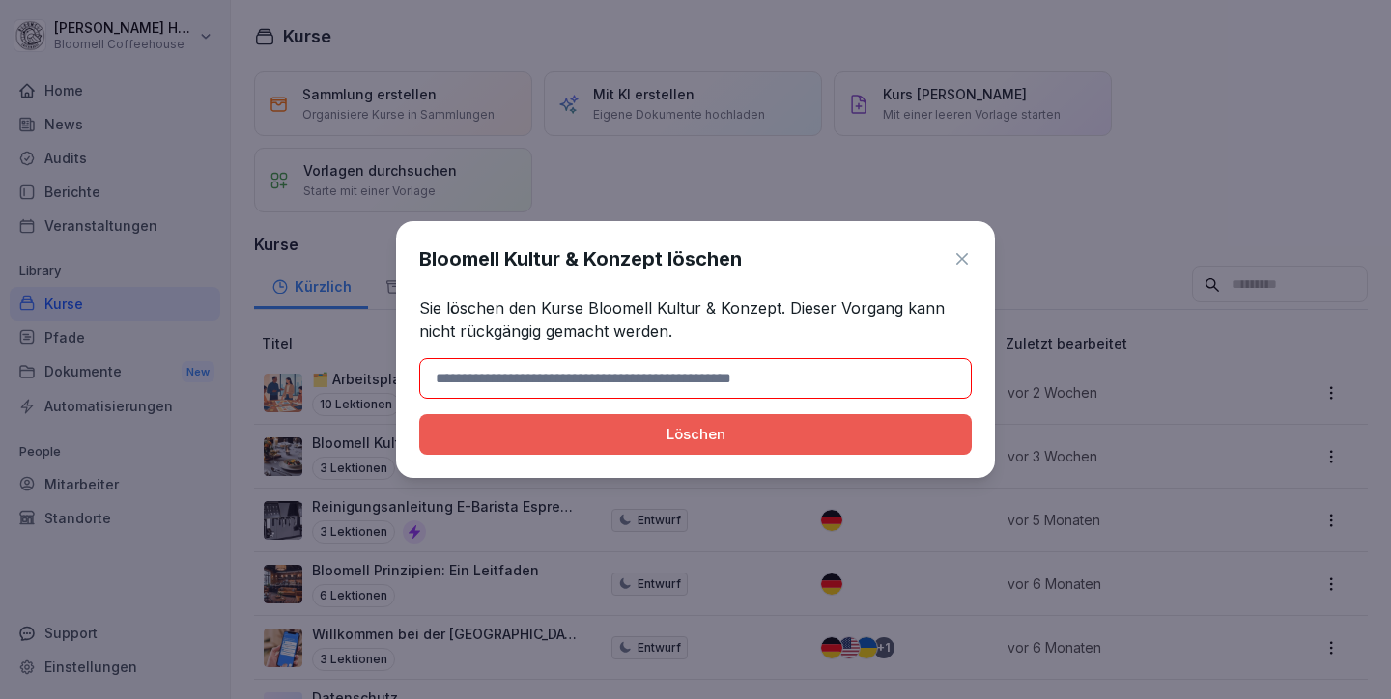
click at [628, 381] on input at bounding box center [695, 378] width 552 height 41
click at [550, 258] on h1 "Bloomell Kultur & Konzept löschen" at bounding box center [580, 258] width 323 height 29
drag, startPoint x: 426, startPoint y: 257, endPoint x: 663, endPoint y: 268, distance: 237.8
click at [663, 268] on h1 "Bloomell Kultur & Konzept löschen" at bounding box center [580, 258] width 323 height 29
copy h1 "Bloomell Kultur & Konzept"
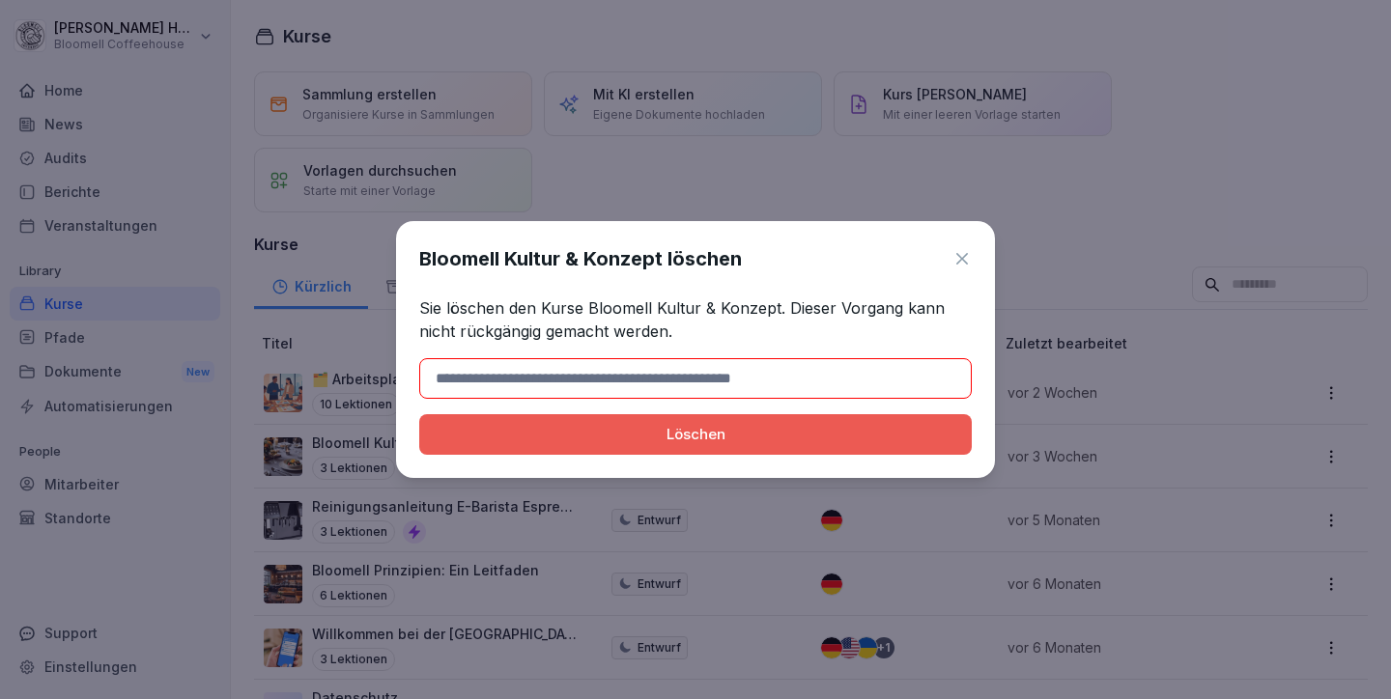
click at [608, 379] on input at bounding box center [695, 378] width 552 height 41
paste input "**********"
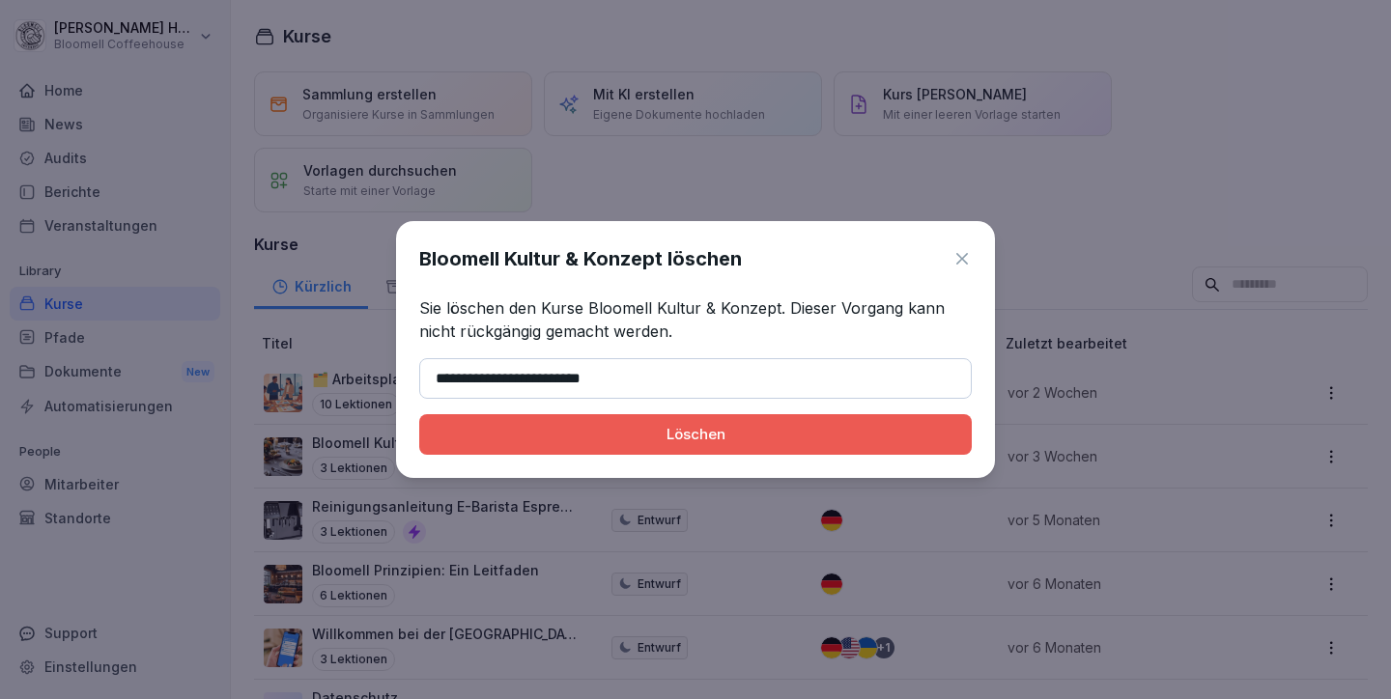
type input "**********"
click at [683, 437] on div "Löschen" at bounding box center [695, 434] width 521 height 21
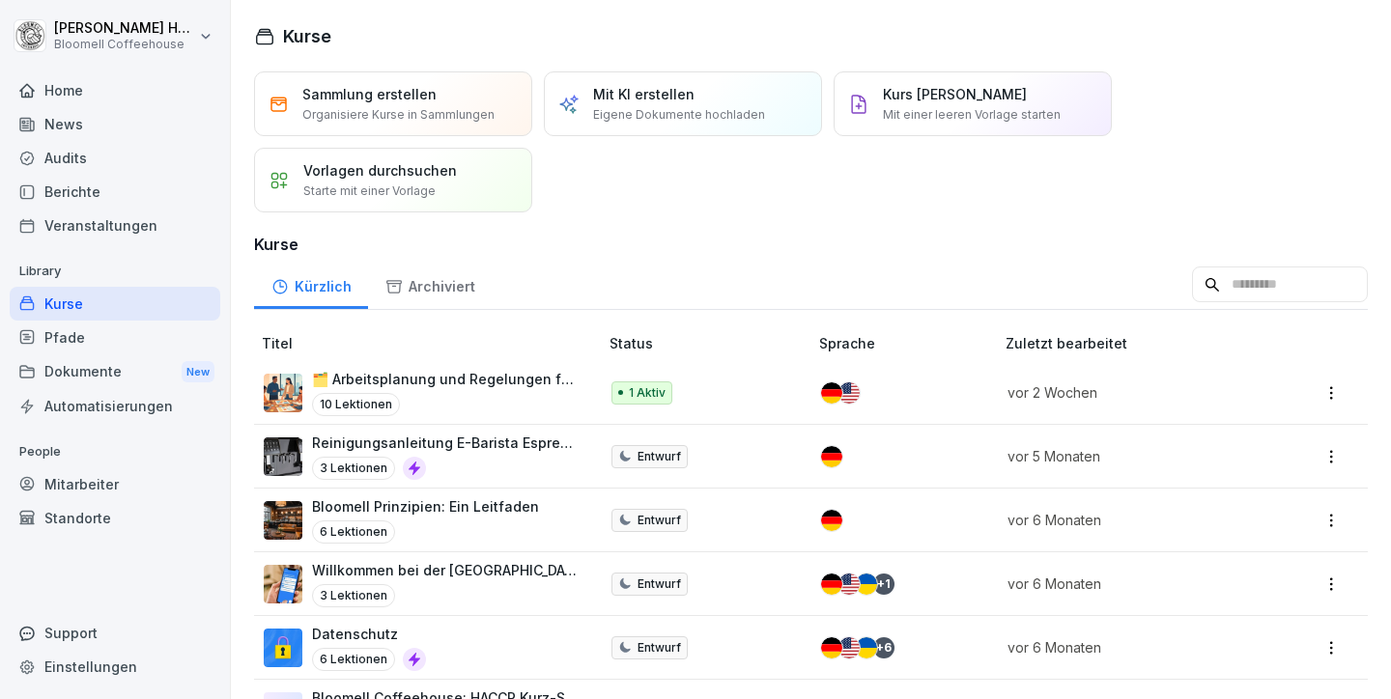
click at [1321, 518] on html "Michael Häfeli Bloomell Coffeehouse Home News Audits Berichte Veranstaltungen L…" at bounding box center [695, 349] width 1391 height 699
click at [914, 226] on html "Michael Häfeli Bloomell Coffeehouse Home News Audits Berichte Veranstaltungen L…" at bounding box center [695, 349] width 1391 height 699
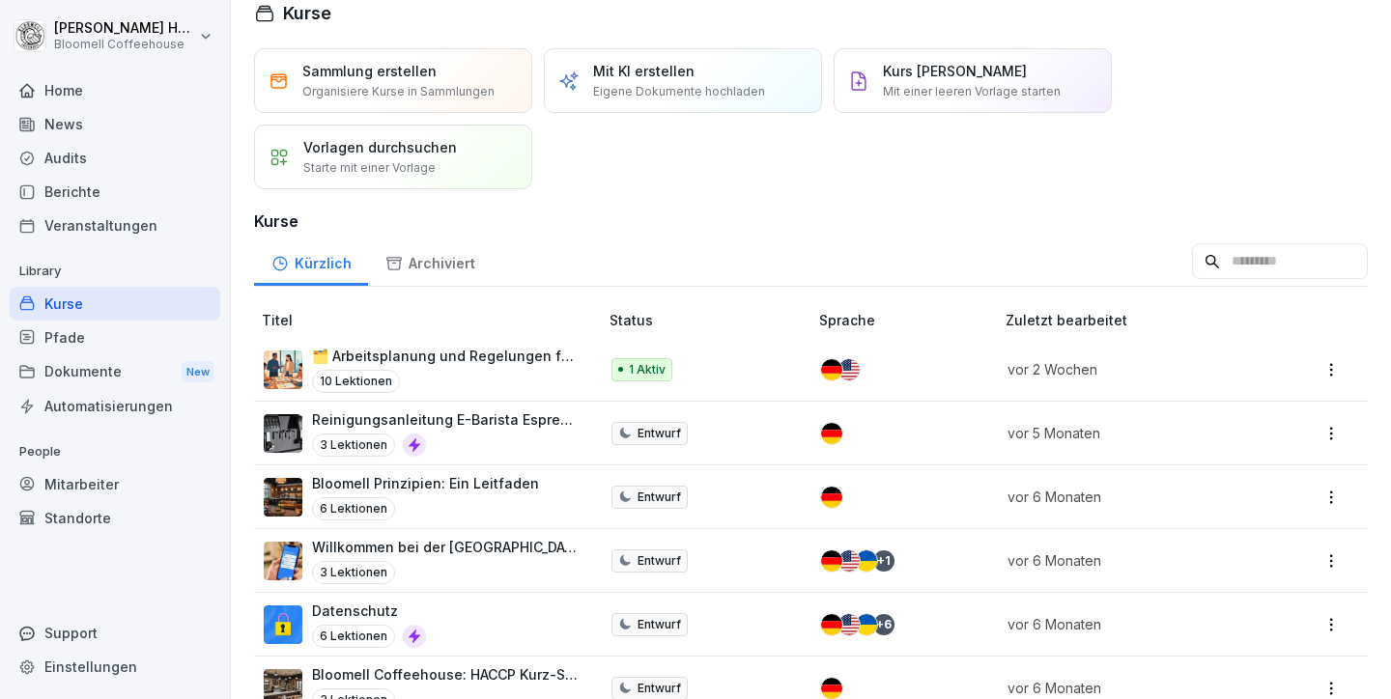
scroll to position [24, 0]
click at [497, 547] on p "Willkommen bei der [GEOGRAPHIC_DATA]" at bounding box center [445, 546] width 267 height 20
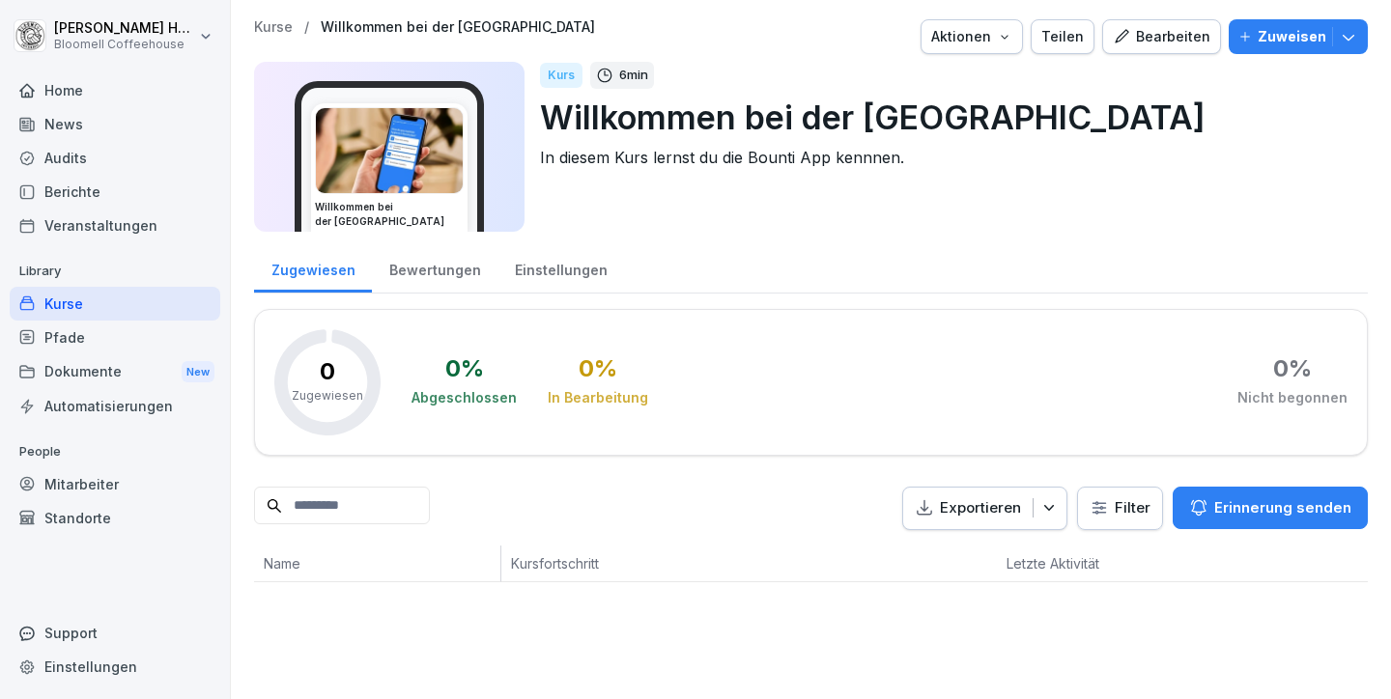
click at [1140, 35] on div "Bearbeiten" at bounding box center [1162, 36] width 98 height 21
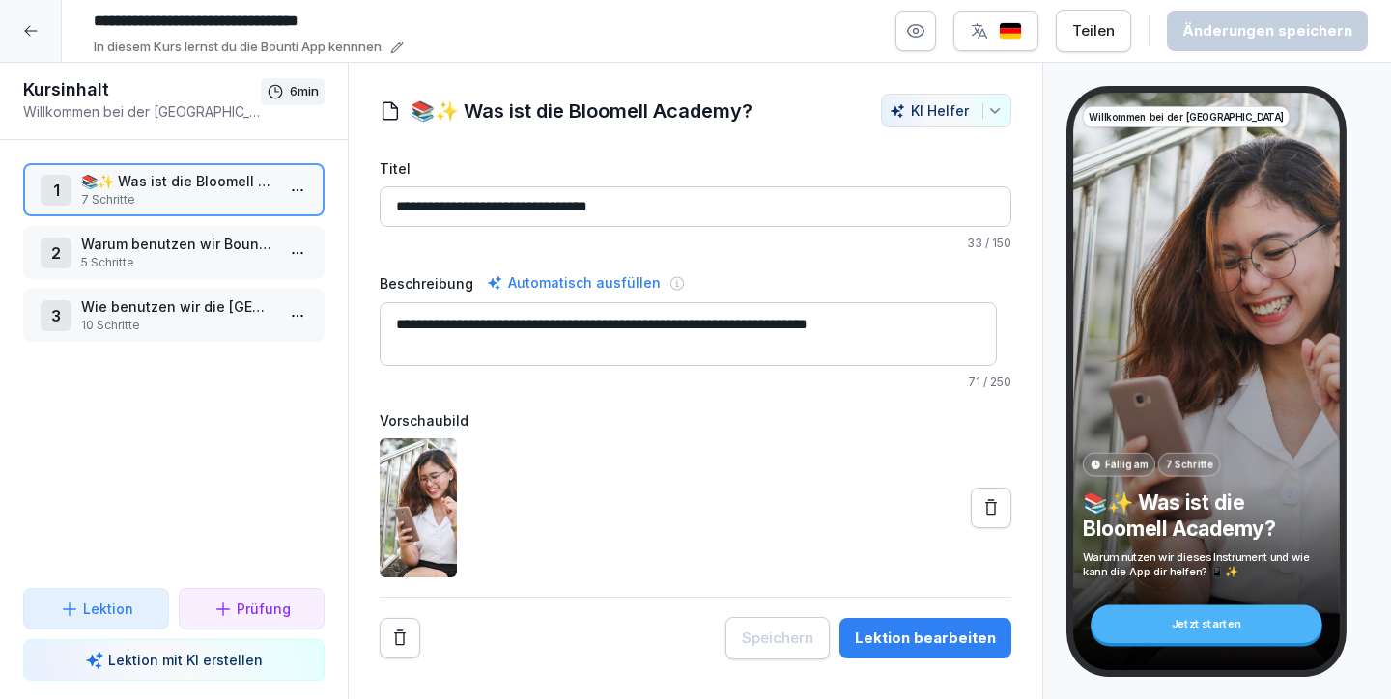
click at [991, 105] on button "KI Helfer" at bounding box center [946, 111] width 130 height 34
click at [478, 159] on html "**********" at bounding box center [695, 349] width 1391 height 699
click at [567, 520] on div at bounding box center [696, 507] width 632 height 139
click at [141, 257] on p "5 Schritte" at bounding box center [177, 262] width 193 height 17
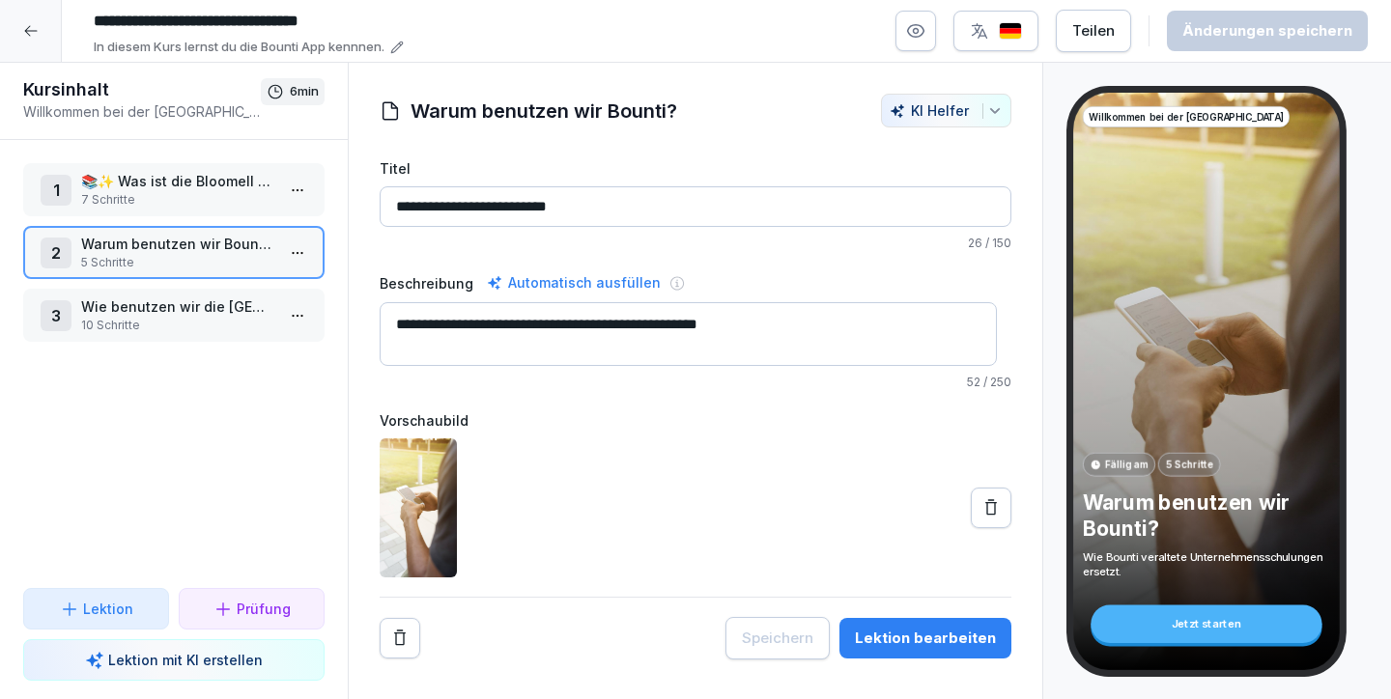
click at [142, 299] on p "Wie benutzen wir die Bloomell Academy?" at bounding box center [177, 306] width 193 height 20
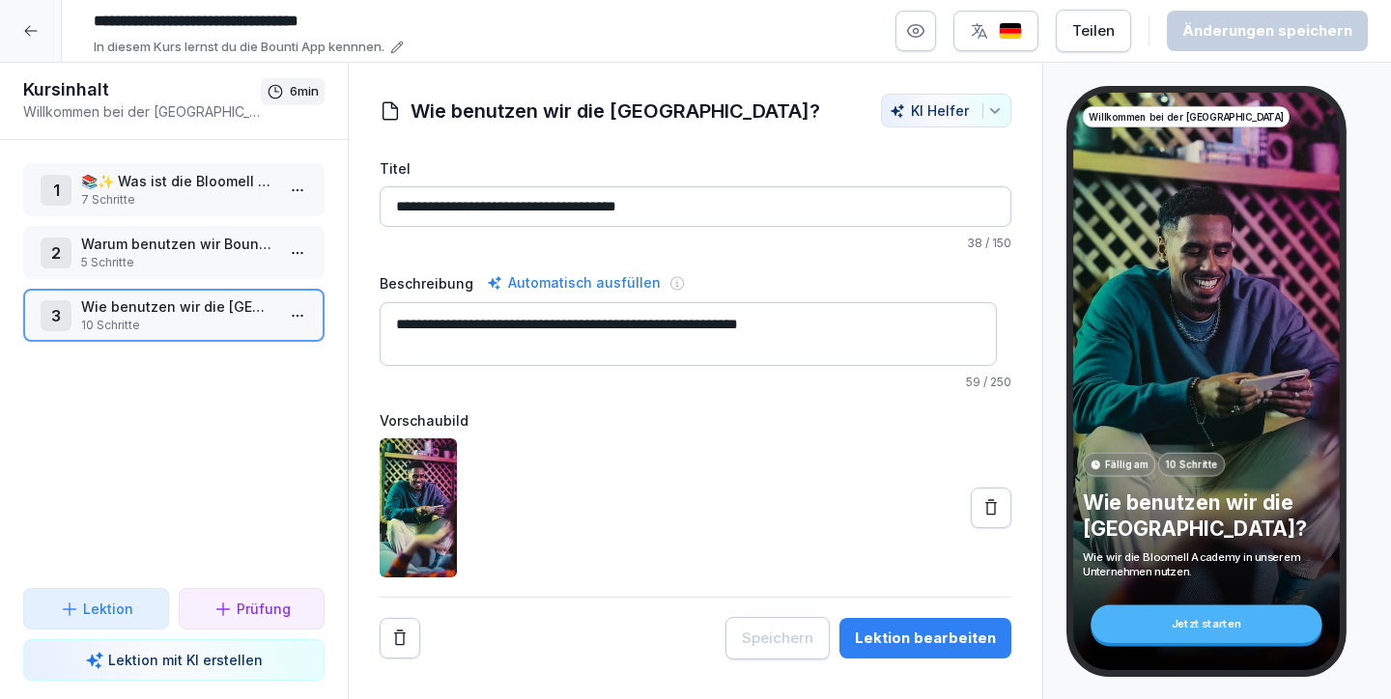
click at [149, 249] on p "Warum benutzen wir Bounti?" at bounding box center [177, 244] width 193 height 20
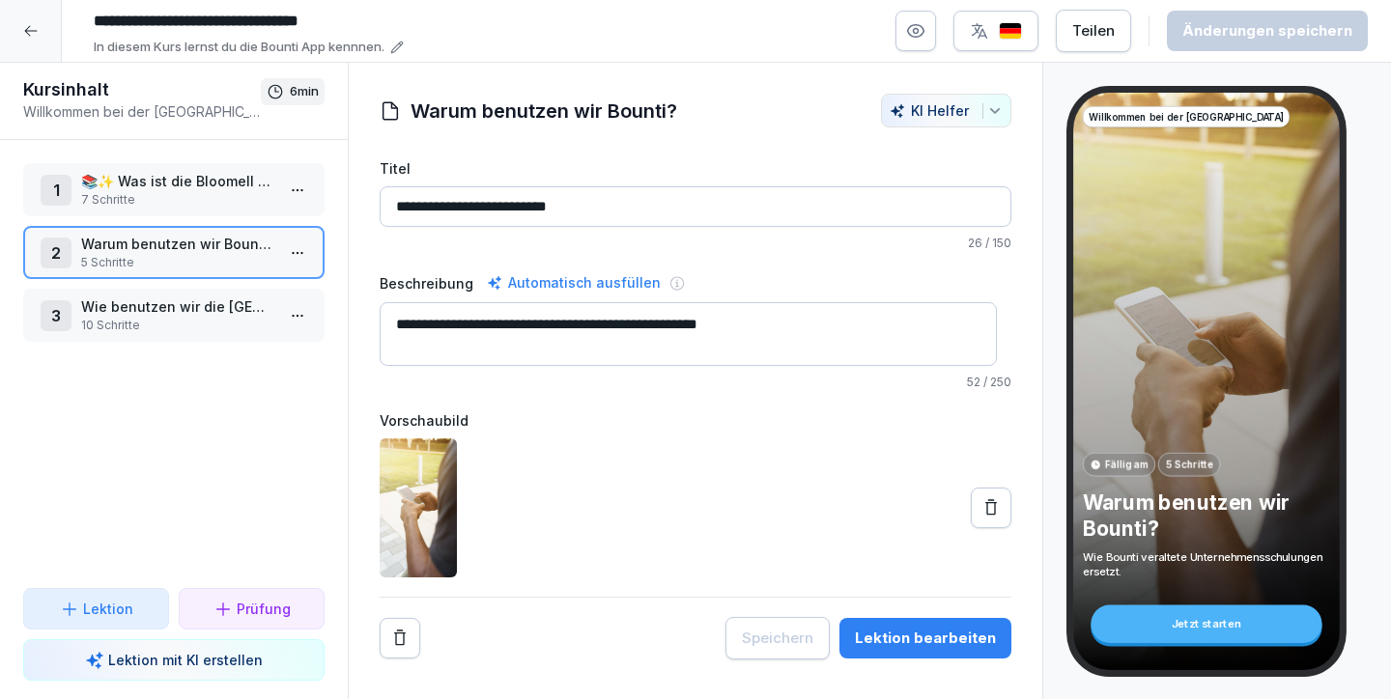
click at [160, 212] on div "1 📚✨ Was ist die Bloomell Academy? 7 Schritte" at bounding box center [173, 189] width 301 height 53
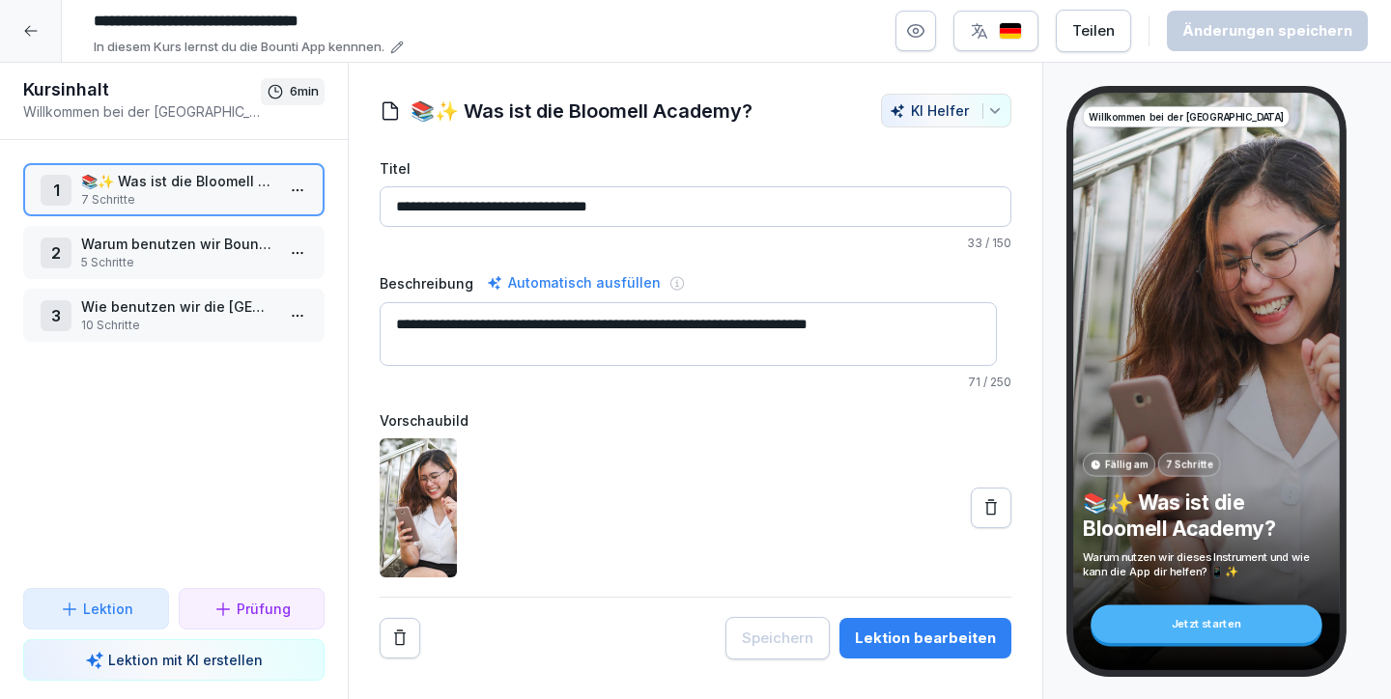
click at [194, 266] on p "5 Schritte" at bounding box center [177, 262] width 193 height 17
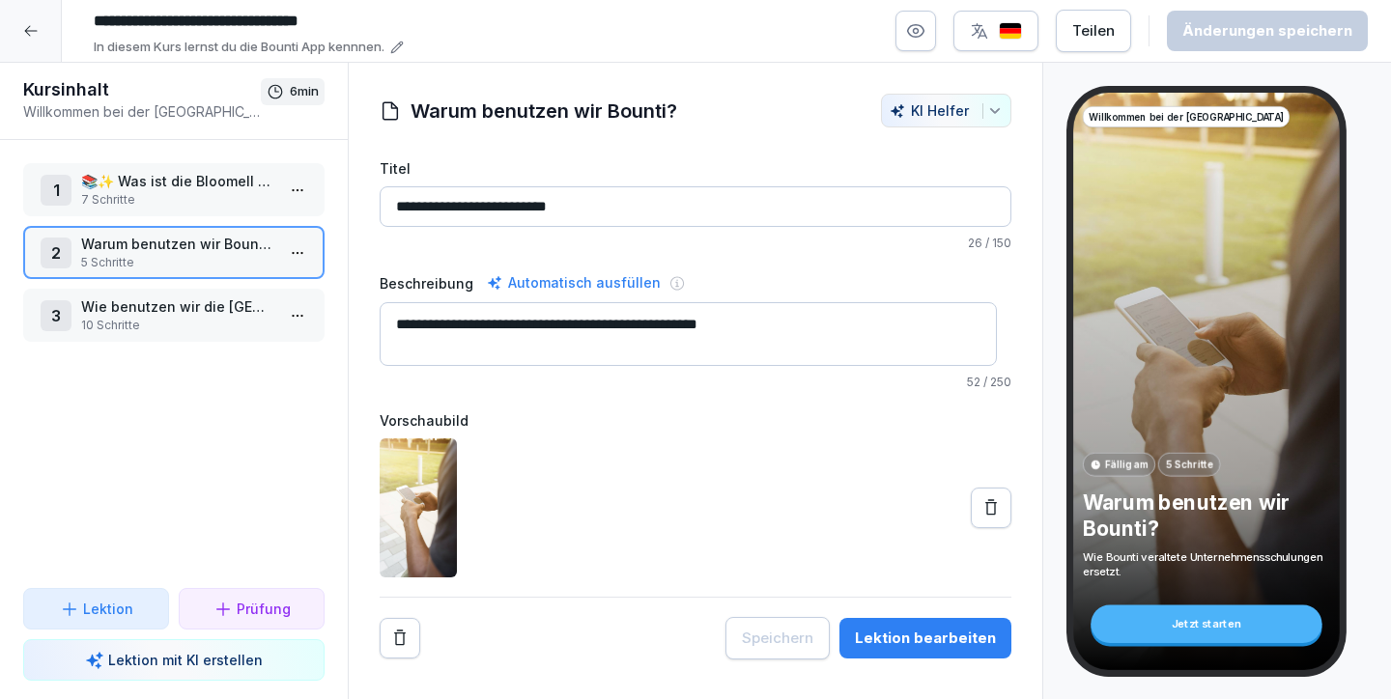
click at [178, 301] on p "Wie benutzen wir die Bloomell Academy?" at bounding box center [177, 306] width 193 height 20
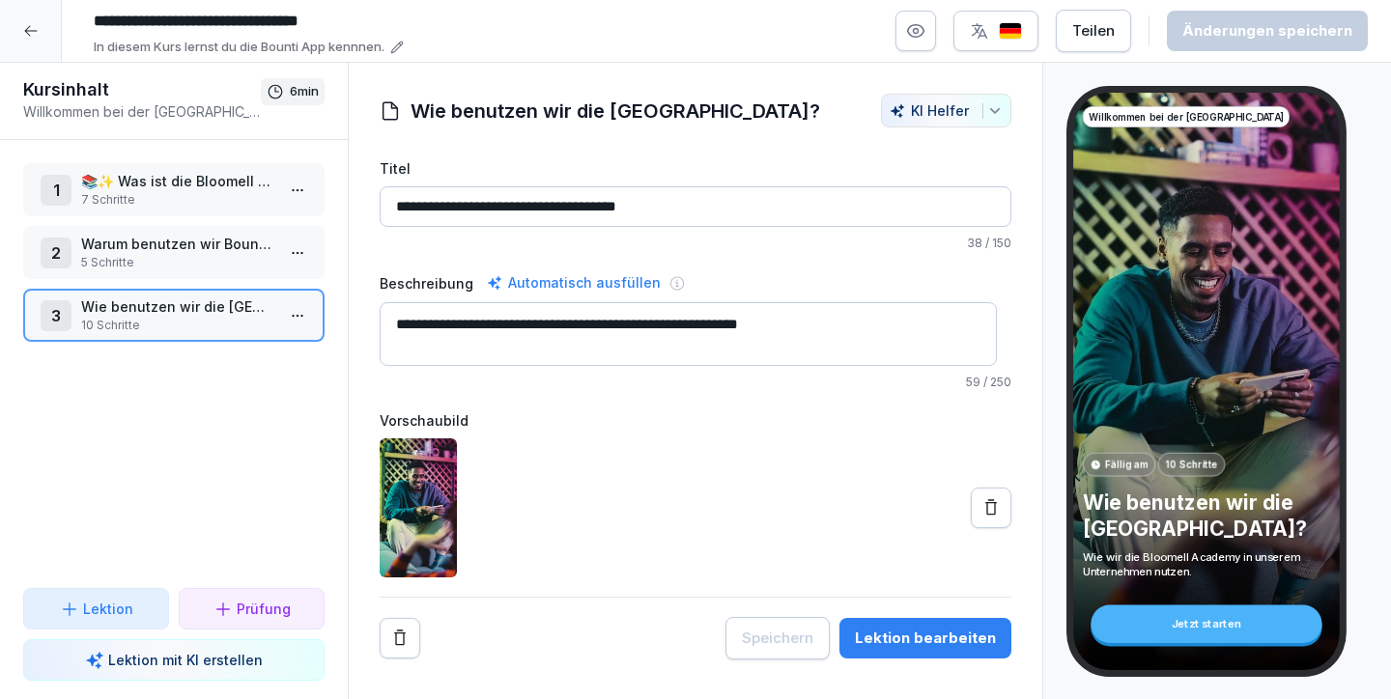
click at [164, 191] on p "7 Schritte" at bounding box center [177, 199] width 193 height 17
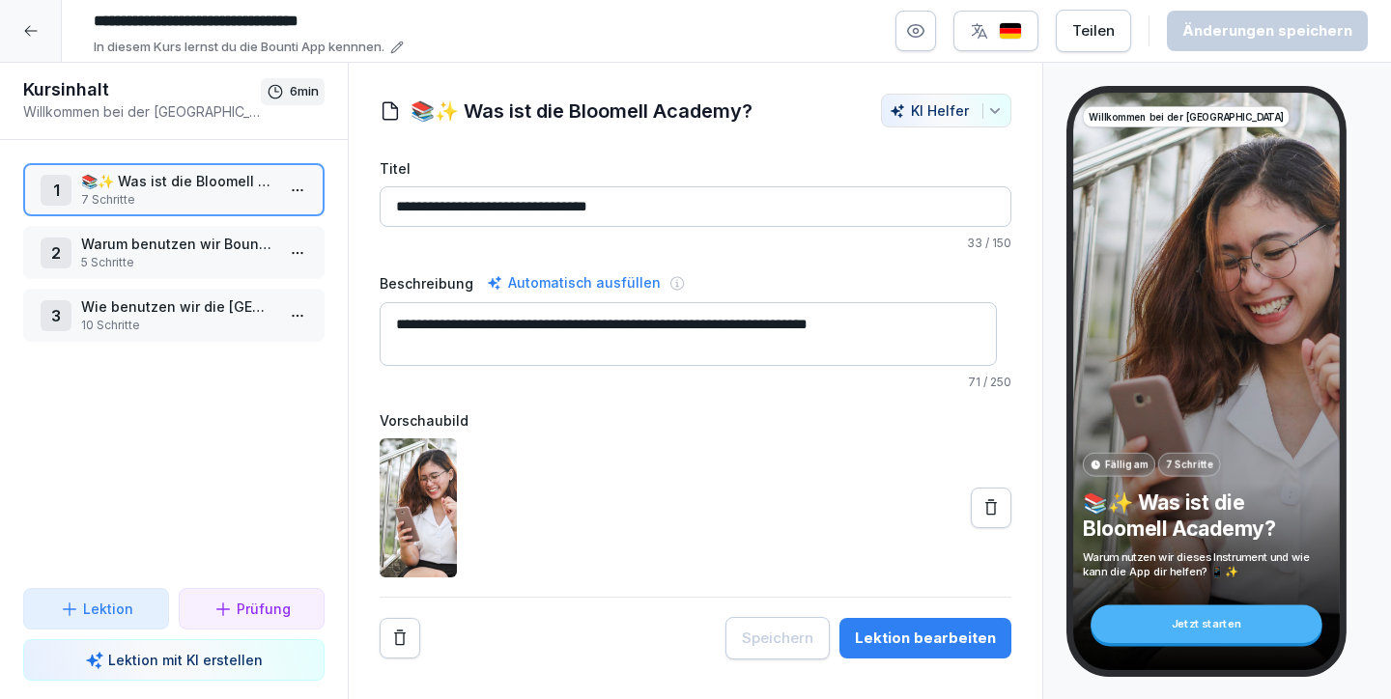
click at [971, 508] on button at bounding box center [991, 508] width 41 height 41
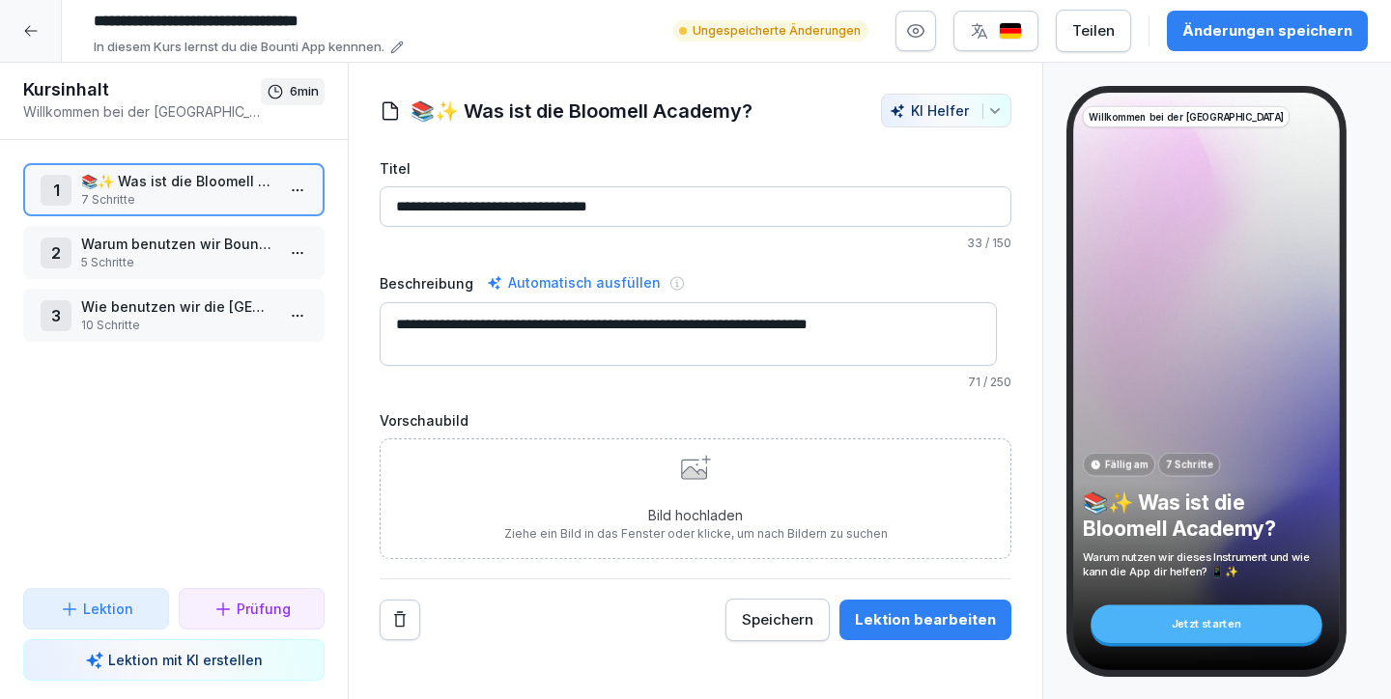
click at [672, 512] on p "Bild hochladen" at bounding box center [695, 515] width 383 height 20
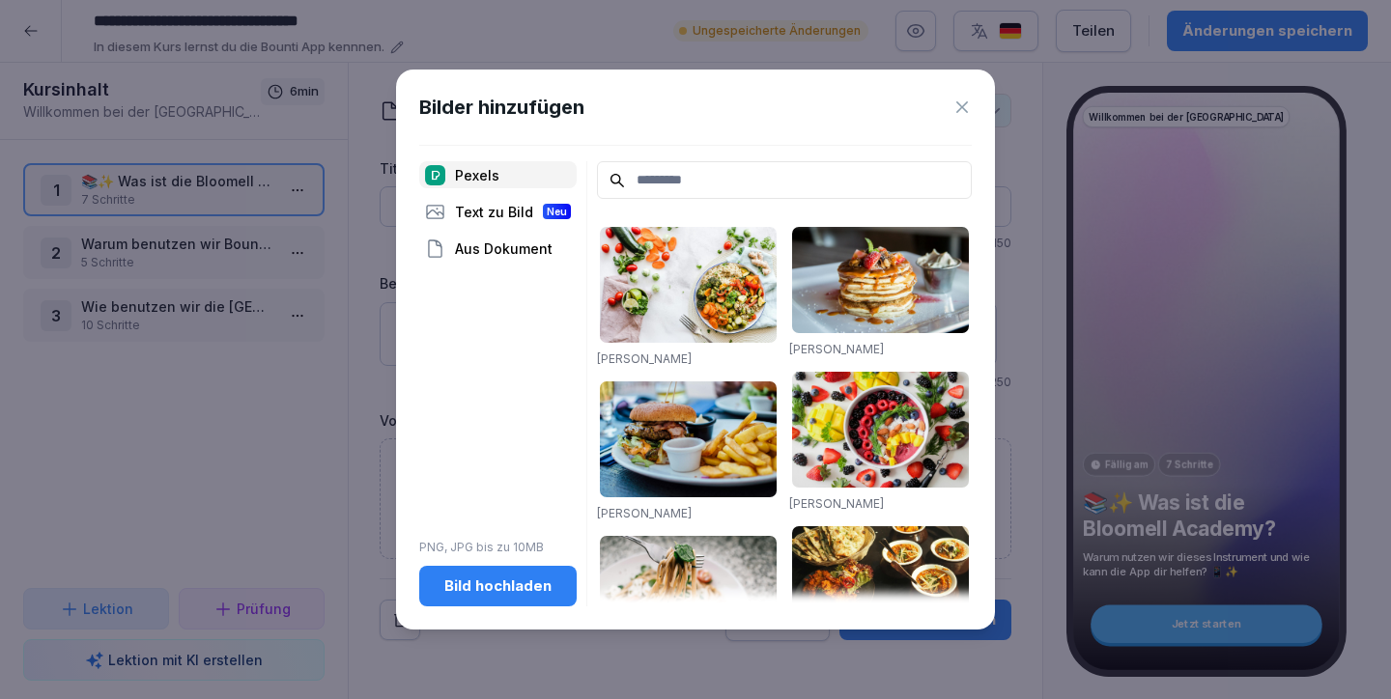
click at [959, 112] on icon at bounding box center [961, 107] width 19 height 19
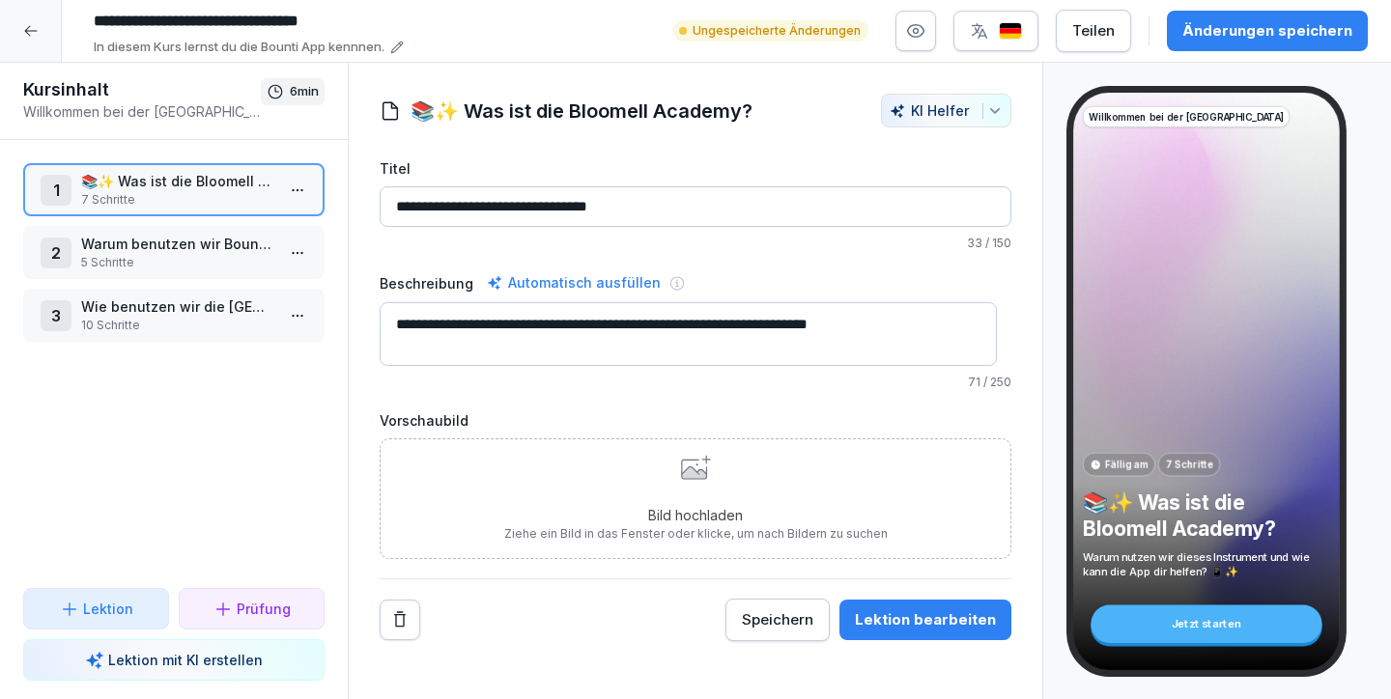
click at [987, 104] on icon "button" at bounding box center [994, 110] width 15 height 15
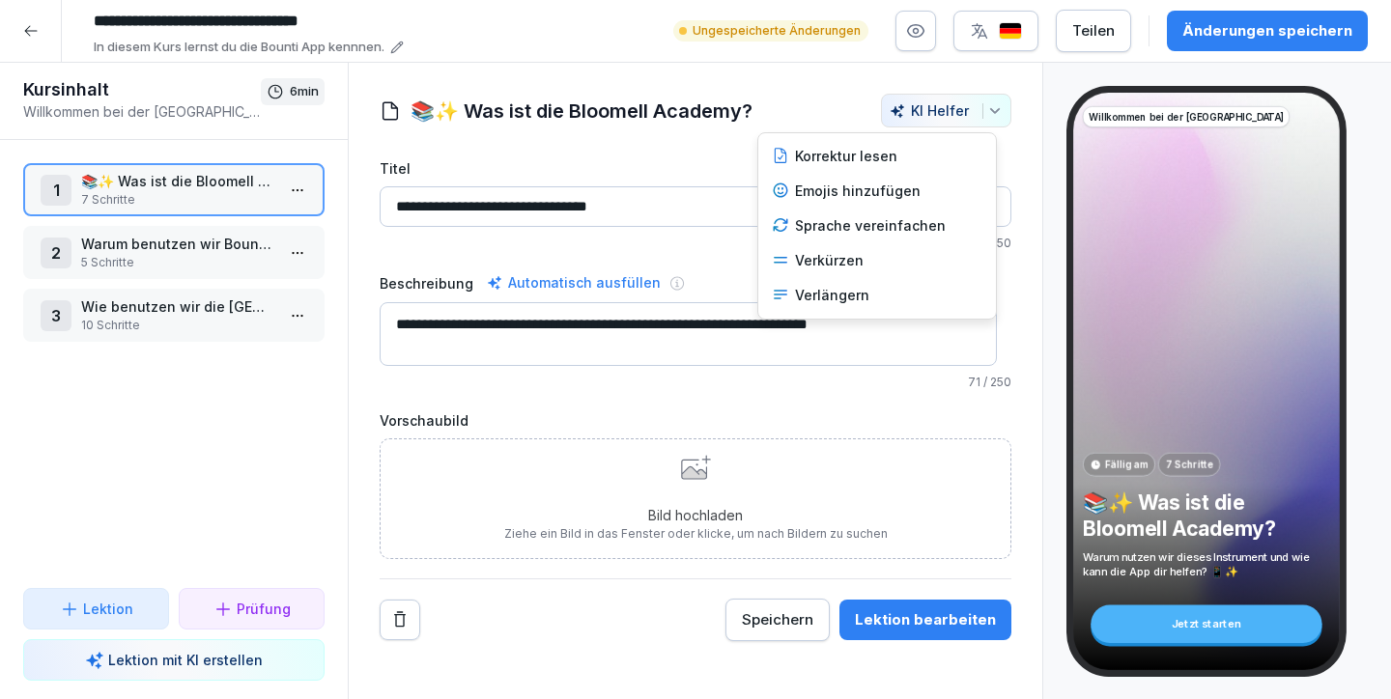
click at [592, 603] on html "**********" at bounding box center [695, 349] width 1391 height 699
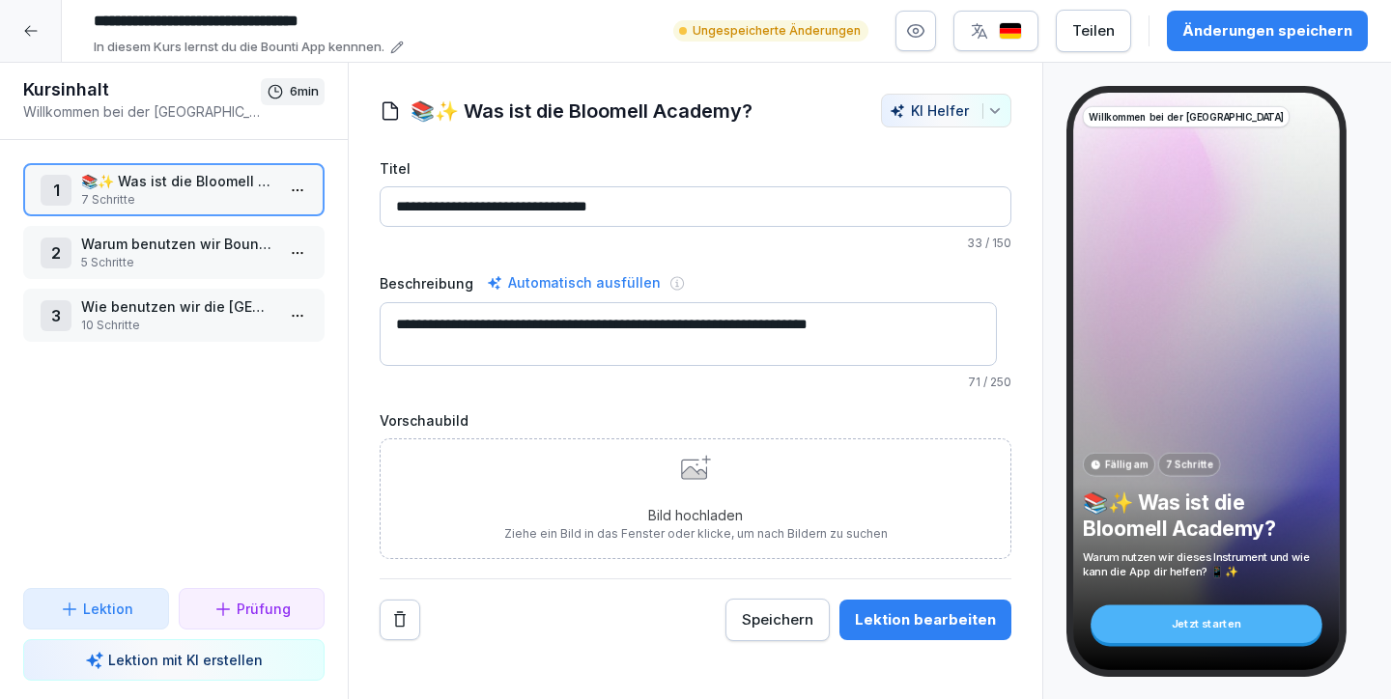
click at [646, 500] on div "Bild hochladen Ziehe ein Bild in das Fenster oder klicke, um nach Bildern zu su…" at bounding box center [695, 499] width 383 height 88
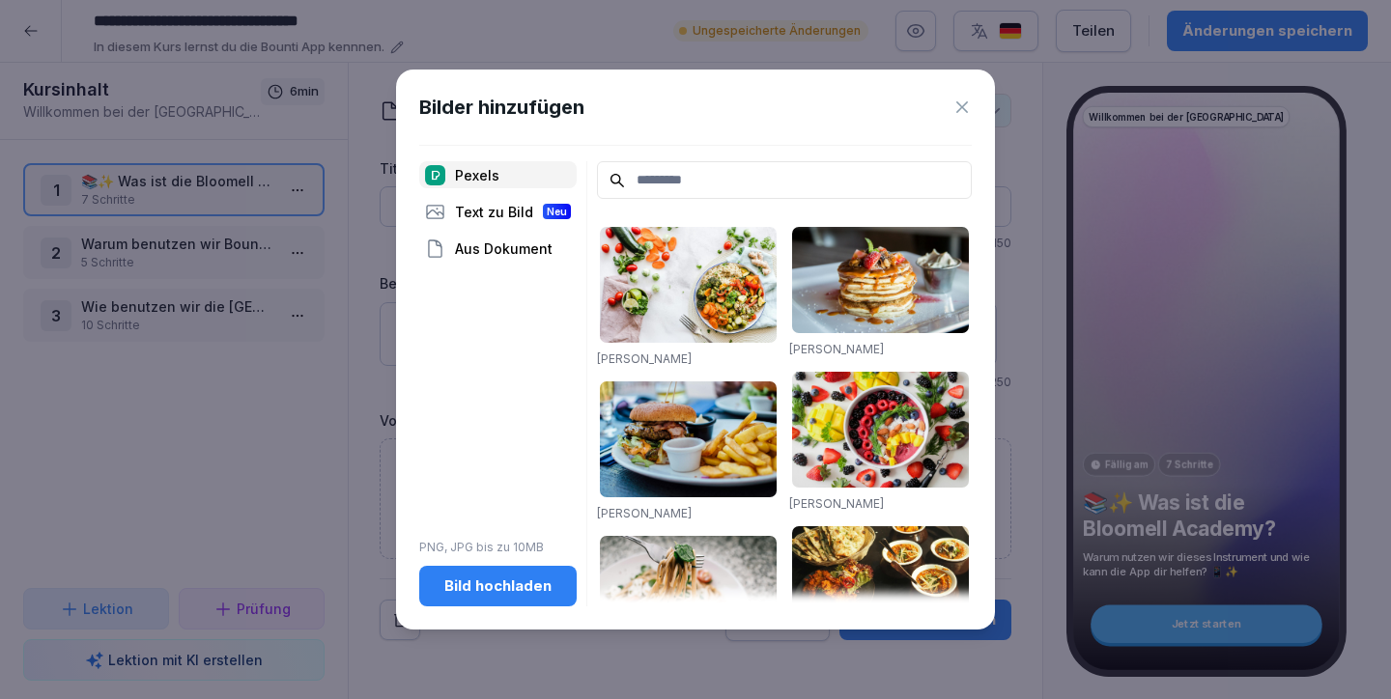
click at [497, 210] on div "Text zu Bild Neu" at bounding box center [497, 211] width 157 height 27
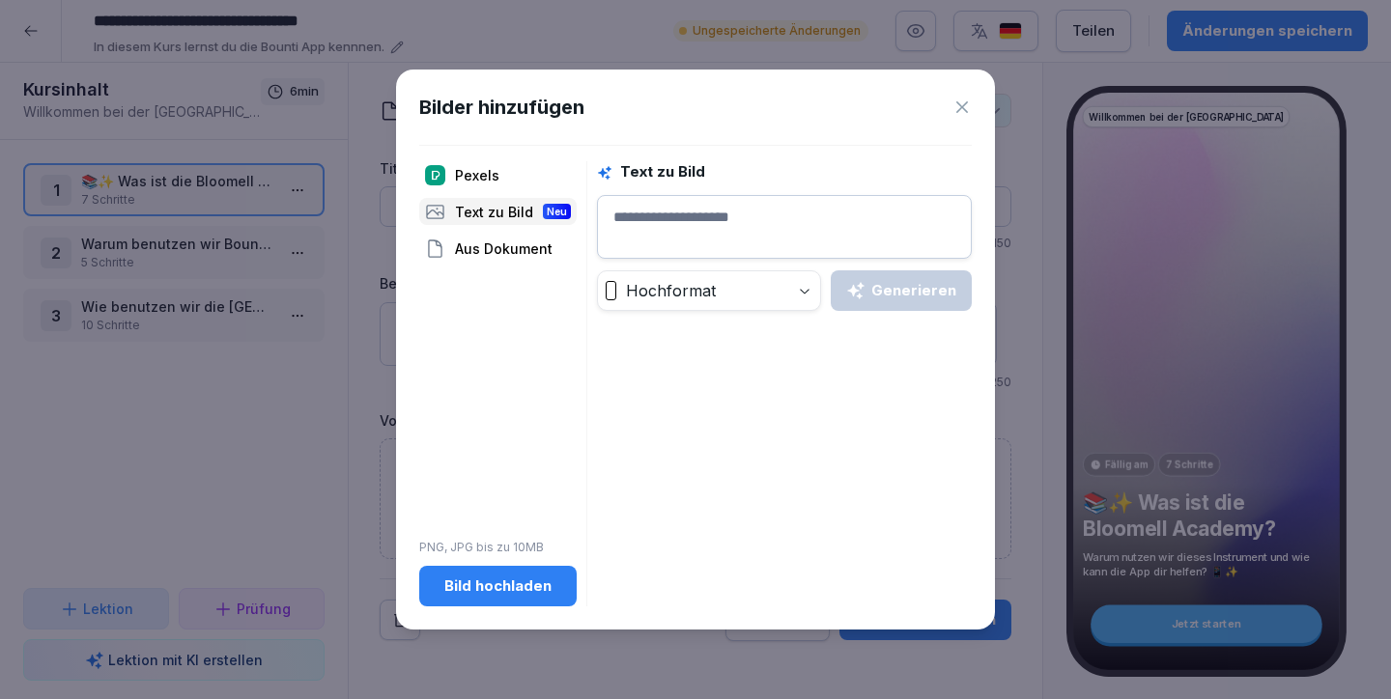
click at [500, 170] on div "Pexels" at bounding box center [497, 174] width 157 height 27
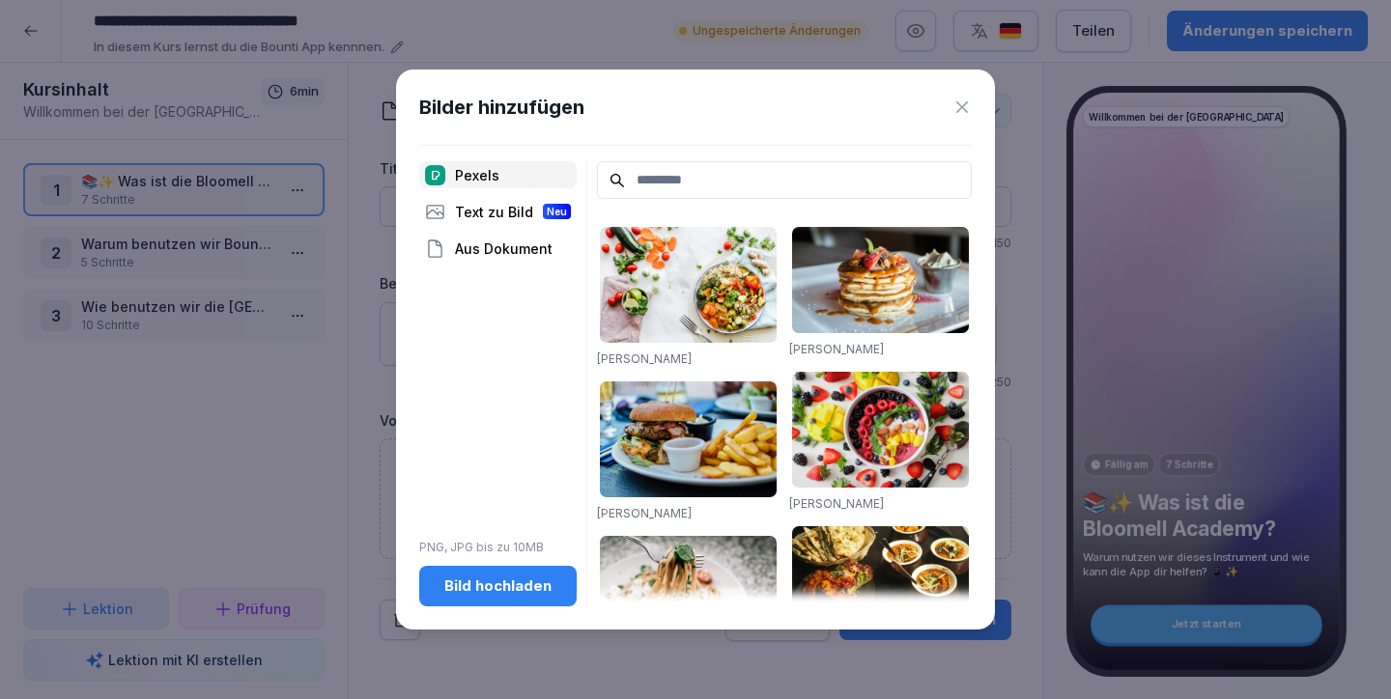
click at [484, 213] on div "Text zu Bild Neu" at bounding box center [497, 211] width 157 height 27
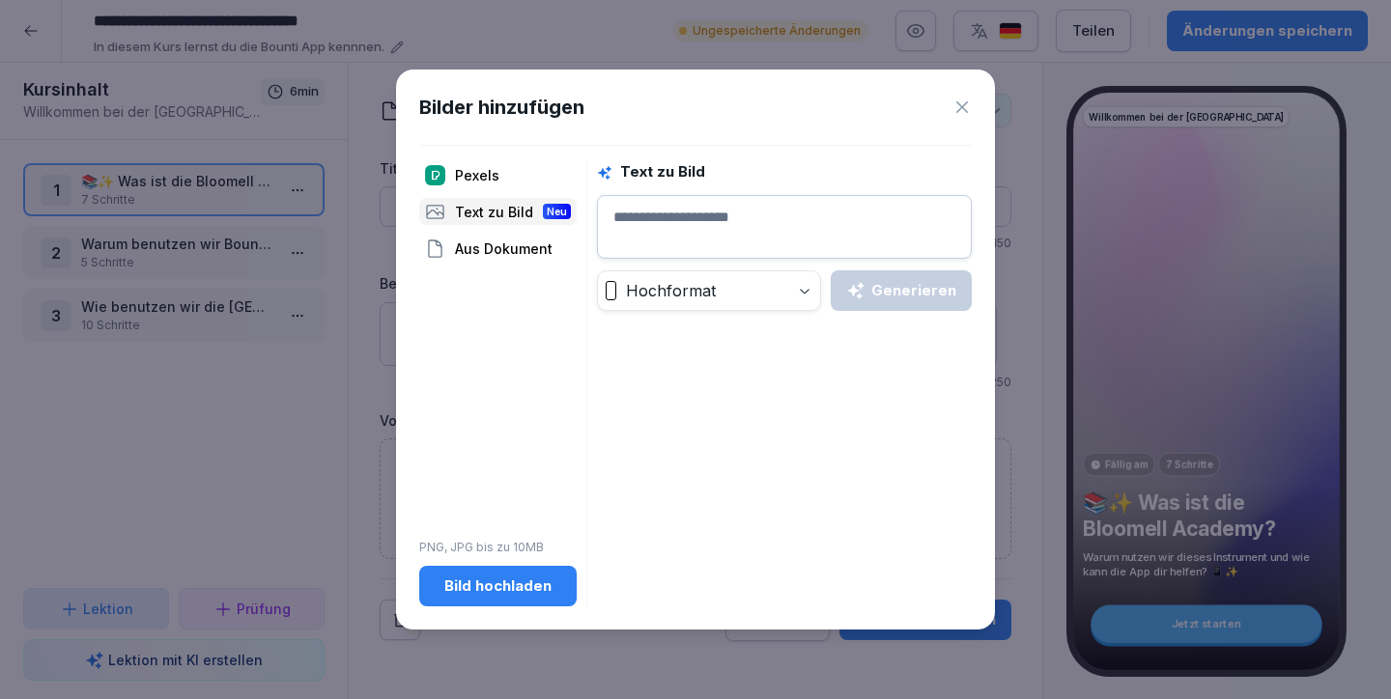
click at [740, 287] on body "**********" at bounding box center [695, 349] width 1391 height 699
click at [726, 230] on textarea at bounding box center [784, 227] width 375 height 64
type textarea "**********"
click at [882, 294] on div "Generieren" at bounding box center [901, 290] width 110 height 21
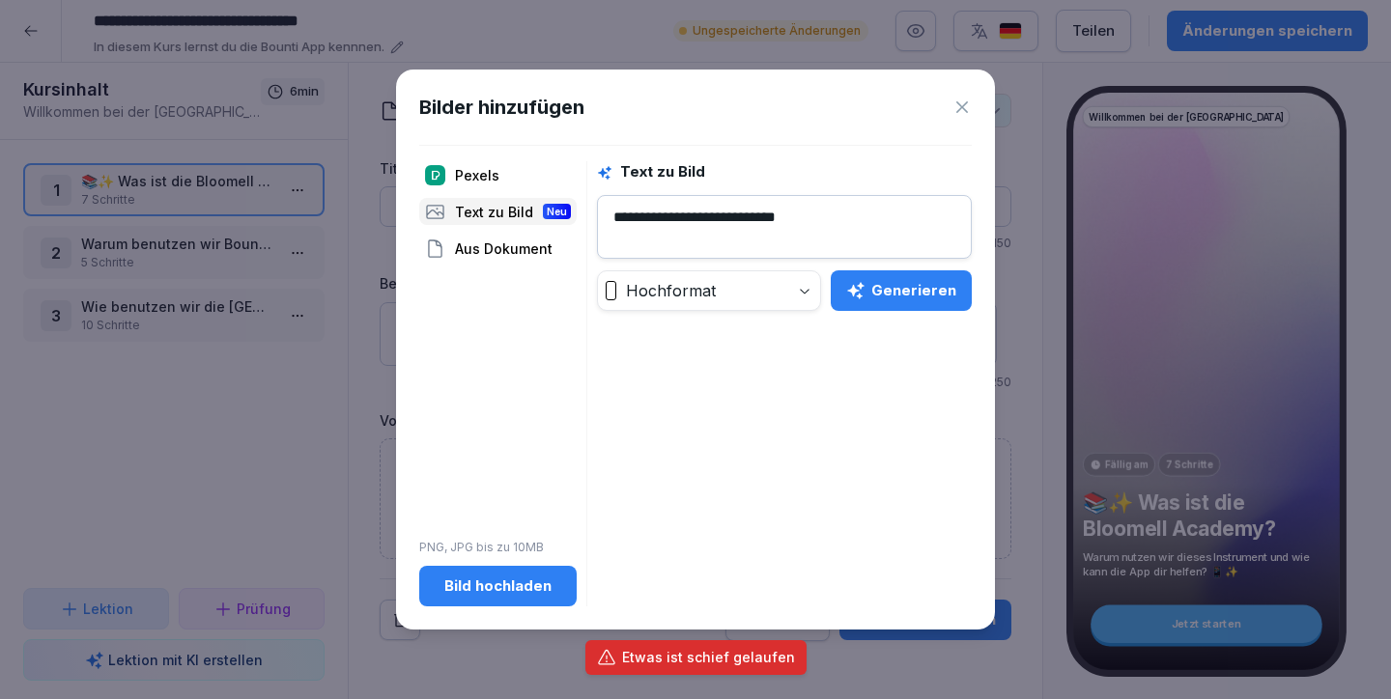
click at [882, 294] on div "Generieren" at bounding box center [901, 290] width 110 height 21
click at [968, 105] on icon at bounding box center [961, 107] width 19 height 19
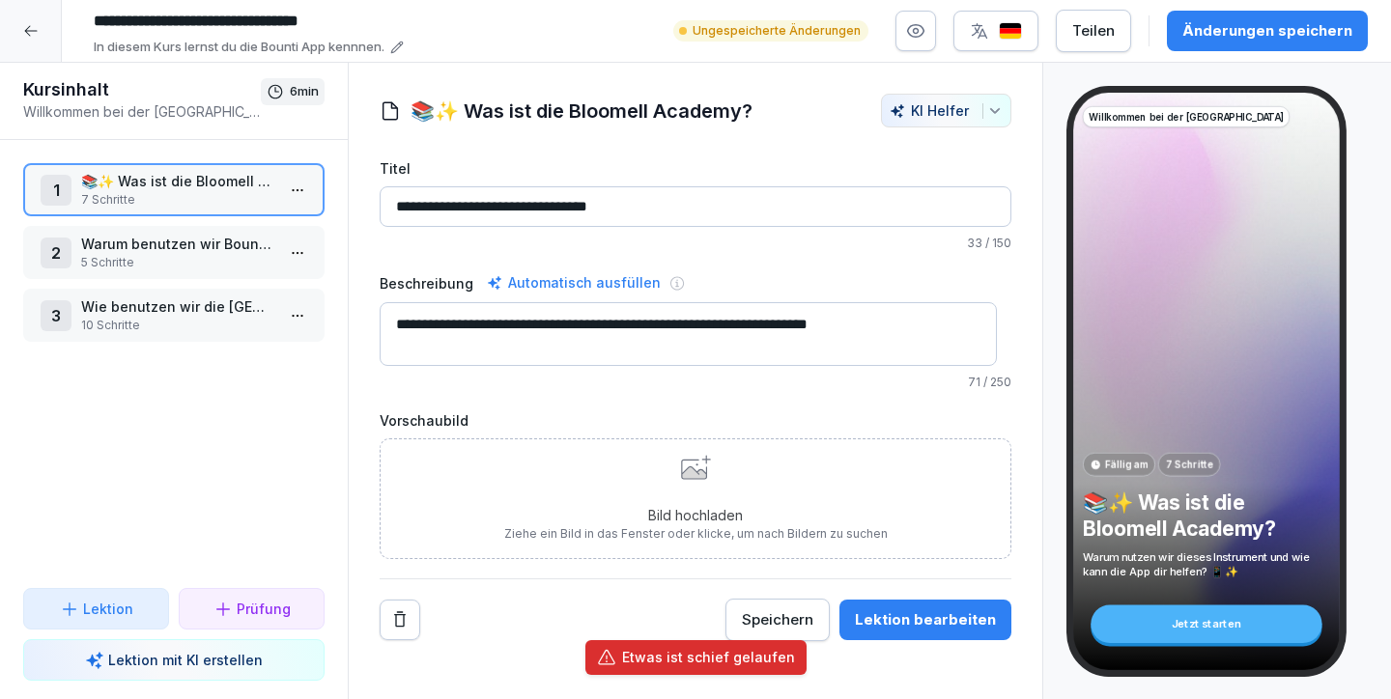
click at [190, 243] on p "Warum benutzen wir Bounti?" at bounding box center [177, 244] width 193 height 20
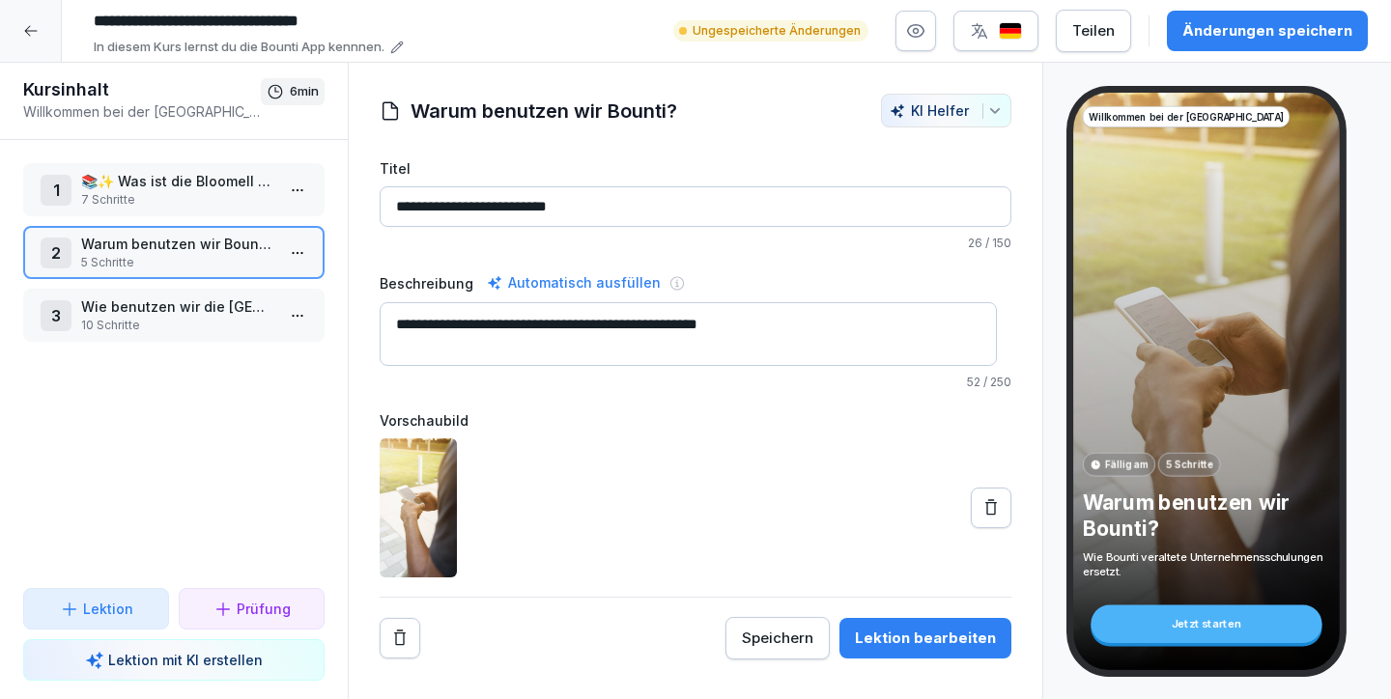
click at [189, 295] on div "3 Wie benutzen wir die Bloomell Academy? 10 Schritte" at bounding box center [173, 315] width 301 height 53
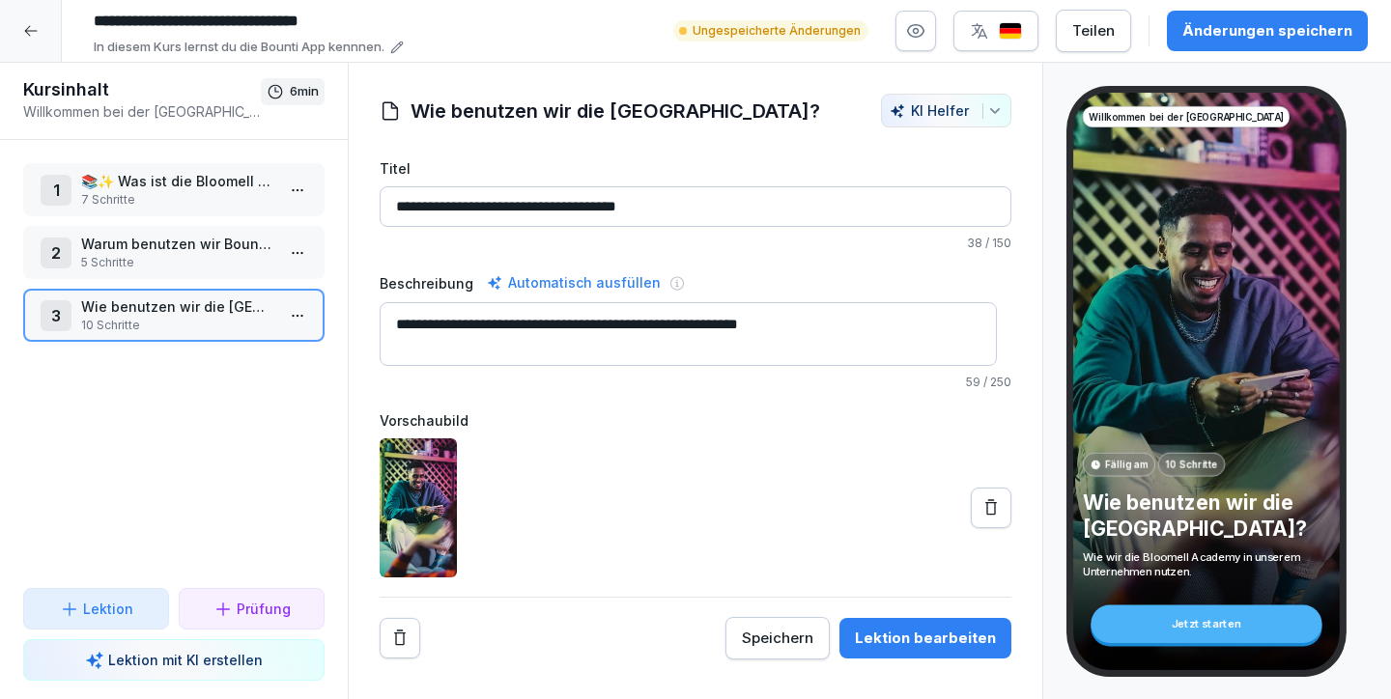
click at [194, 242] on p "Warum benutzen wir Bounti?" at bounding box center [177, 244] width 193 height 20
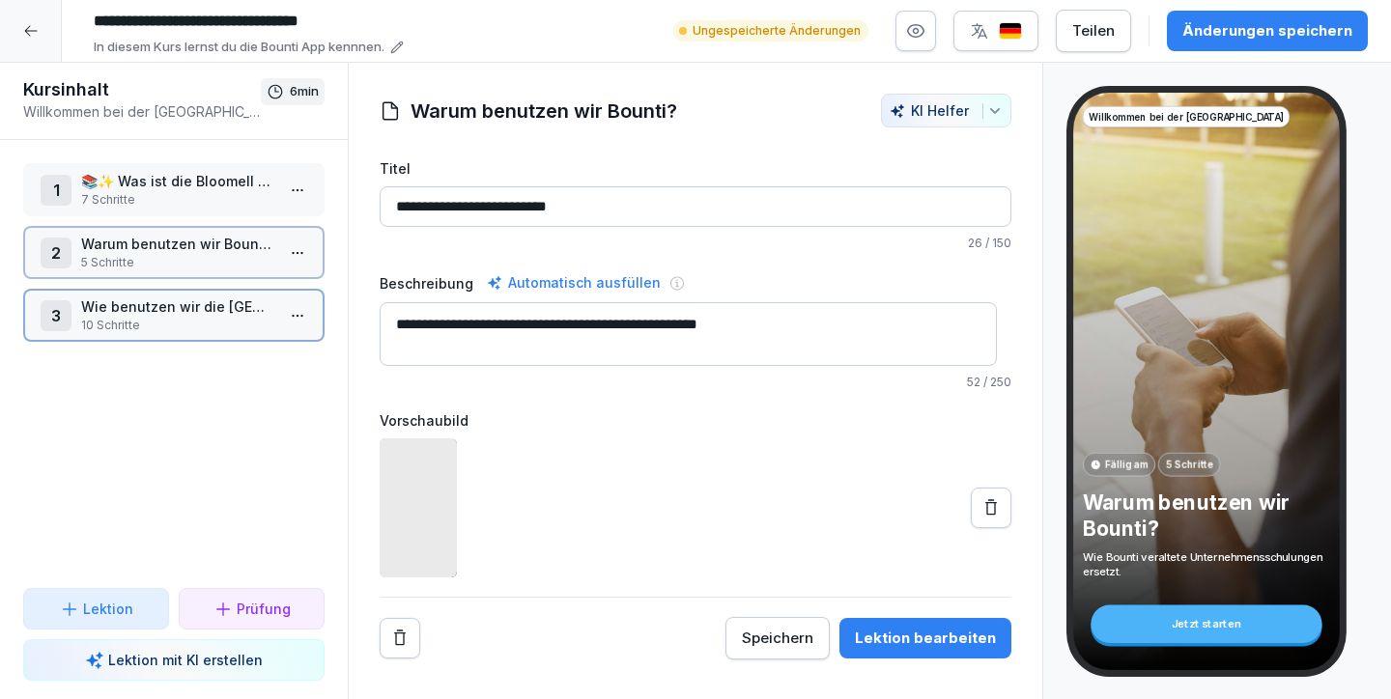
click at [183, 192] on p "7 Schritte" at bounding box center [177, 199] width 193 height 17
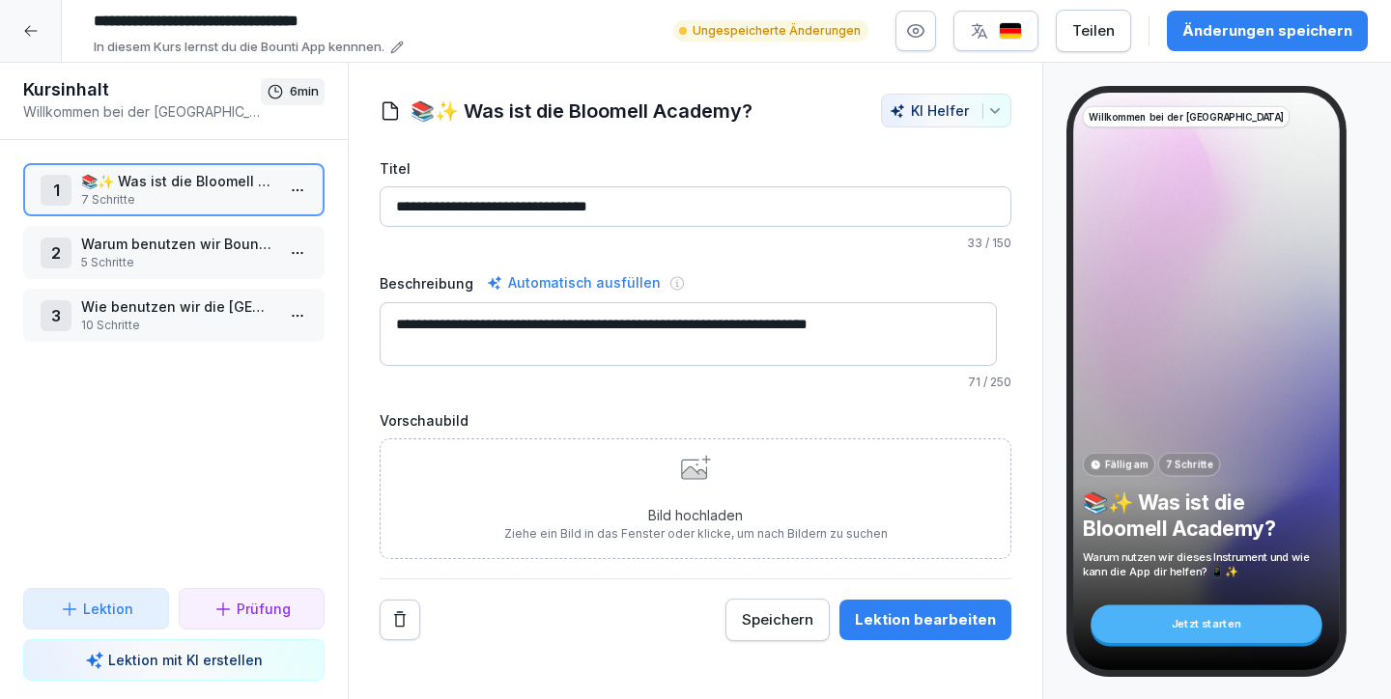
click at [916, 609] on div "Lektion bearbeiten" at bounding box center [925, 619] width 141 height 21
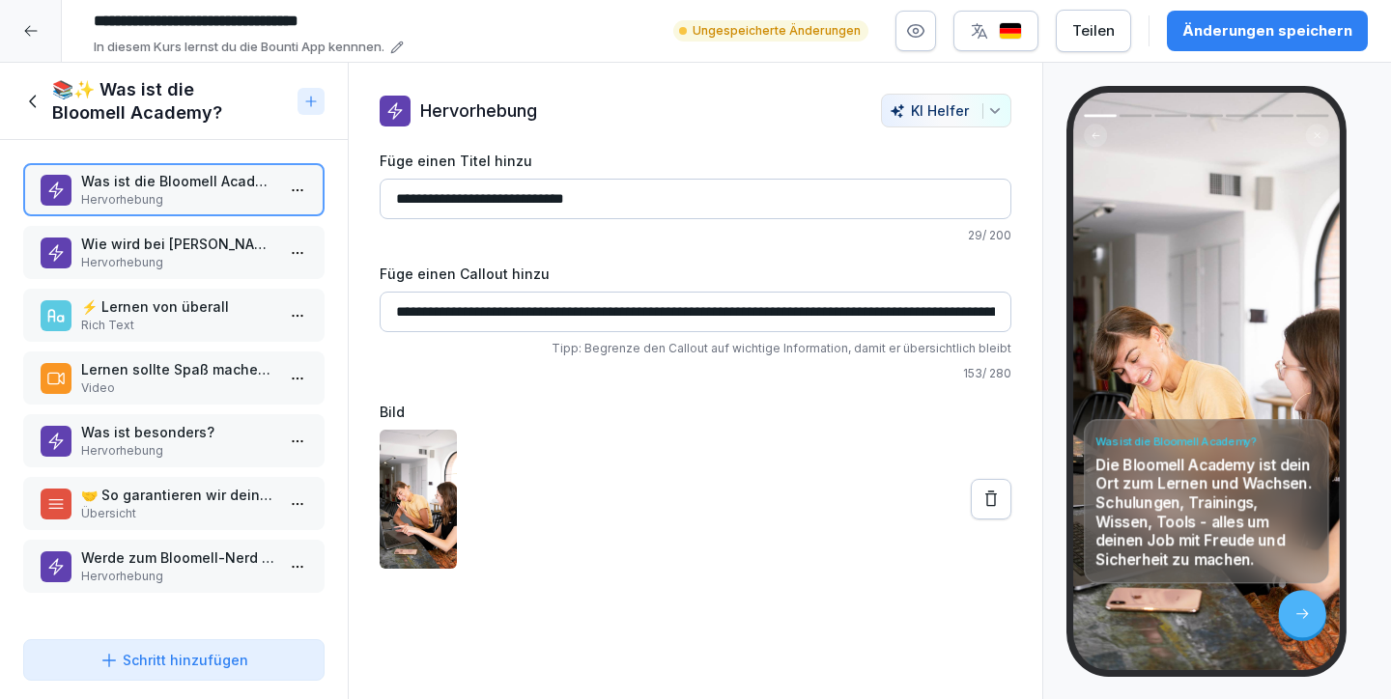
click at [131, 250] on p "Wie wird bei Bloomell gelernt?" at bounding box center [177, 244] width 193 height 20
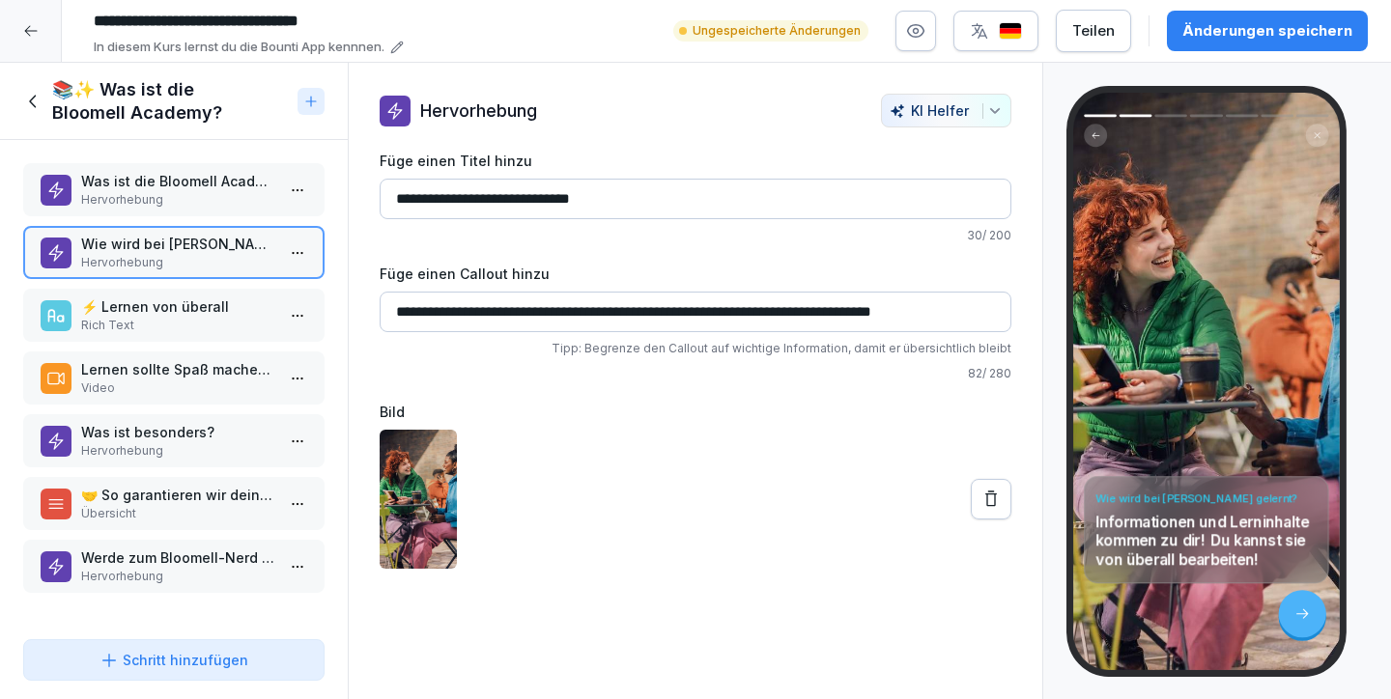
click at [137, 311] on p "⚡️ Lernen von überall" at bounding box center [177, 306] width 193 height 20
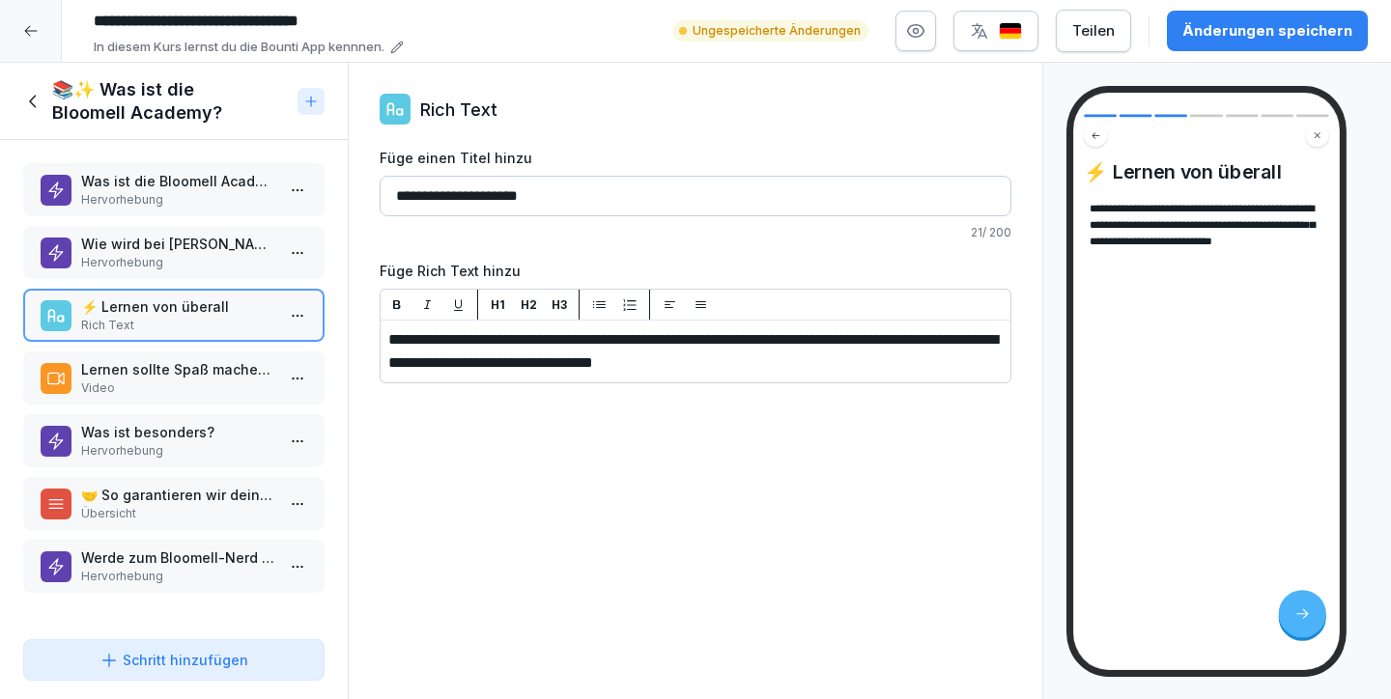
click at [131, 245] on p "Wie wird bei Bloomell gelernt?" at bounding box center [177, 244] width 193 height 20
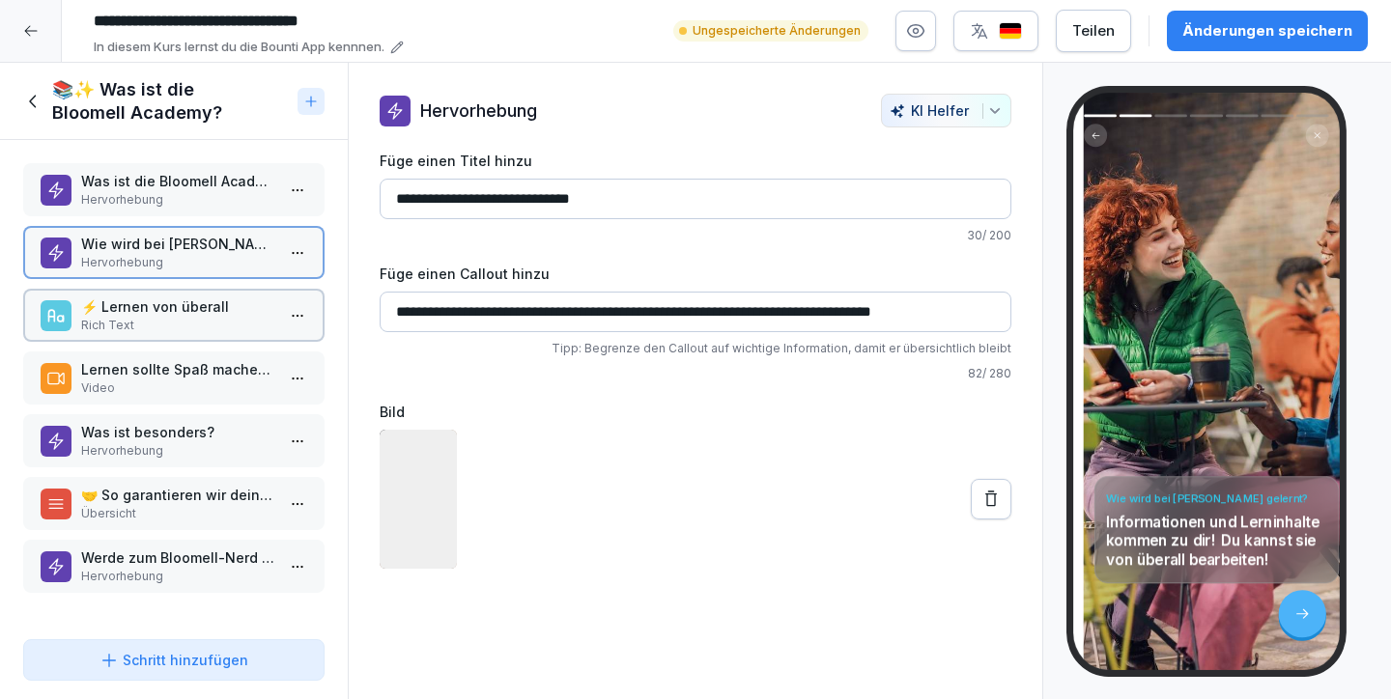
click at [131, 197] on p "Hervorhebung" at bounding box center [177, 199] width 193 height 17
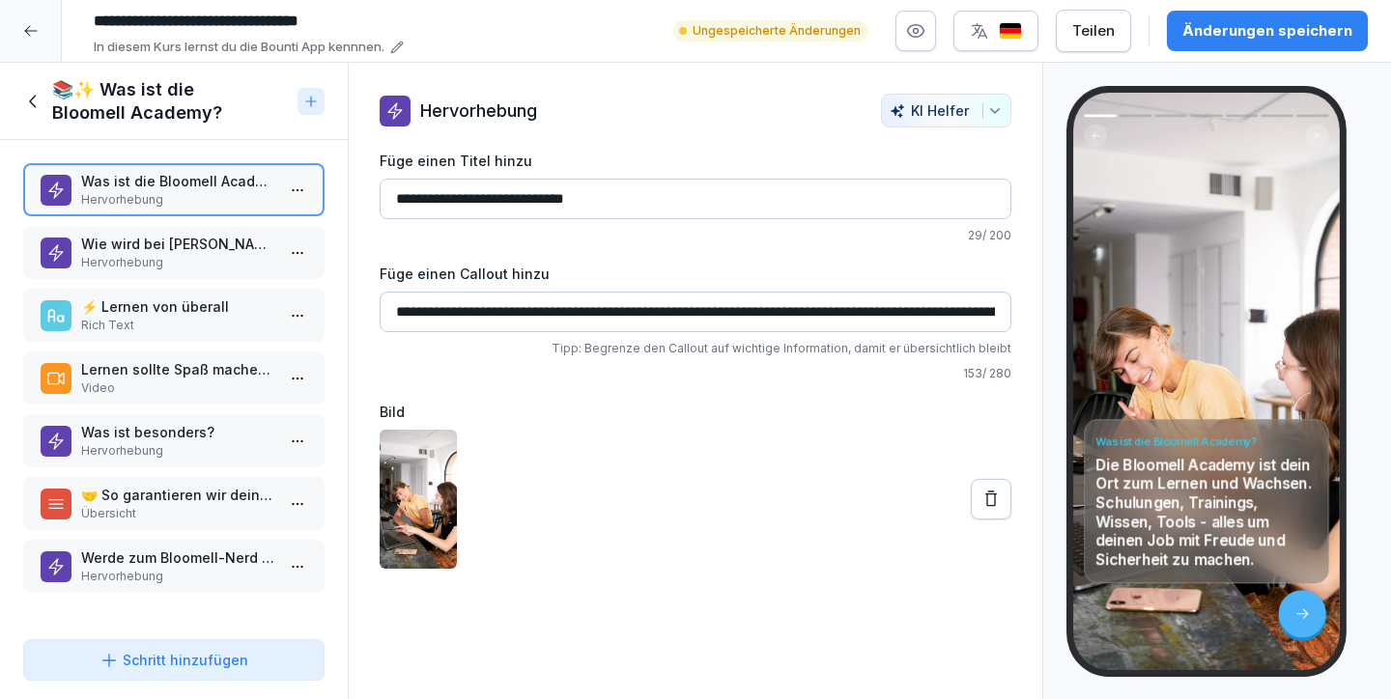
click at [23, 95] on icon at bounding box center [33, 101] width 21 height 21
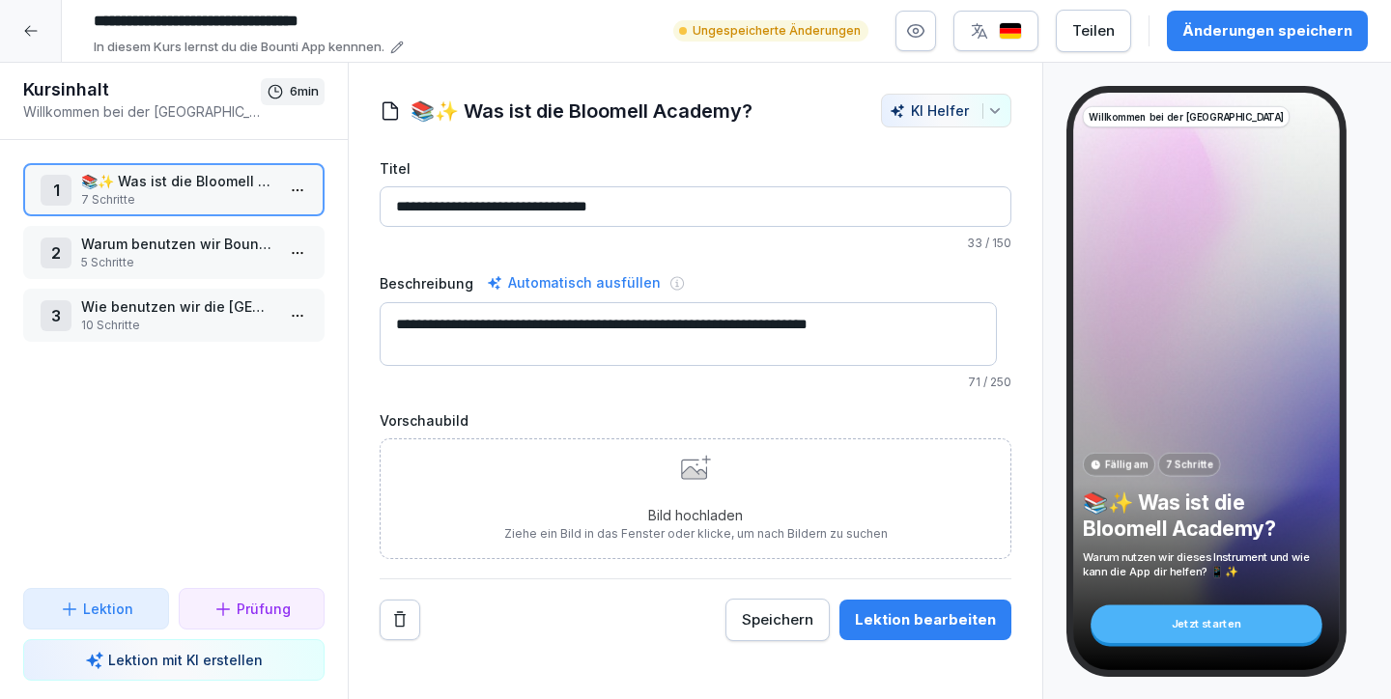
click at [667, 510] on p "Bild hochladen" at bounding box center [695, 515] width 383 height 20
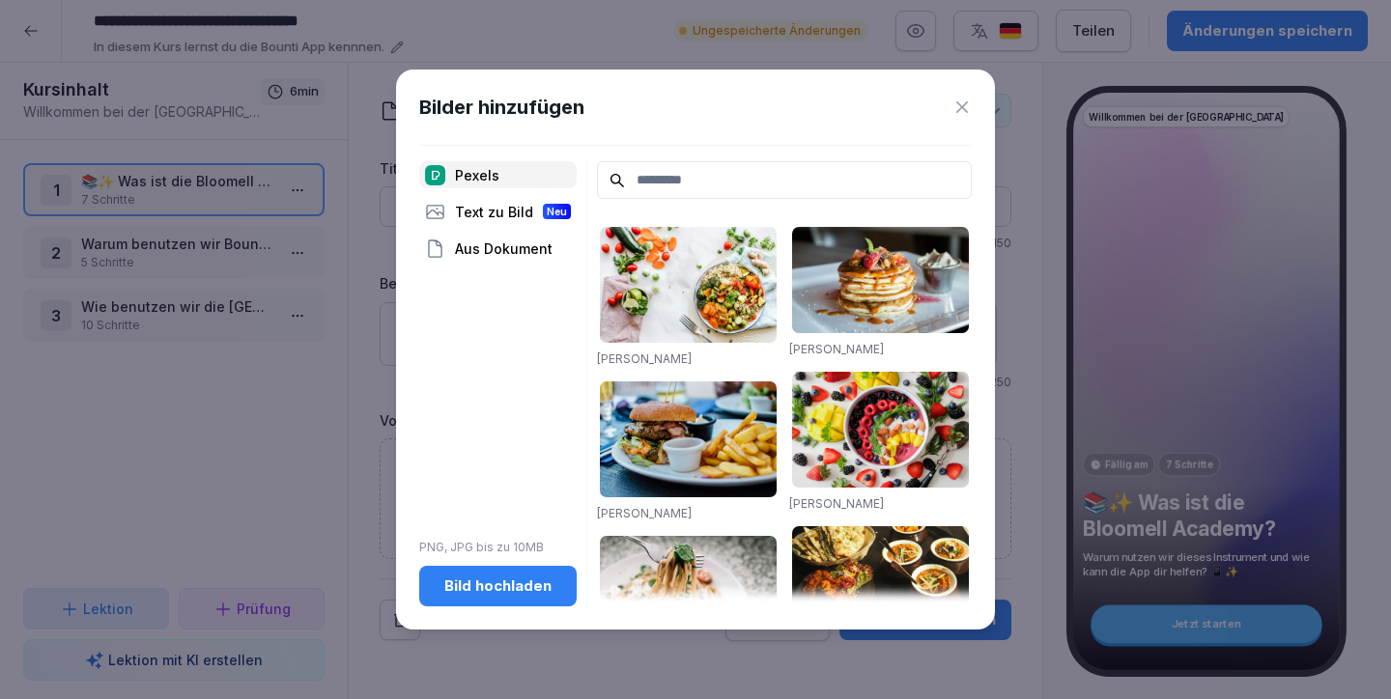
click at [495, 181] on div "Pexels" at bounding box center [497, 174] width 157 height 27
click at [490, 191] on div "Pexels Text zu Bild Neu Aus Dokument PNG, JPG bis zu 10MB Bild hochladen" at bounding box center [497, 383] width 157 height 444
click at [484, 211] on div "Text zu Bild Neu" at bounding box center [497, 211] width 157 height 27
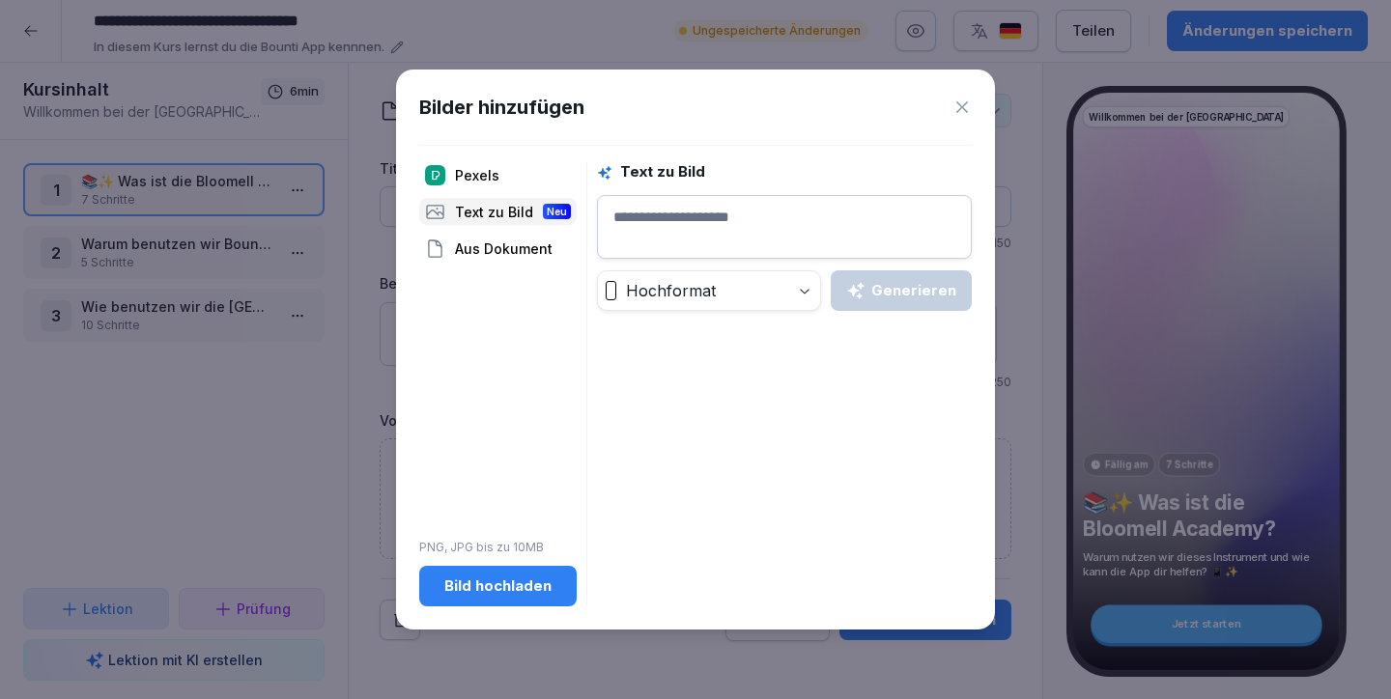
click at [482, 229] on div "Pexels Text zu Bild Neu Aus Dokument PNG, JPG bis zu 10MB Bild hochladen" at bounding box center [497, 383] width 157 height 444
click at [481, 239] on div "Aus Dokument" at bounding box center [497, 248] width 157 height 27
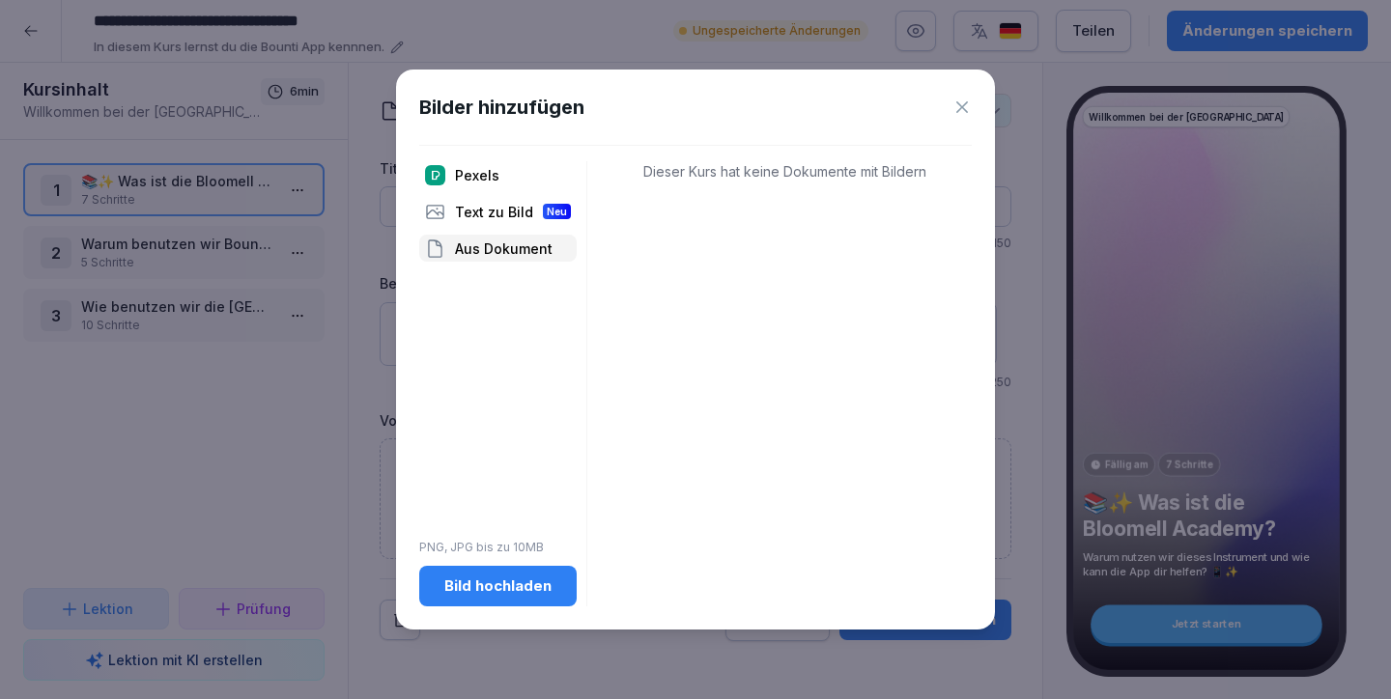
click at [481, 239] on div "Aus Dokument" at bounding box center [497, 248] width 157 height 27
click at [474, 212] on div "Text zu Bild Neu" at bounding box center [497, 211] width 157 height 27
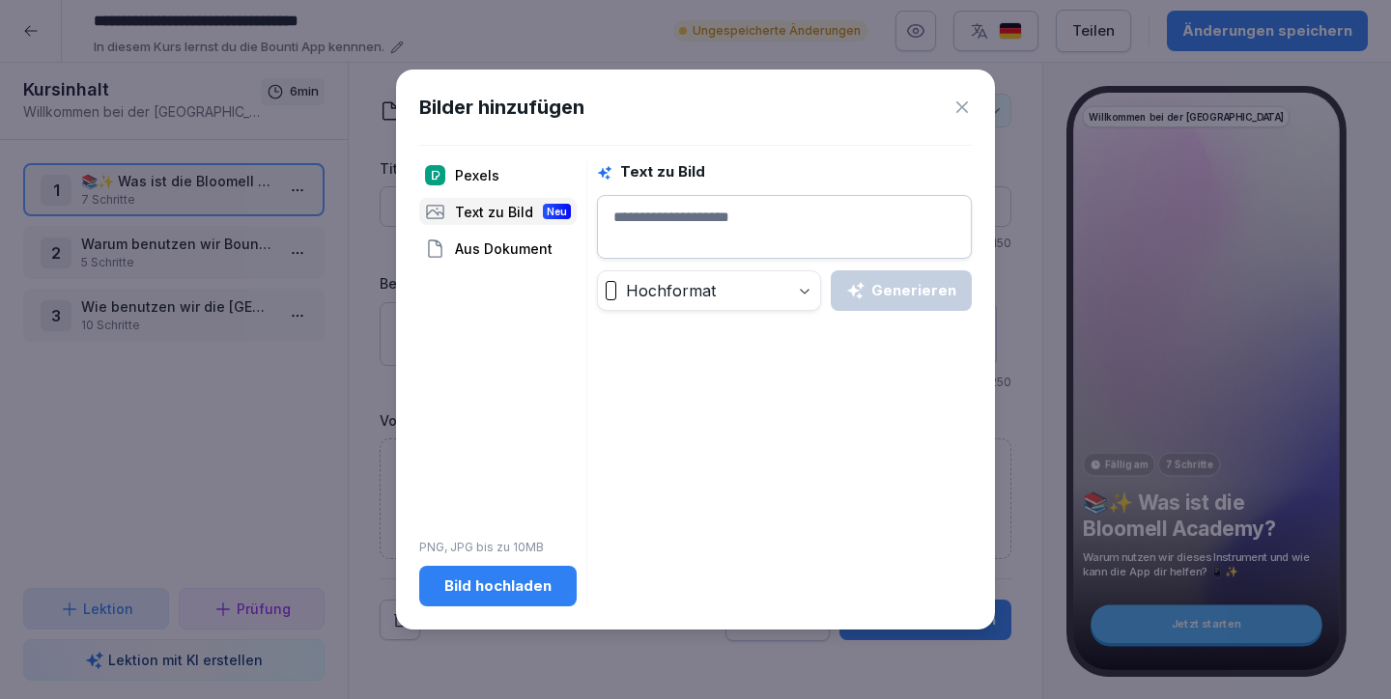
click at [472, 183] on div "Pexels" at bounding box center [497, 174] width 157 height 27
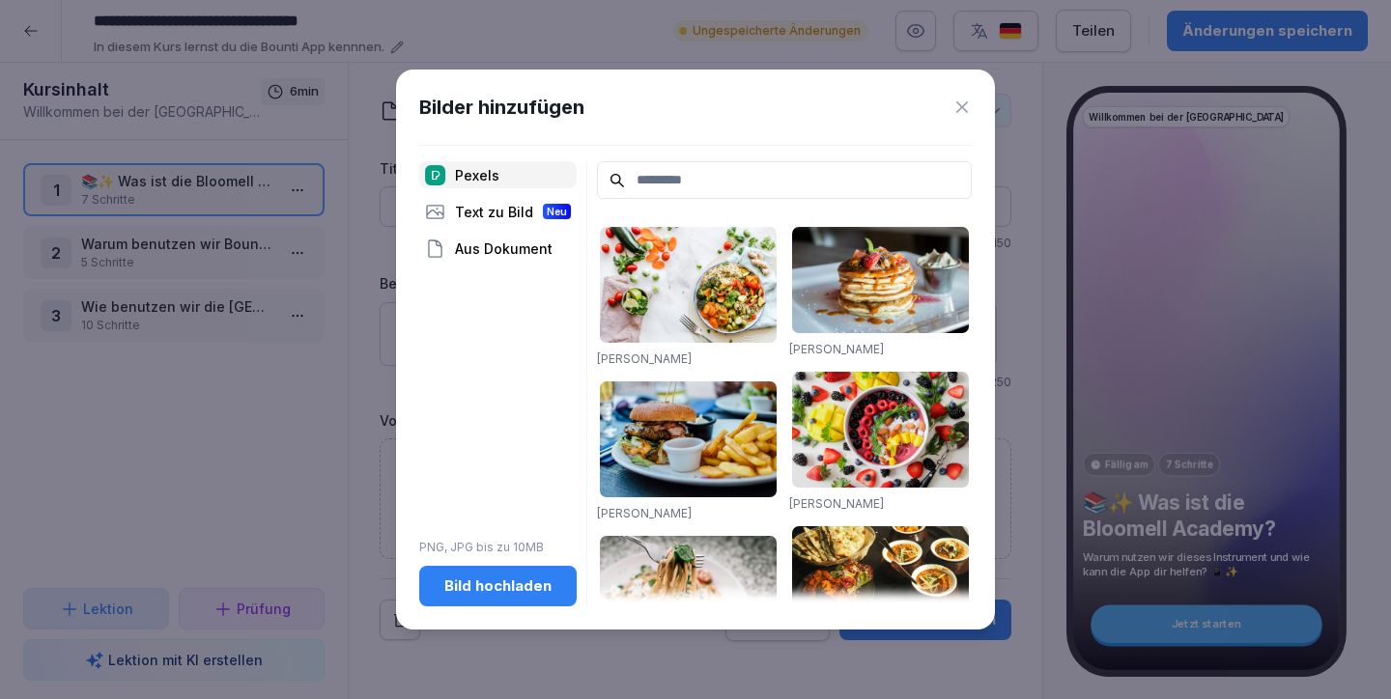
click at [473, 172] on div "Pexels" at bounding box center [497, 174] width 157 height 27
click at [976, 102] on div "Bilder hinzufügen Pexels Text zu Bild Neu Aus Dokument PNG, JPG bis zu 10MB Bil…" at bounding box center [695, 349] width 599 height 559
click at [965, 101] on icon at bounding box center [961, 107] width 19 height 19
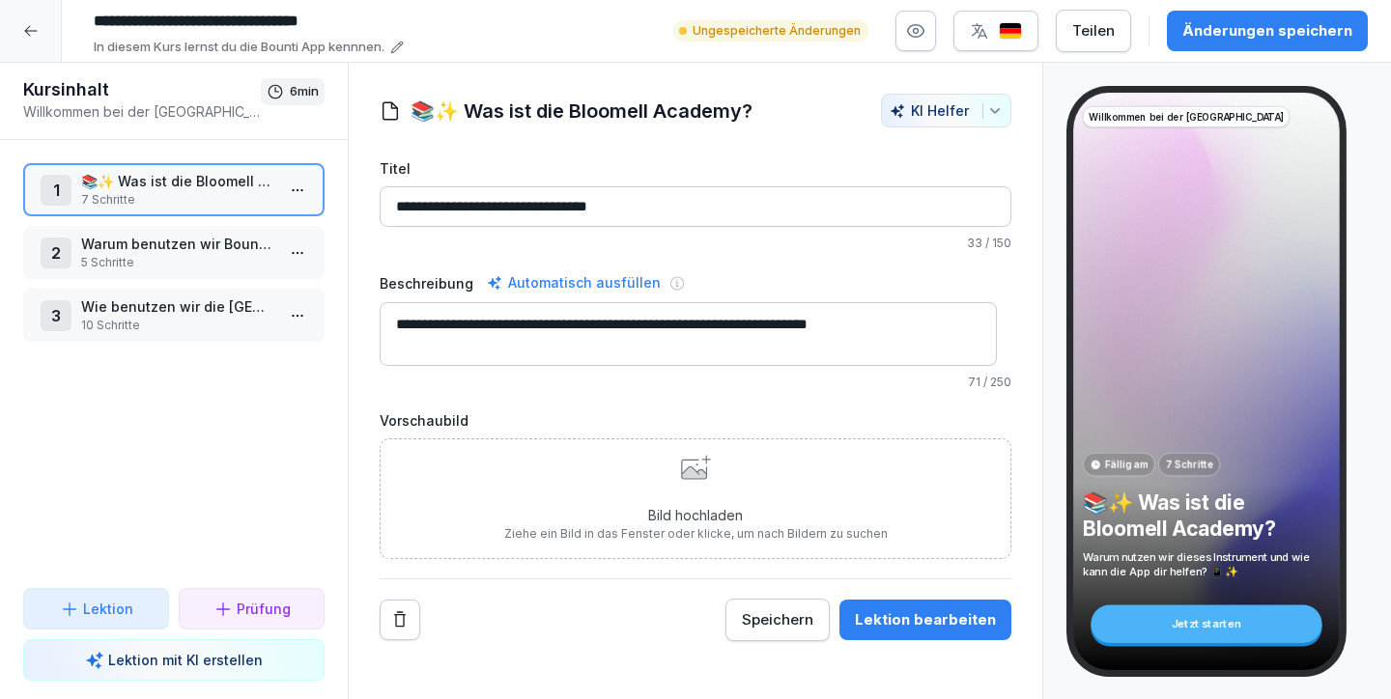
click at [42, 29] on div at bounding box center [31, 31] width 62 height 62
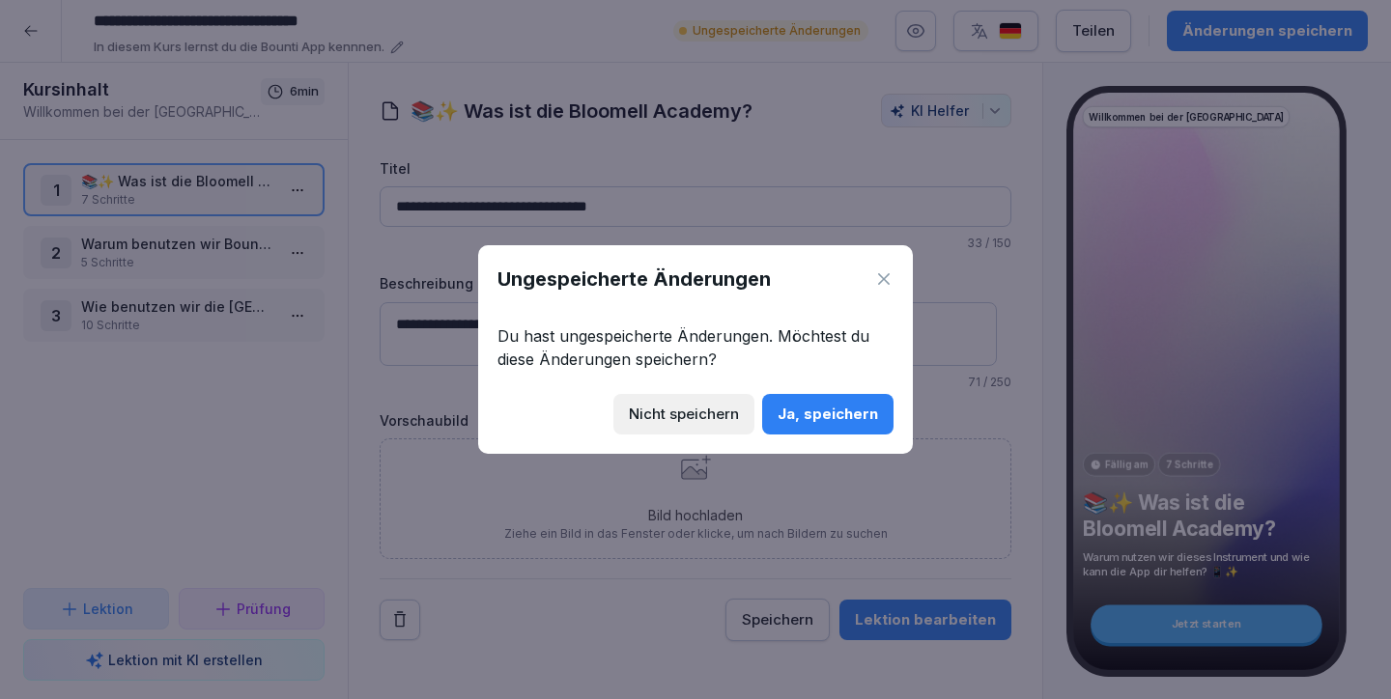
click at [667, 421] on div "Nicht speichern" at bounding box center [684, 414] width 110 height 21
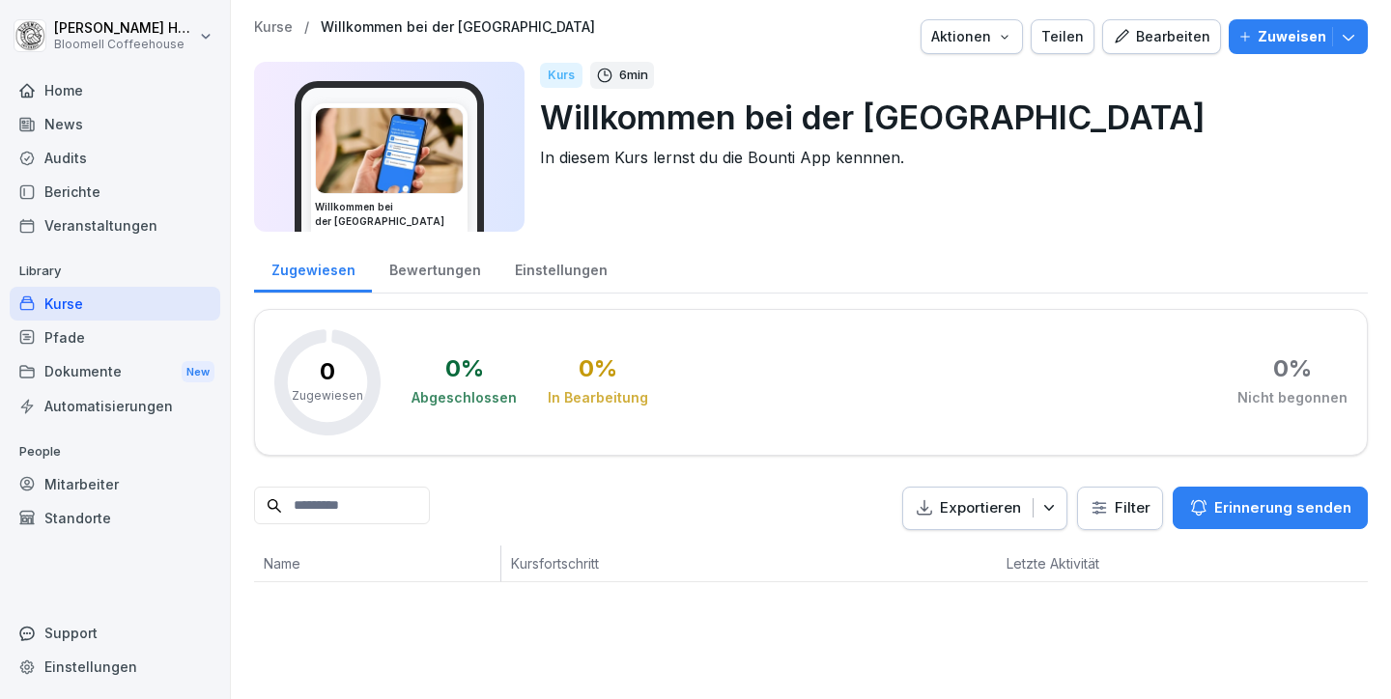
click at [74, 338] on div "Pfade" at bounding box center [115, 338] width 211 height 34
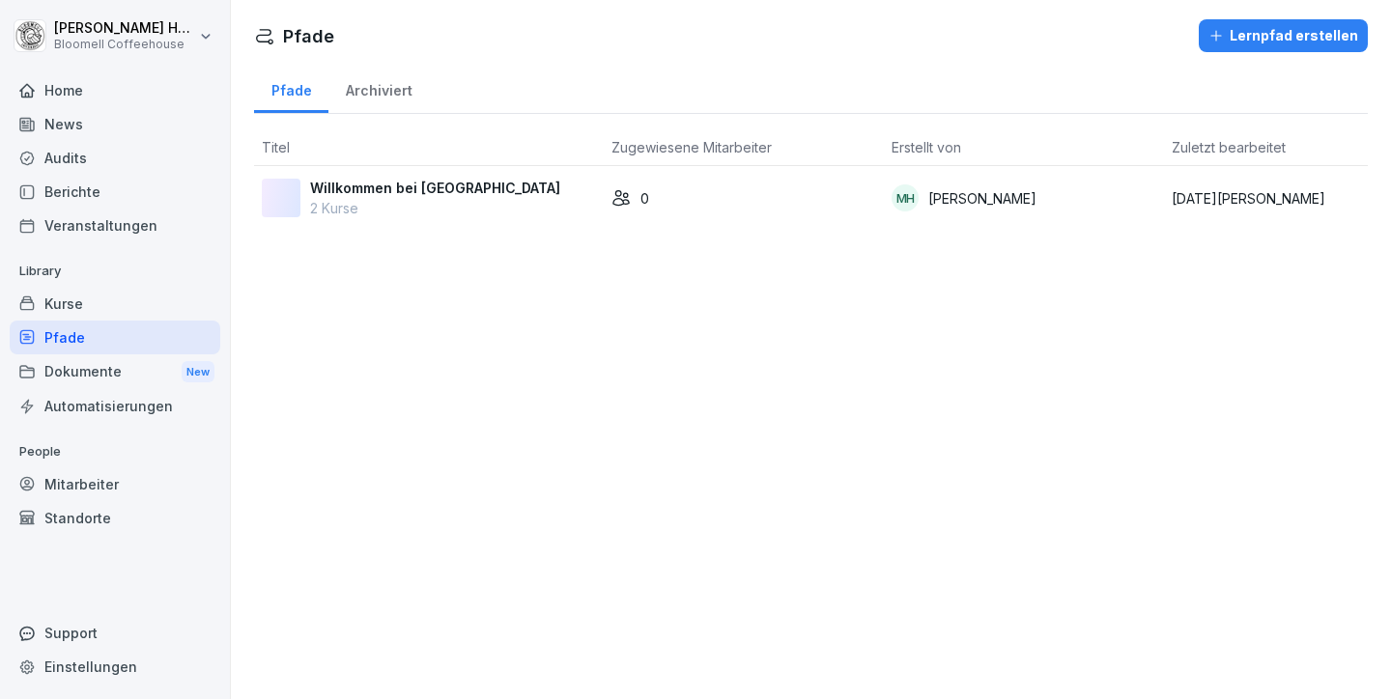
click at [72, 302] on div "Kurse" at bounding box center [115, 304] width 211 height 34
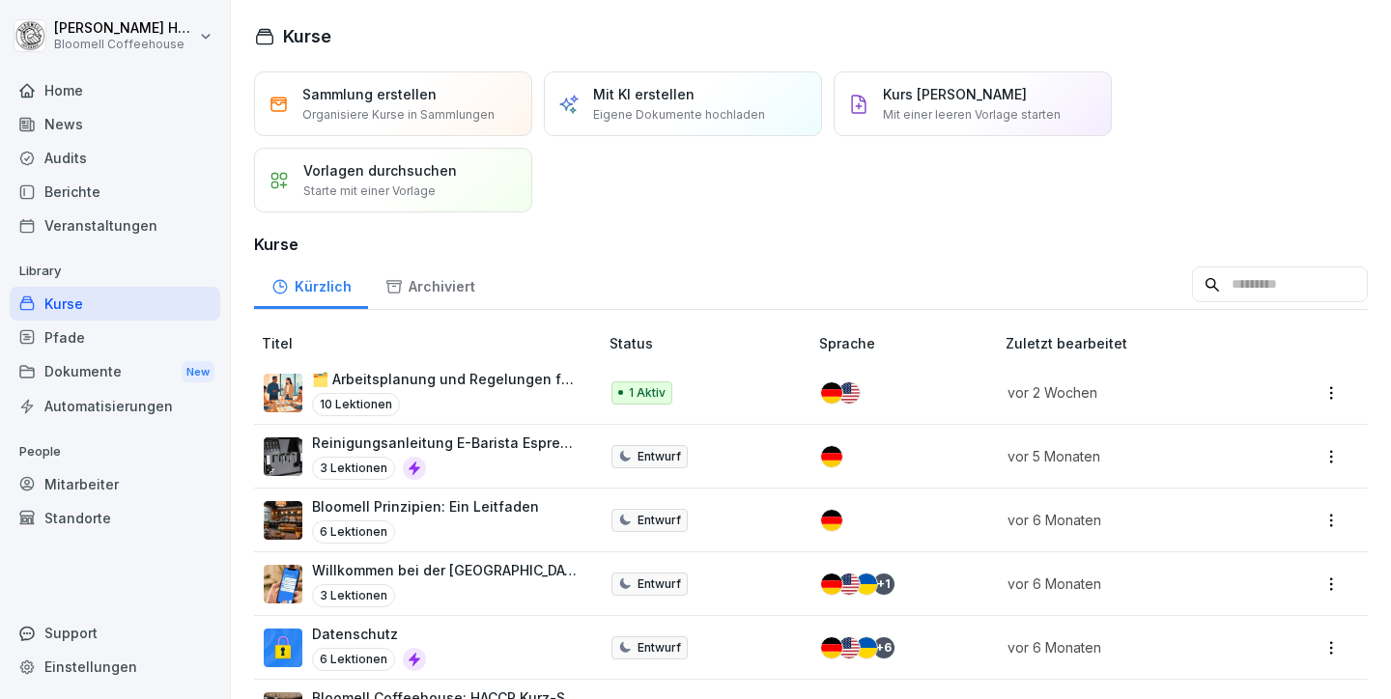
click at [617, 96] on p "Mit KI erstellen" at bounding box center [643, 94] width 101 height 20
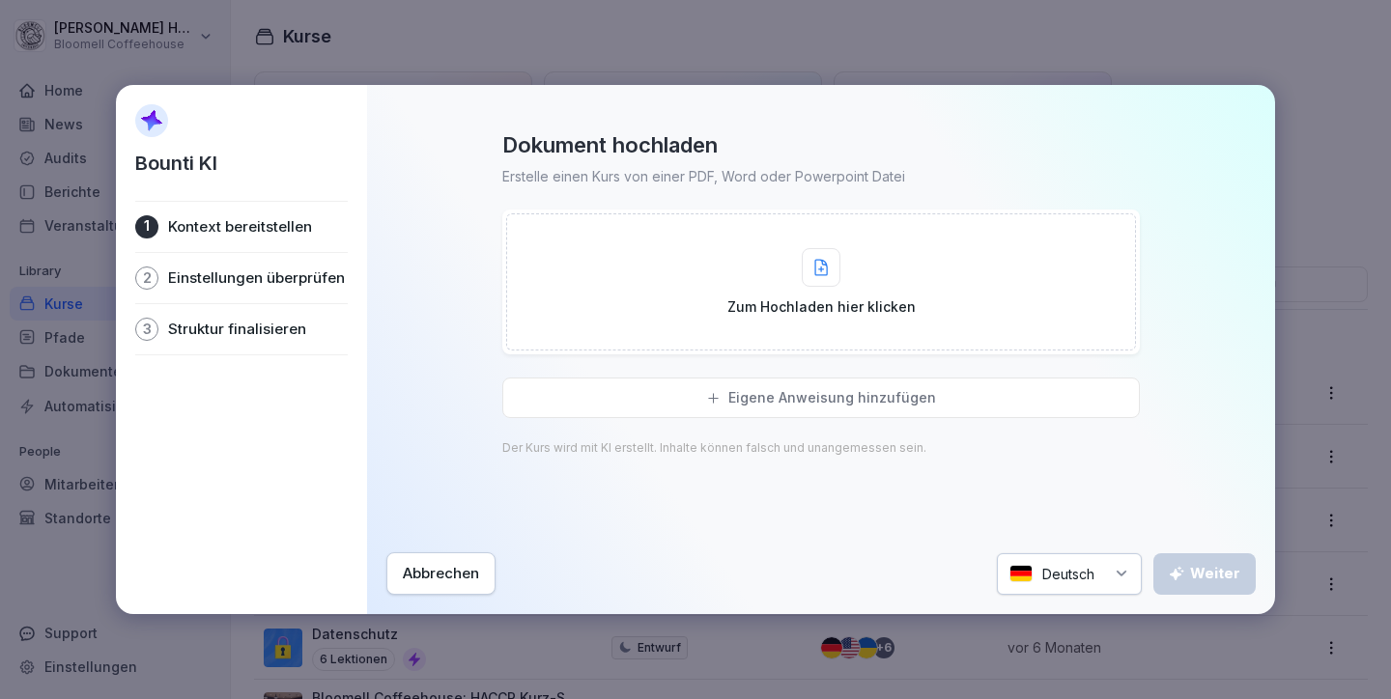
click at [800, 275] on div "Zum Hochladen hier klicken" at bounding box center [821, 282] width 188 height 69
